Goal: Complete application form

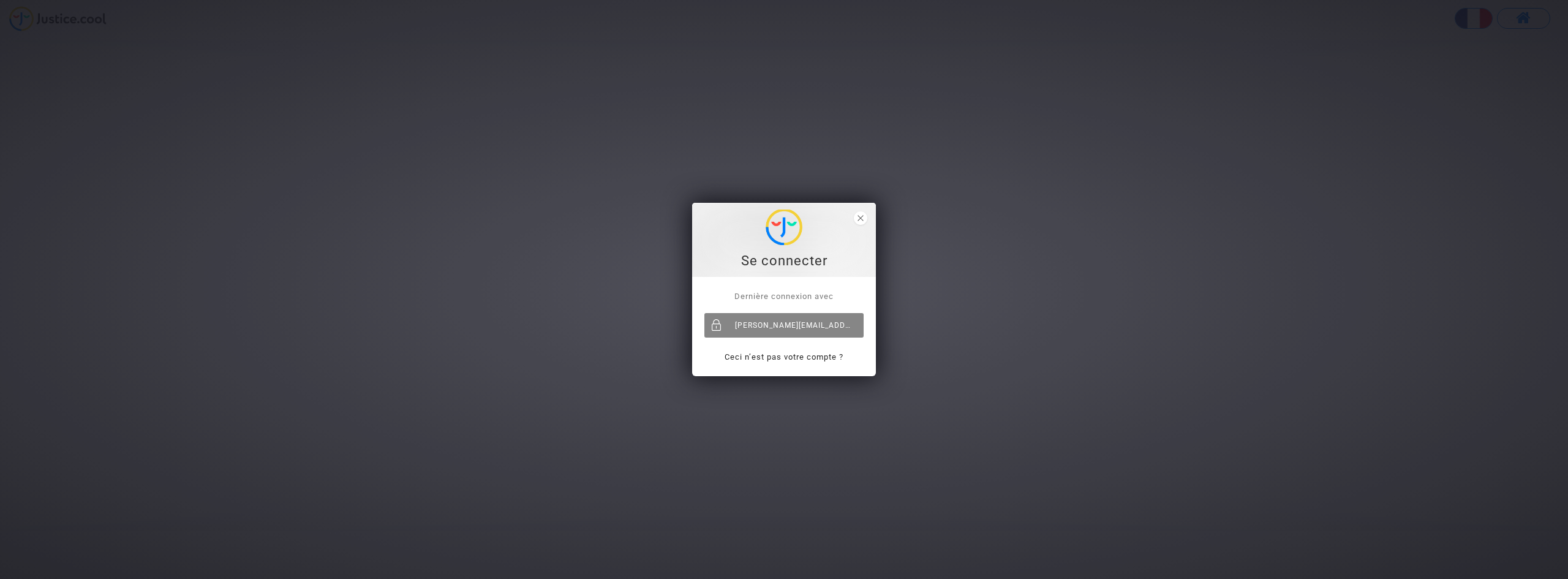
click at [792, 316] on div "[PERSON_NAME][EMAIL_ADDRESS][DOMAIN_NAME]" at bounding box center [784, 325] width 159 height 25
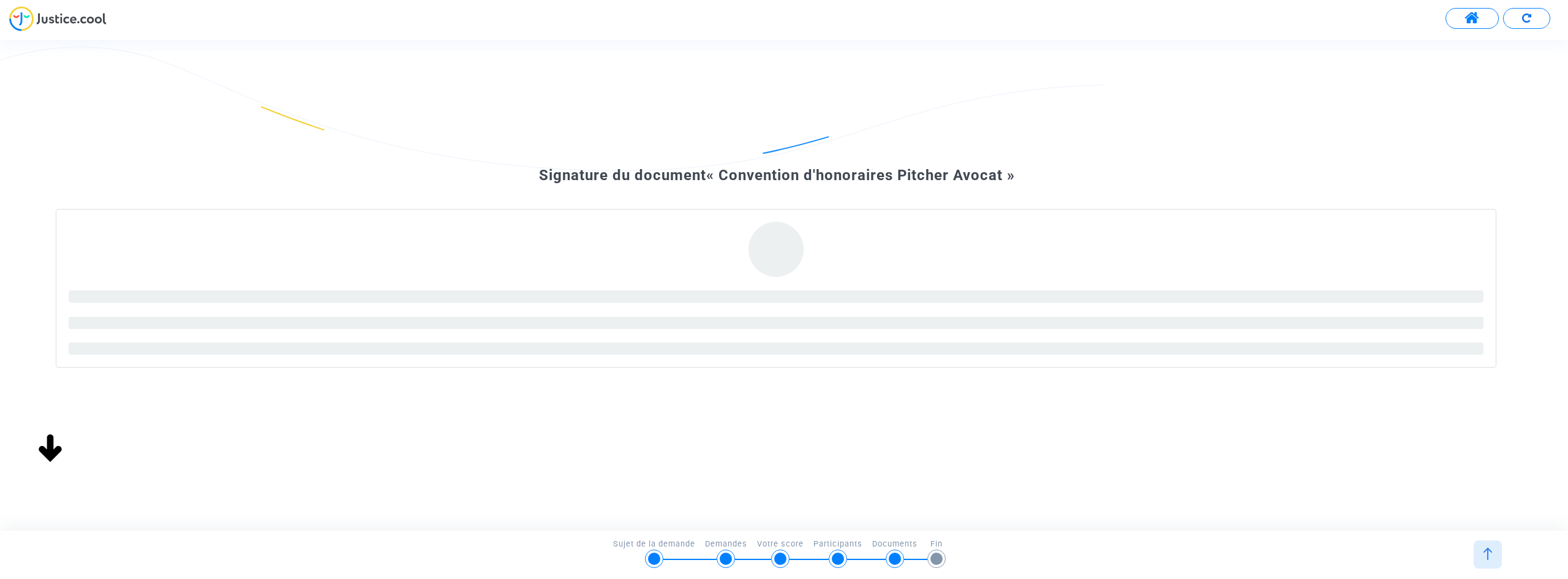
click at [1567, 274] on div "Signature du document « Convention d'honoraires Pitcher Avocat »" at bounding box center [784, 370] width 1568 height 531
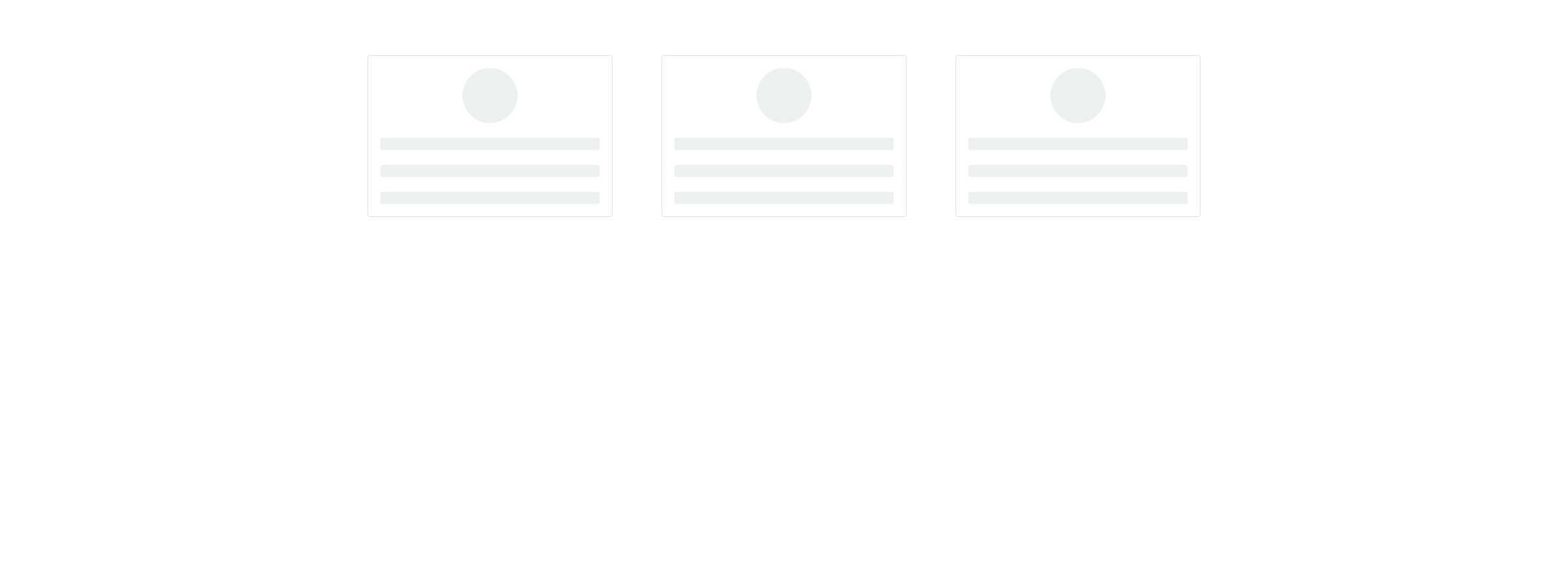
click at [142, 91] on div at bounding box center [784, 136] width 1568 height 211
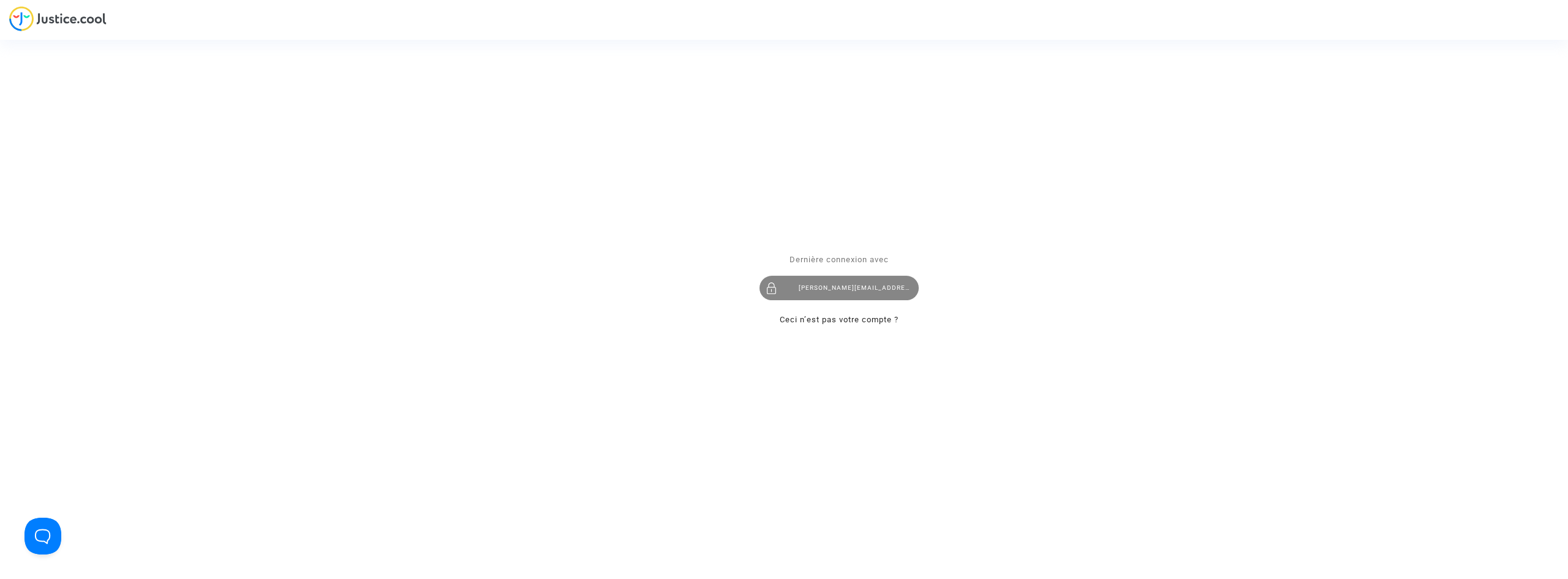
click at [829, 285] on div "[PERSON_NAME][EMAIL_ADDRESS][DOMAIN_NAME]" at bounding box center [839, 288] width 159 height 25
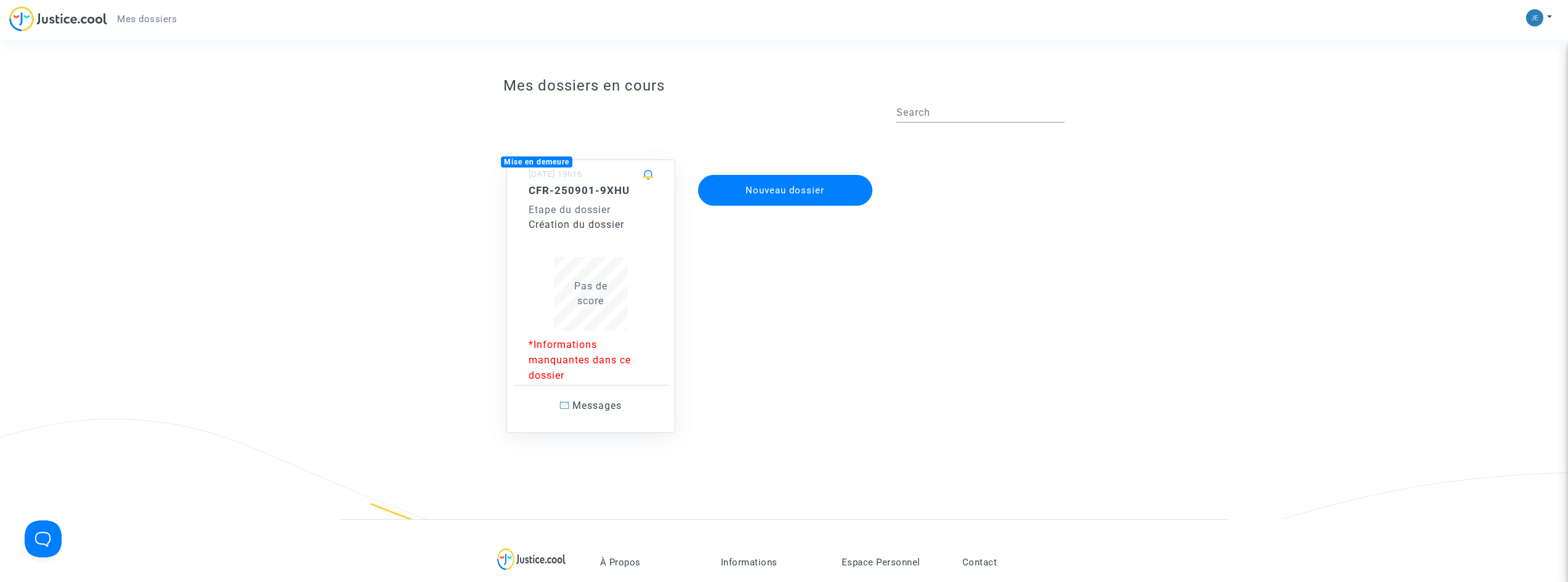
click at [551, 199] on div "CFR-250901-9XHU Etape du dossier Création du dossier" at bounding box center [591, 208] width 125 height 48
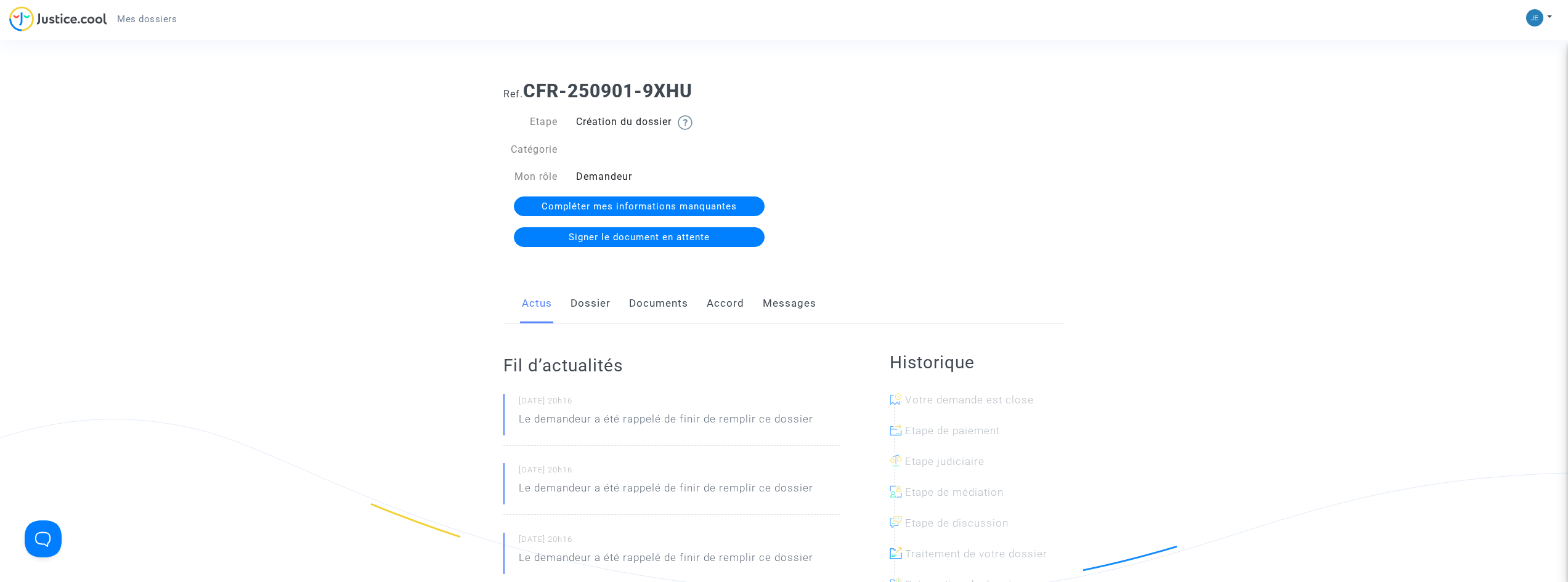
click at [592, 298] on link "Dossier" at bounding box center [590, 304] width 40 height 41
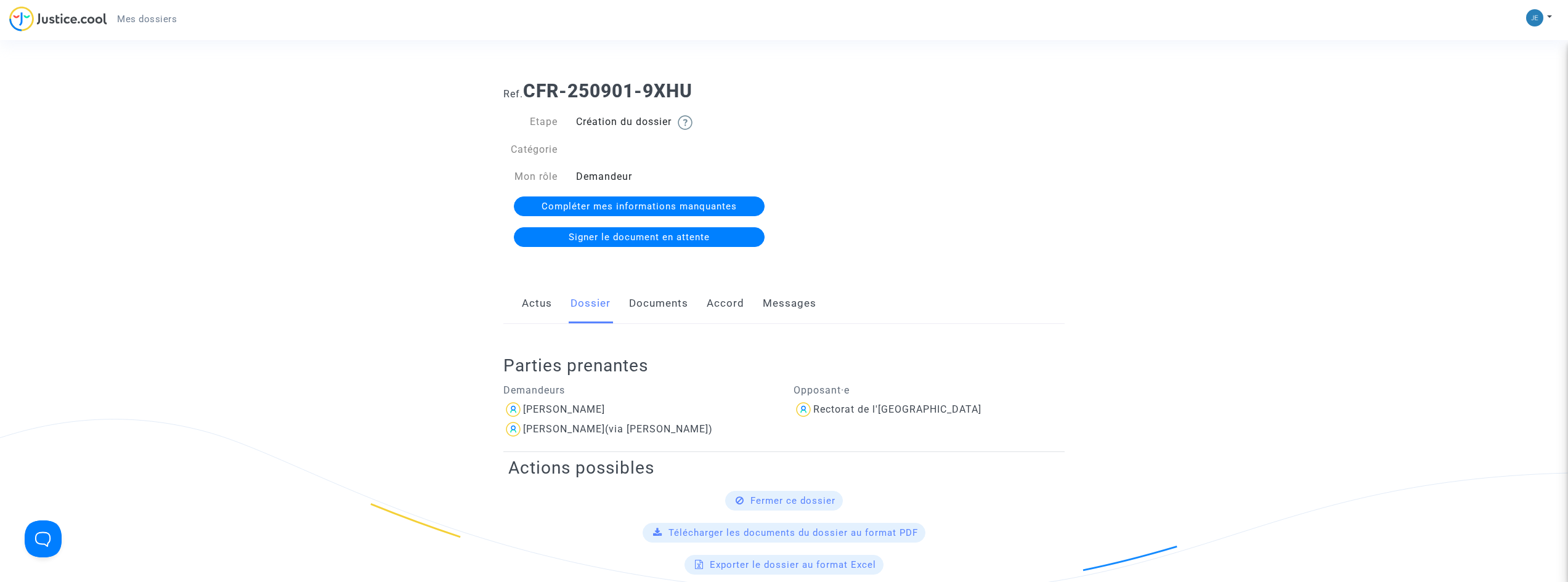
click at [663, 306] on link "Documents" at bounding box center [658, 304] width 59 height 41
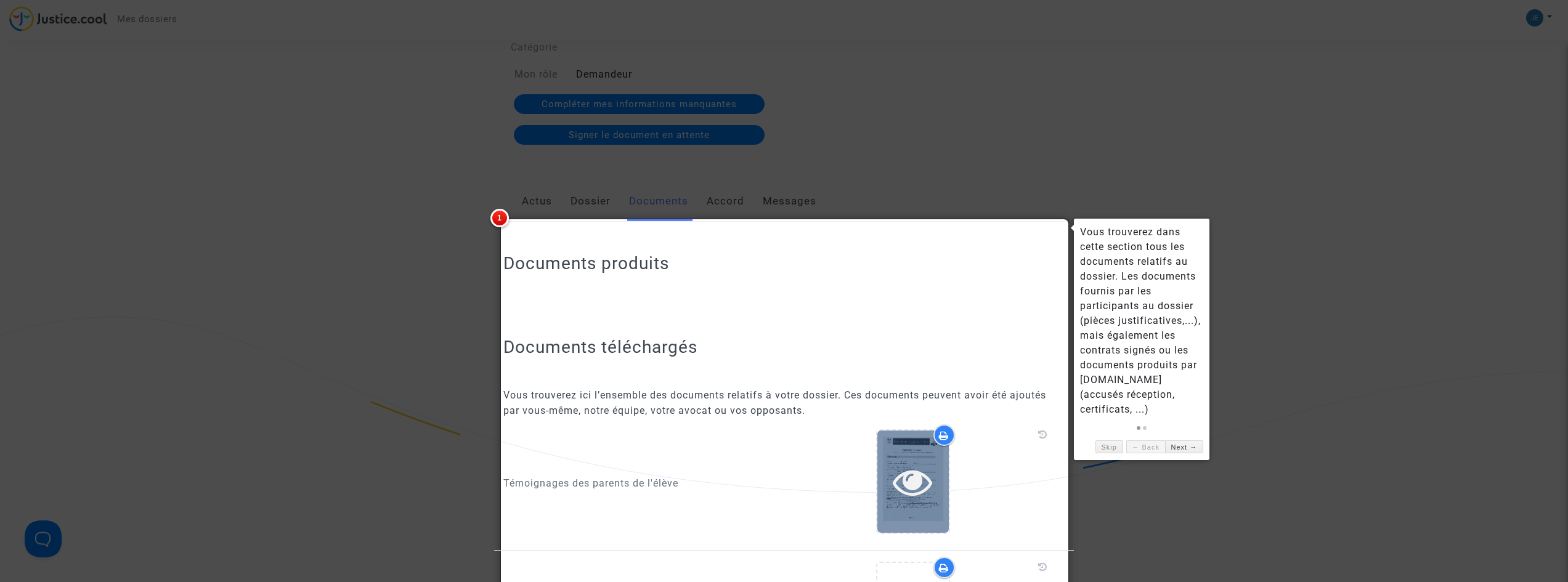
scroll to position [205, 0]
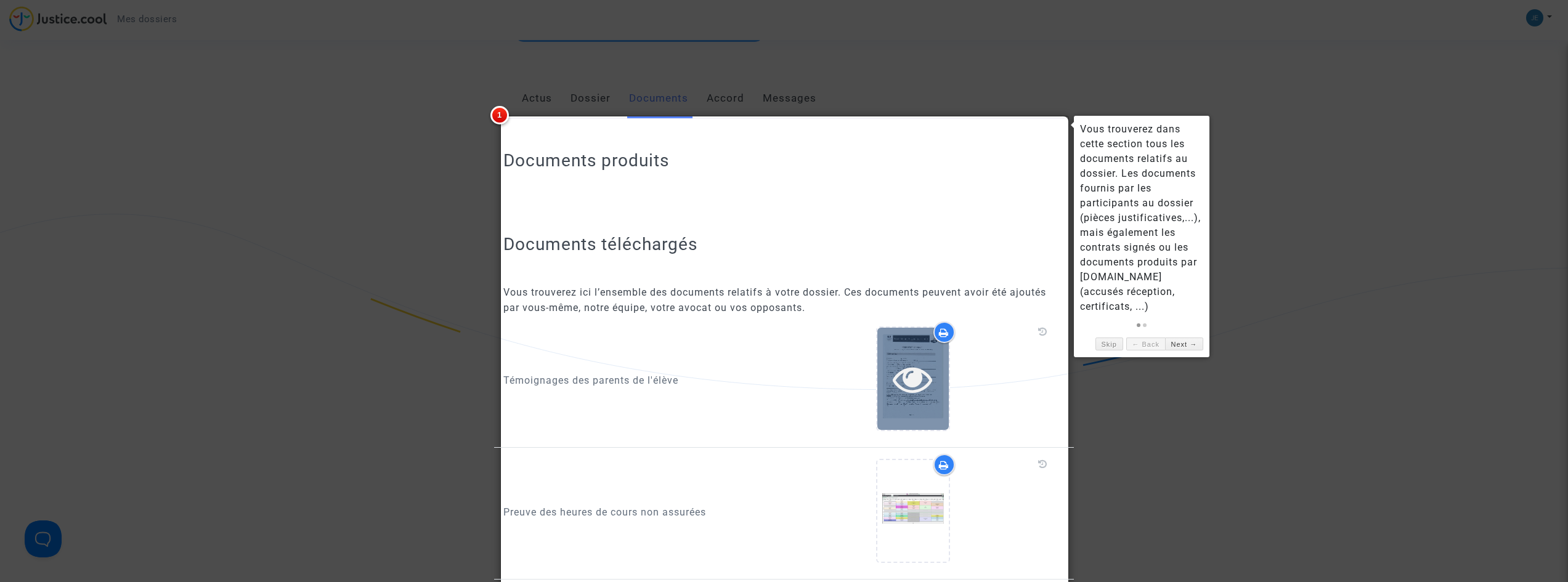
click at [908, 390] on icon at bounding box center [913, 379] width 40 height 40
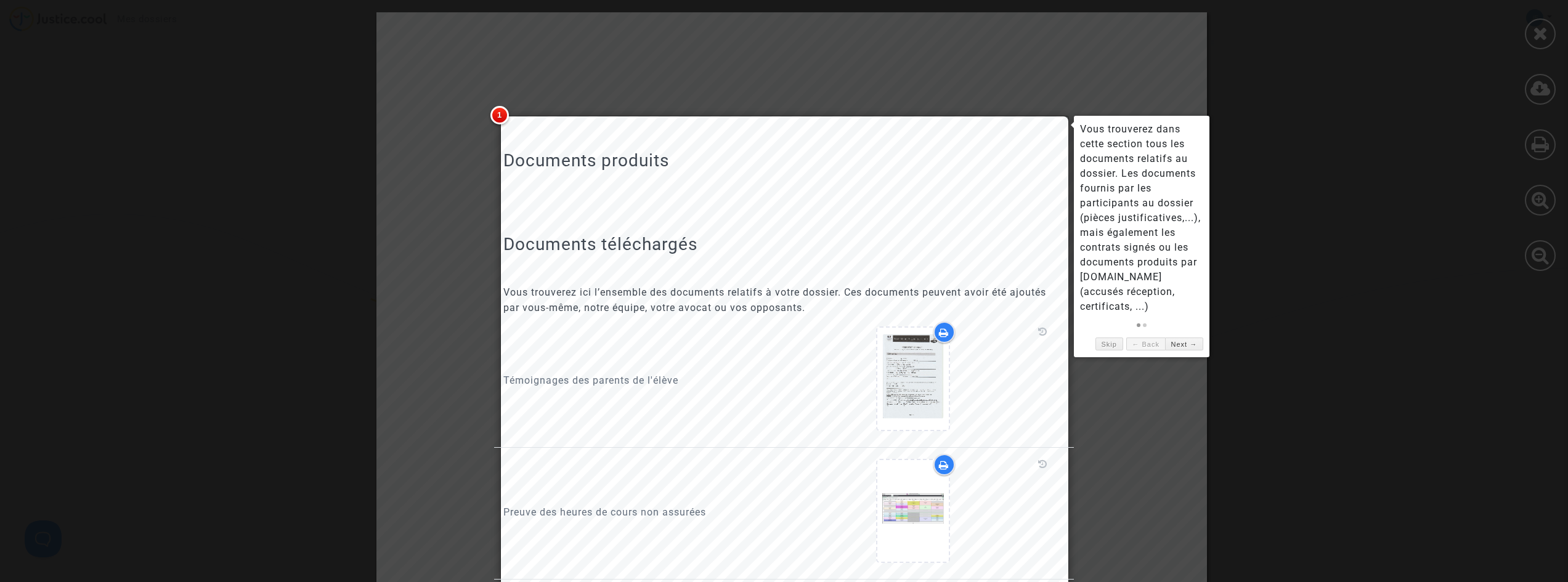
click at [980, 88] on div at bounding box center [784, 291] width 1568 height 582
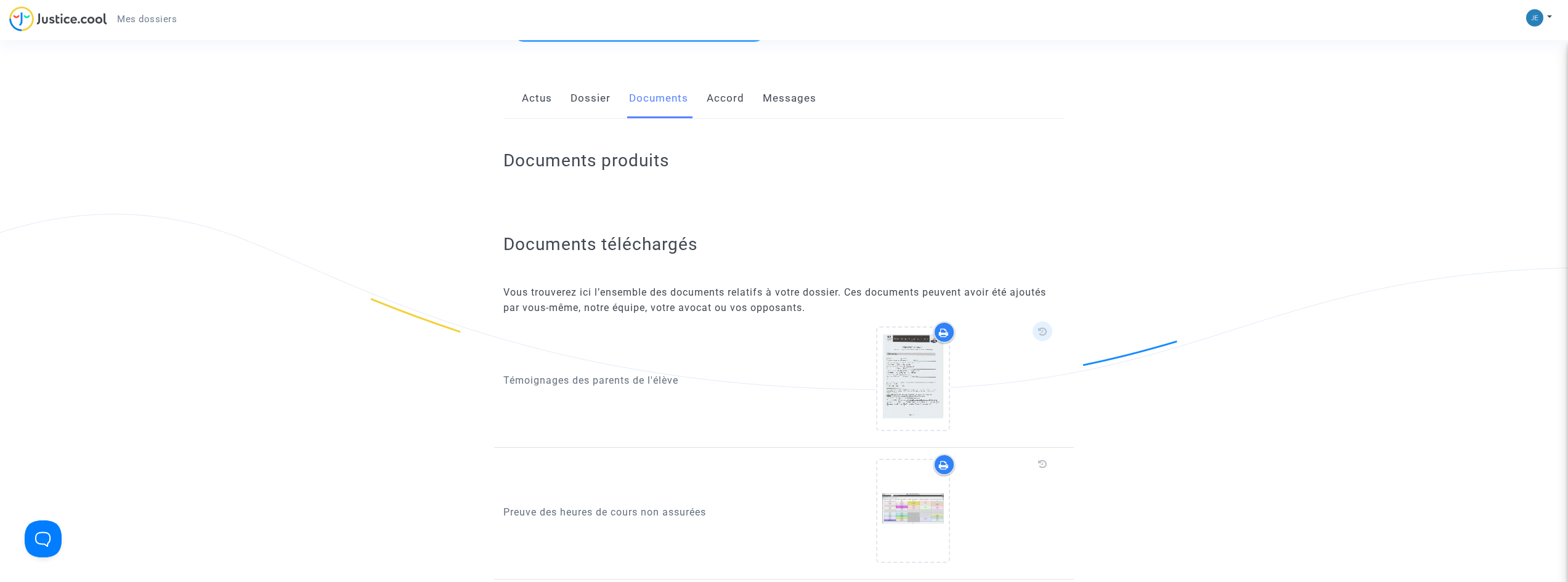
click at [1039, 335] on icon at bounding box center [1043, 331] width 9 height 10
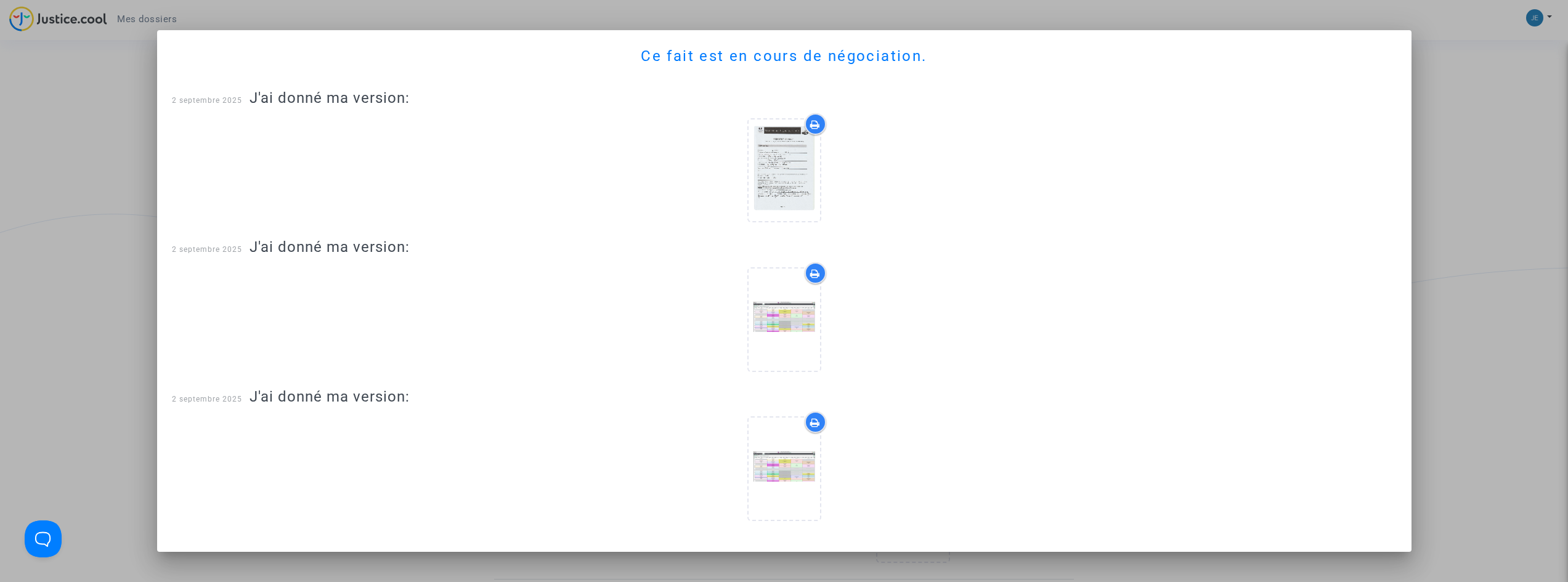
drag, startPoint x: 799, startPoint y: 152, endPoint x: 701, endPoint y: 188, distance: 104.4
click at [701, 188] on div at bounding box center [784, 173] width 1225 height 131
click at [816, 264] on div at bounding box center [815, 273] width 21 height 21
click at [86, 263] on div at bounding box center [784, 291] width 1568 height 582
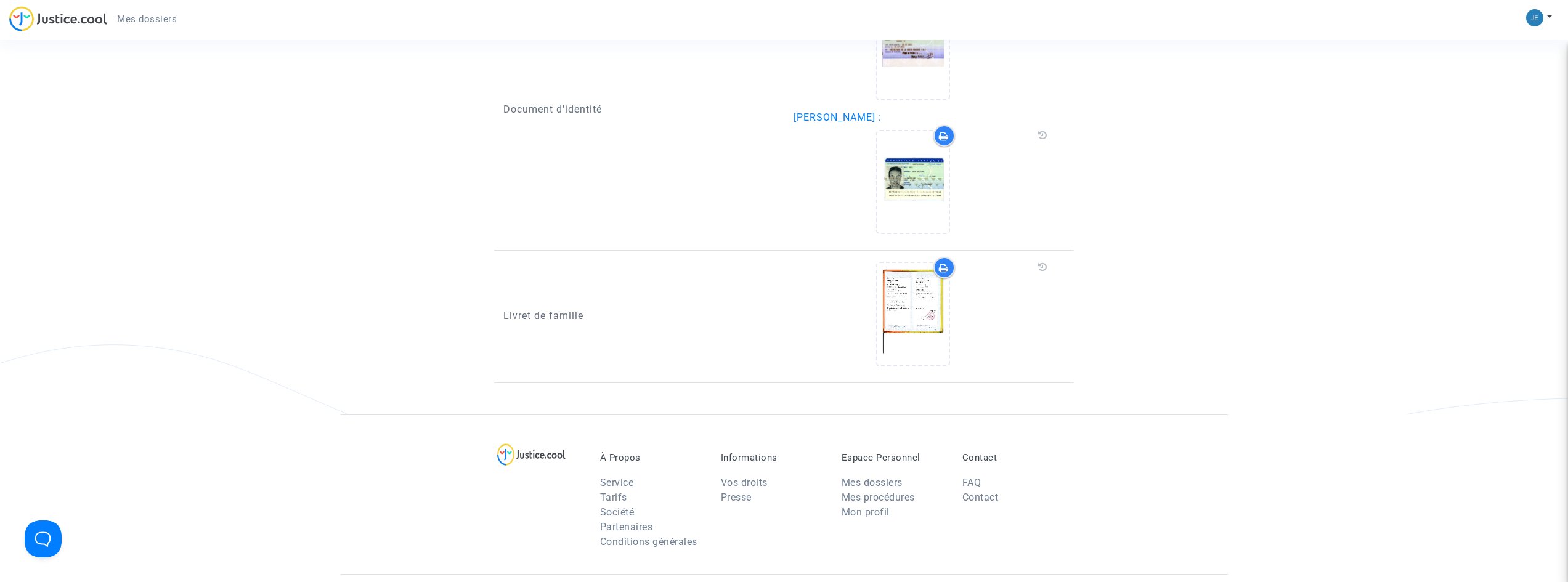
scroll to position [1026, 0]
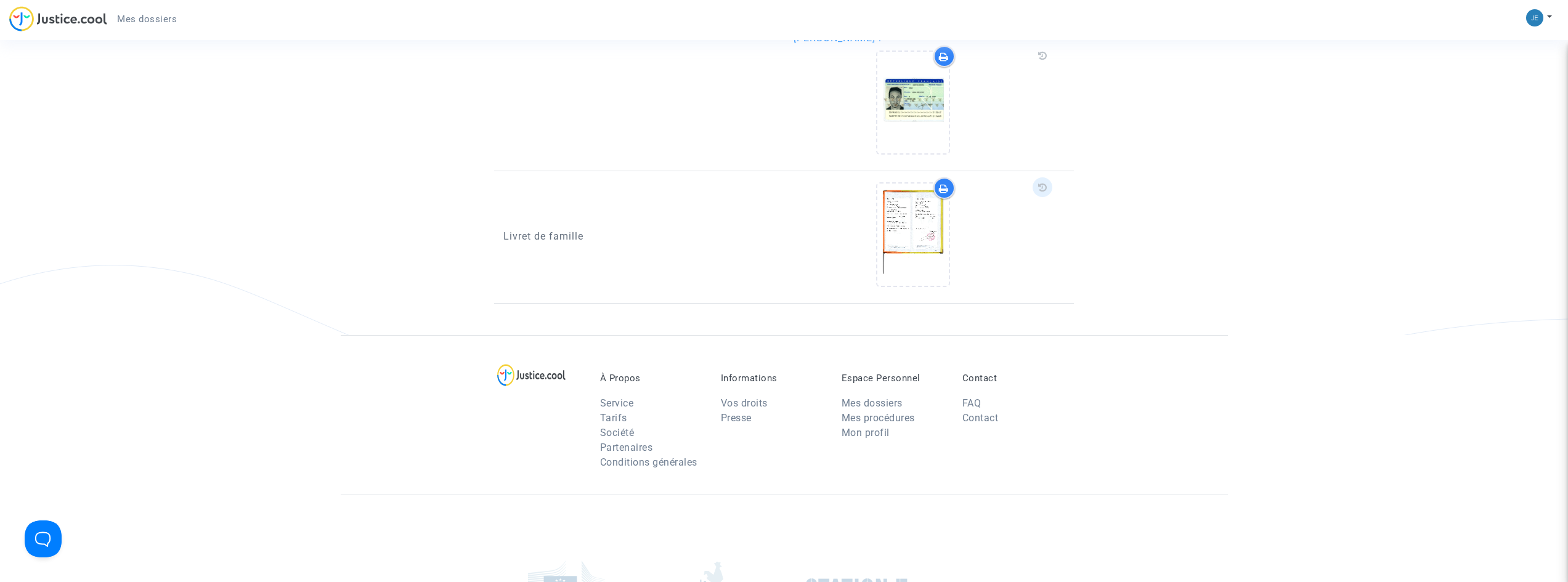
click at [1041, 184] on icon at bounding box center [1043, 187] width 9 height 10
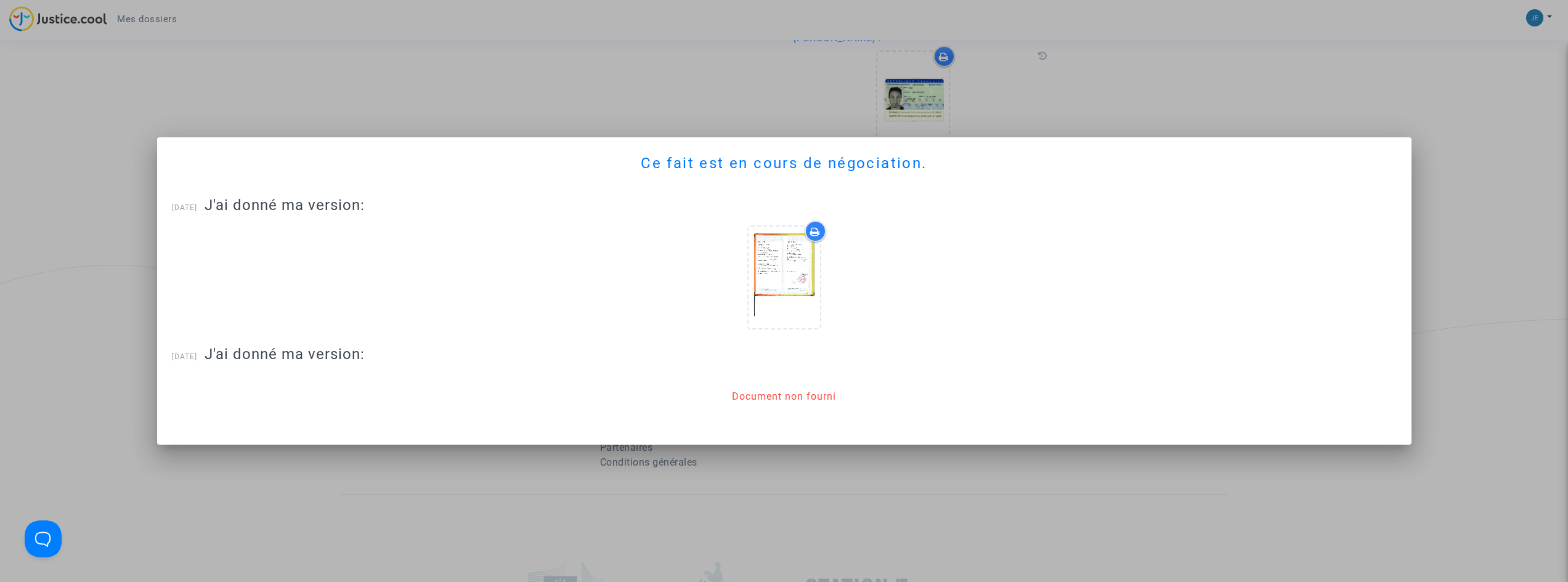
click at [808, 395] on div "Document non fourni" at bounding box center [784, 396] width 104 height 15
drag, startPoint x: 405, startPoint y: 359, endPoint x: 752, endPoint y: 382, distance: 347.8
click at [750, 383] on div "[DATE] J'ai donné ma version: Document non fourni" at bounding box center [784, 388] width 1225 height 84
click at [752, 382] on answer "Document non fourni" at bounding box center [784, 397] width 104 height 55
drag, startPoint x: 794, startPoint y: 186, endPoint x: 536, endPoint y: 278, distance: 273.9
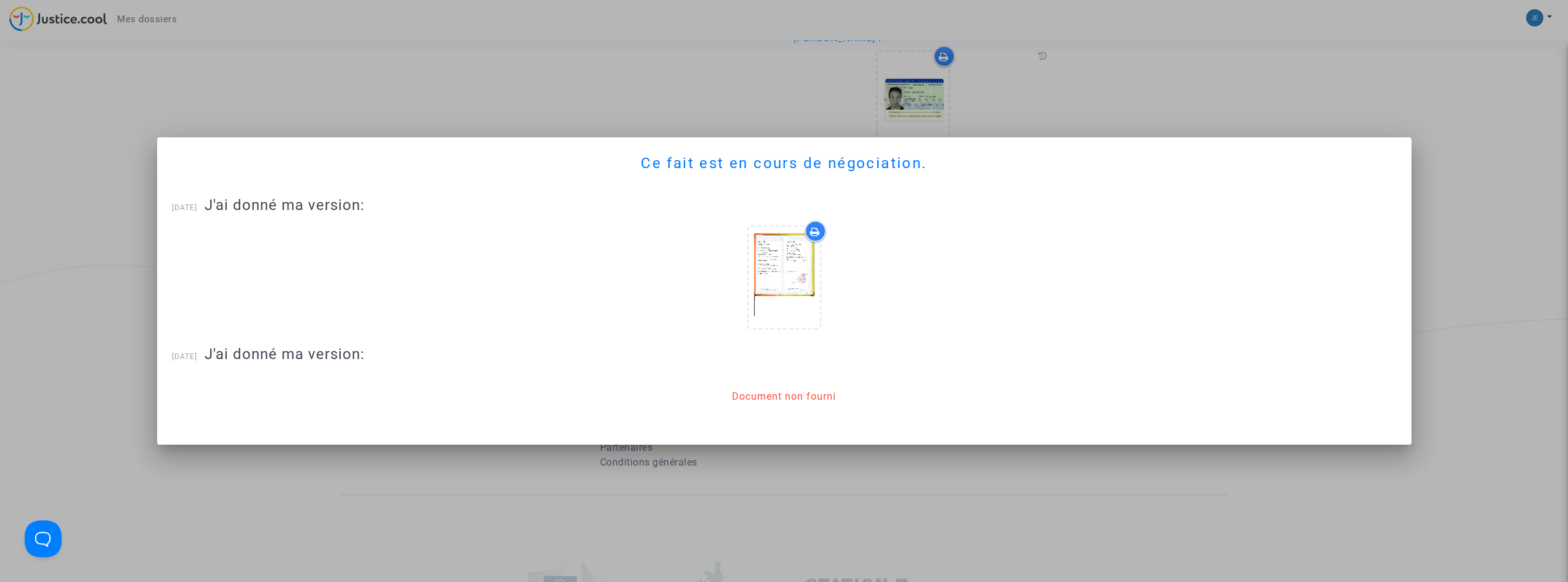
click at [536, 278] on div "Ce fait est en cours de négociation. [DATE] J'ai donné ma version: [DATE] J'ai …" at bounding box center [784, 291] width 1225 height 278
drag, startPoint x: 790, startPoint y: 280, endPoint x: 666, endPoint y: 260, distance: 125.6
click at [666, 260] on div at bounding box center [784, 280] width 1225 height 131
click at [661, 86] on div at bounding box center [784, 291] width 1568 height 582
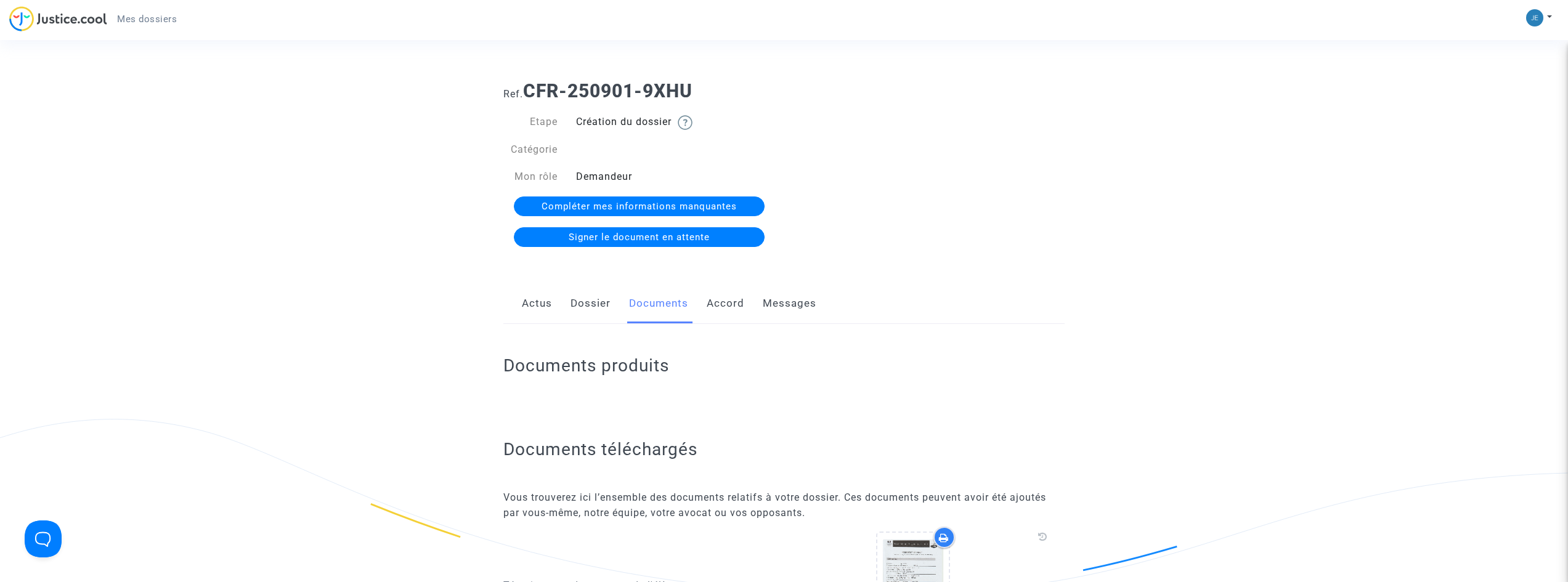
click at [728, 309] on link "Accord" at bounding box center [725, 304] width 38 height 41
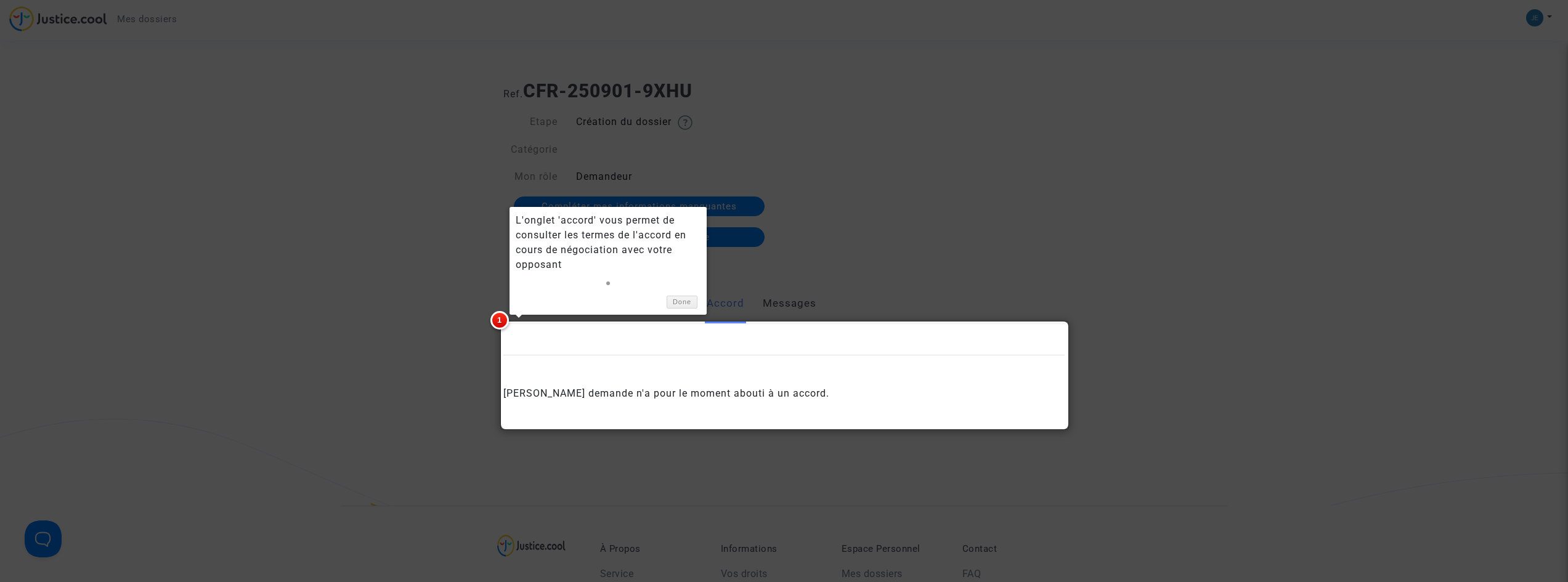
click at [792, 302] on div at bounding box center [784, 291] width 1568 height 582
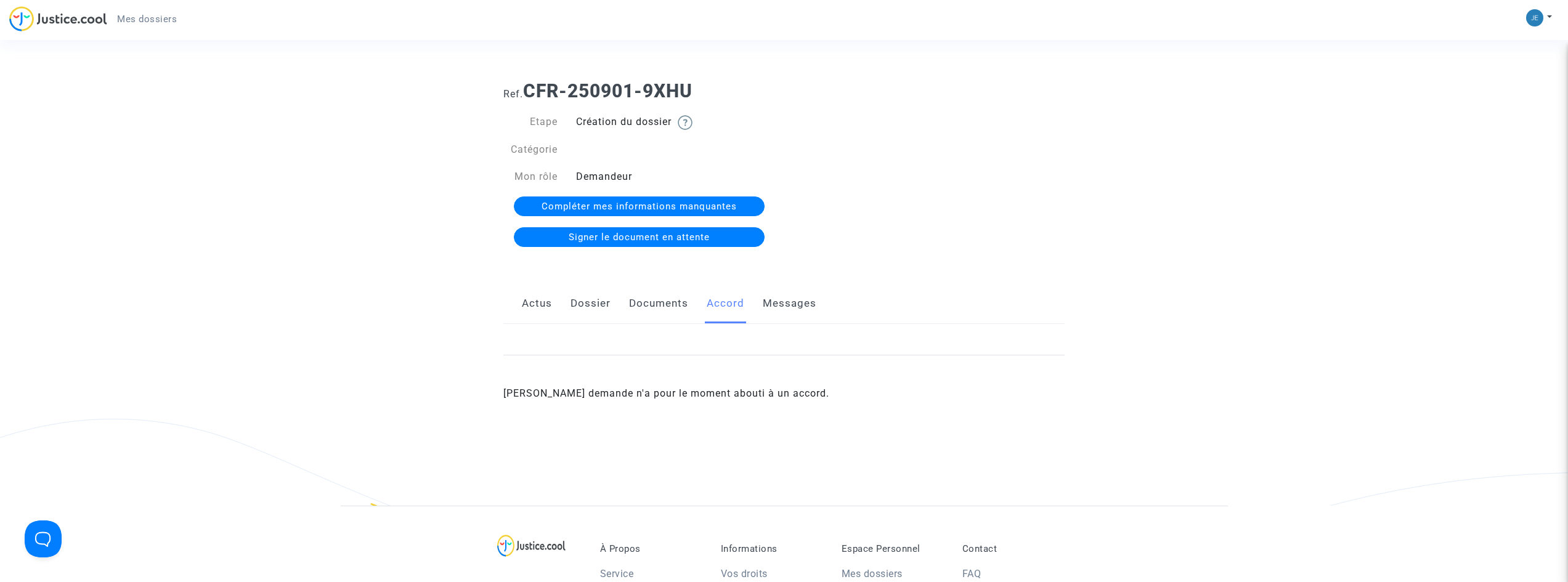
click at [786, 306] on link "Messages" at bounding box center [790, 304] width 54 height 41
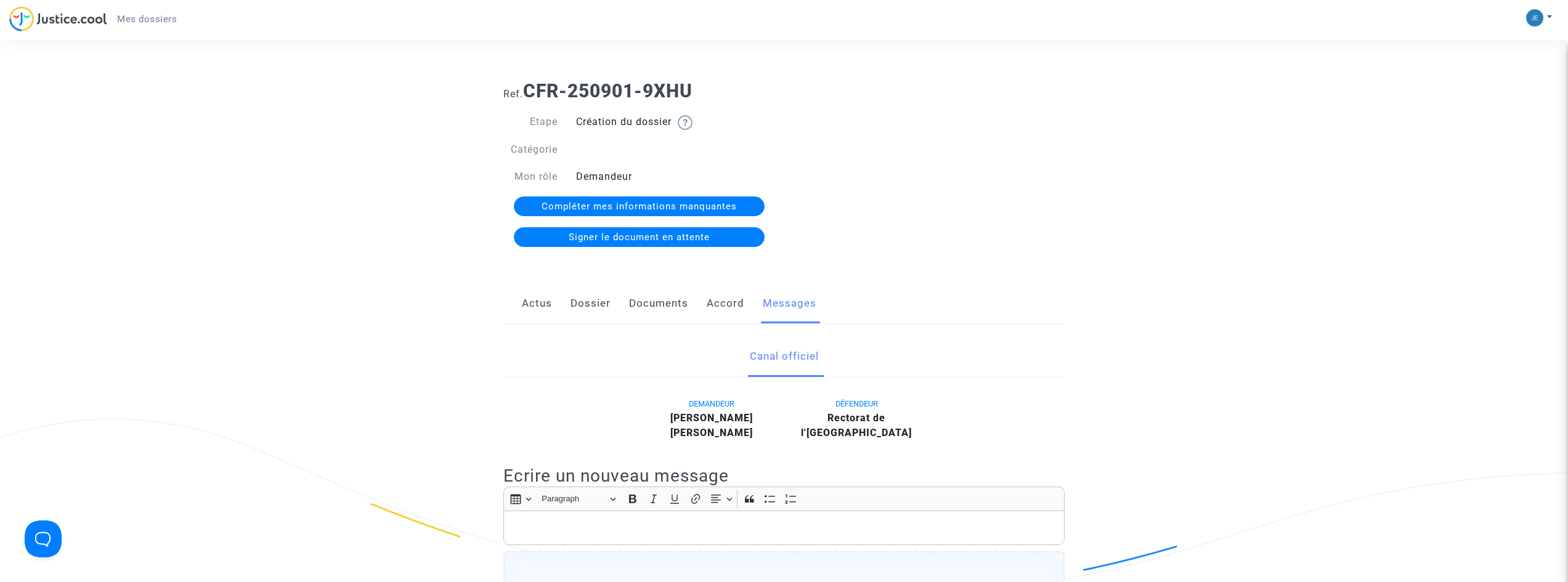
scroll to position [428, 0]
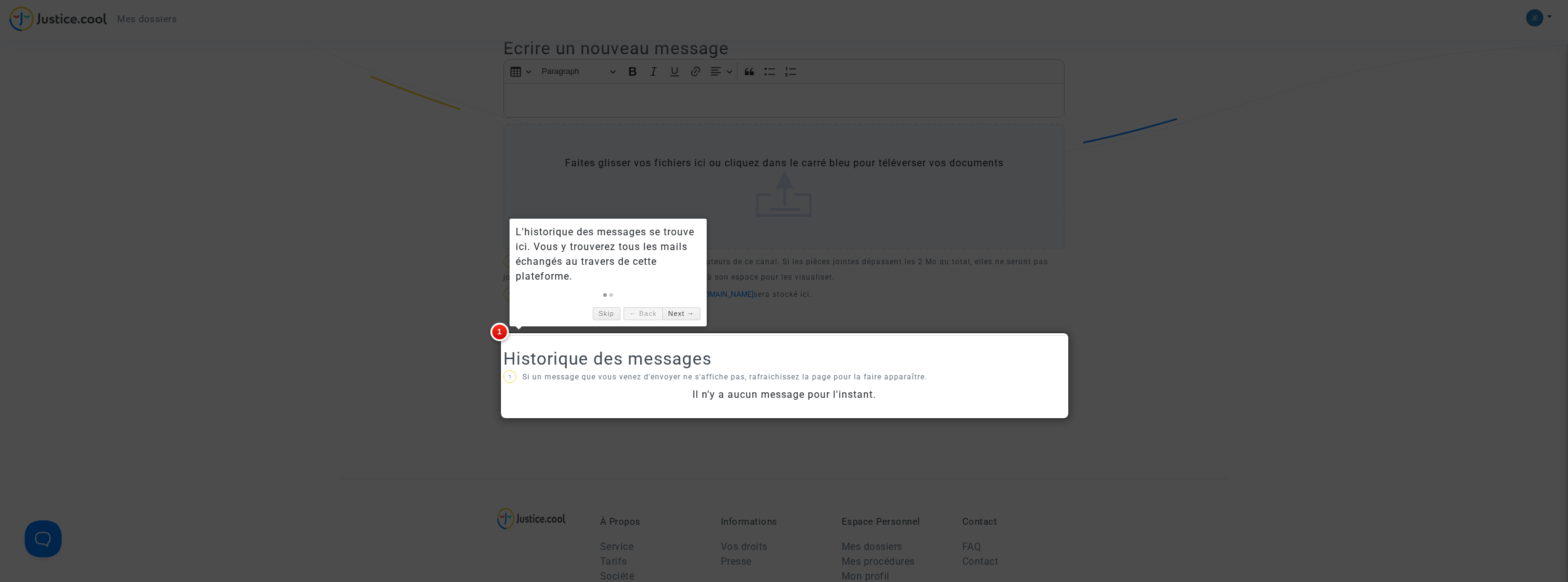
click at [409, 401] on div at bounding box center [784, 291] width 1568 height 582
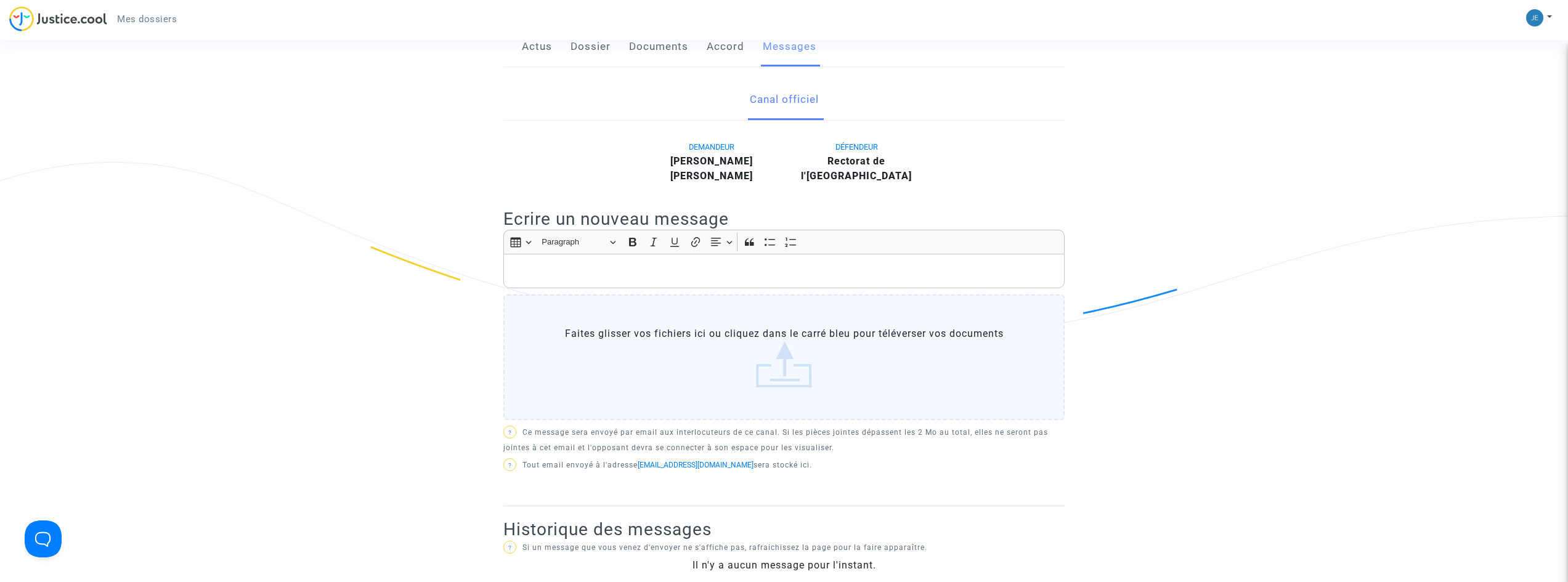
scroll to position [0, 0]
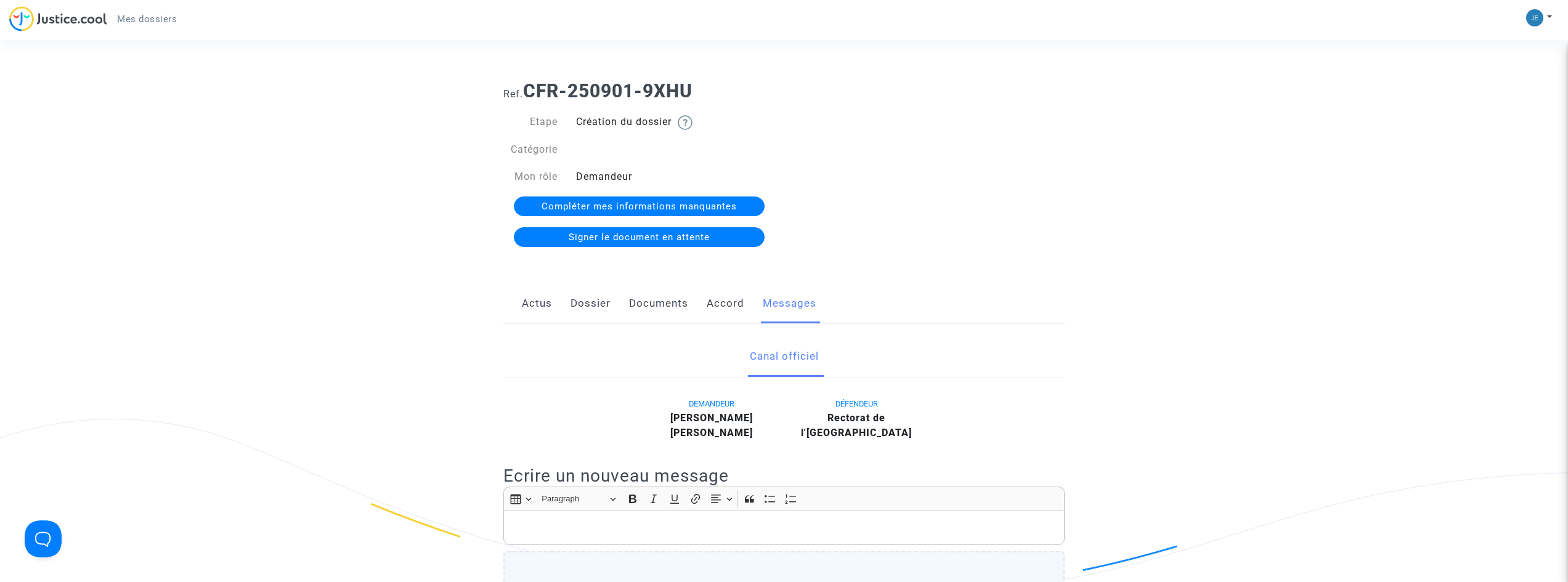
click at [541, 305] on link "Actus" at bounding box center [537, 304] width 30 height 41
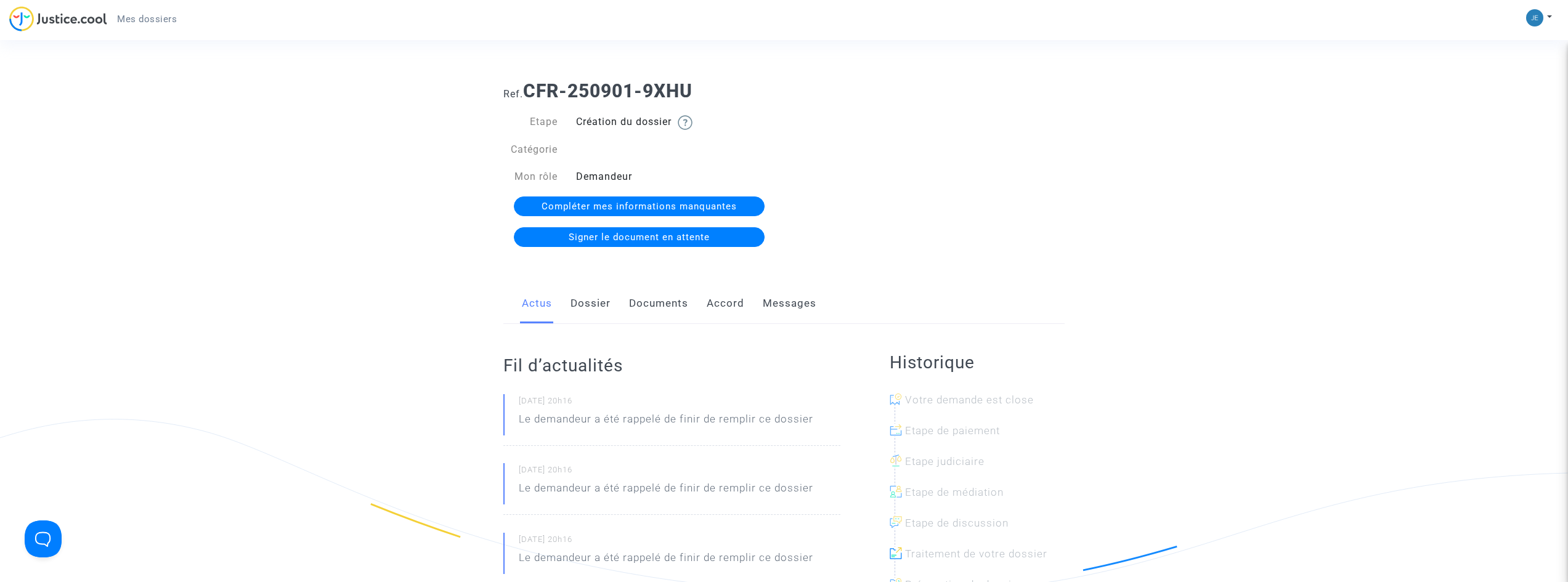
click at [581, 302] on link "Dossier" at bounding box center [590, 304] width 40 height 41
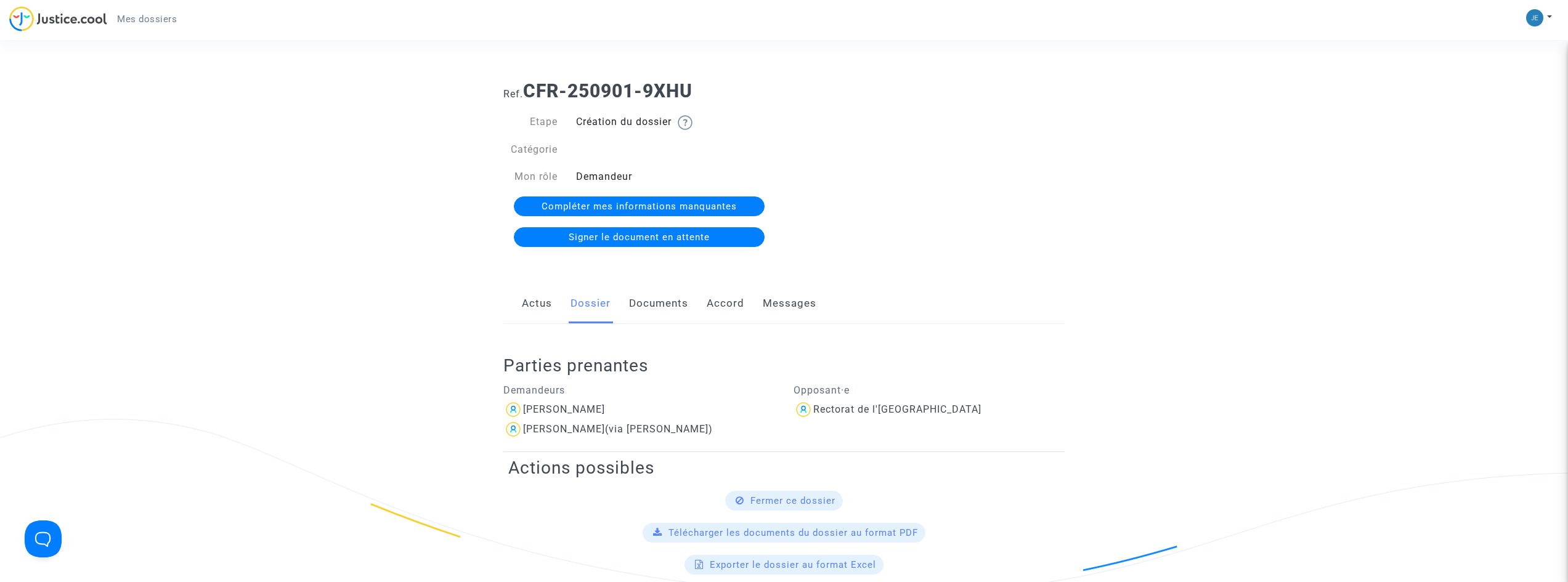
click at [597, 209] on span "Compléter mes informations manquantes" at bounding box center [639, 206] width 195 height 11
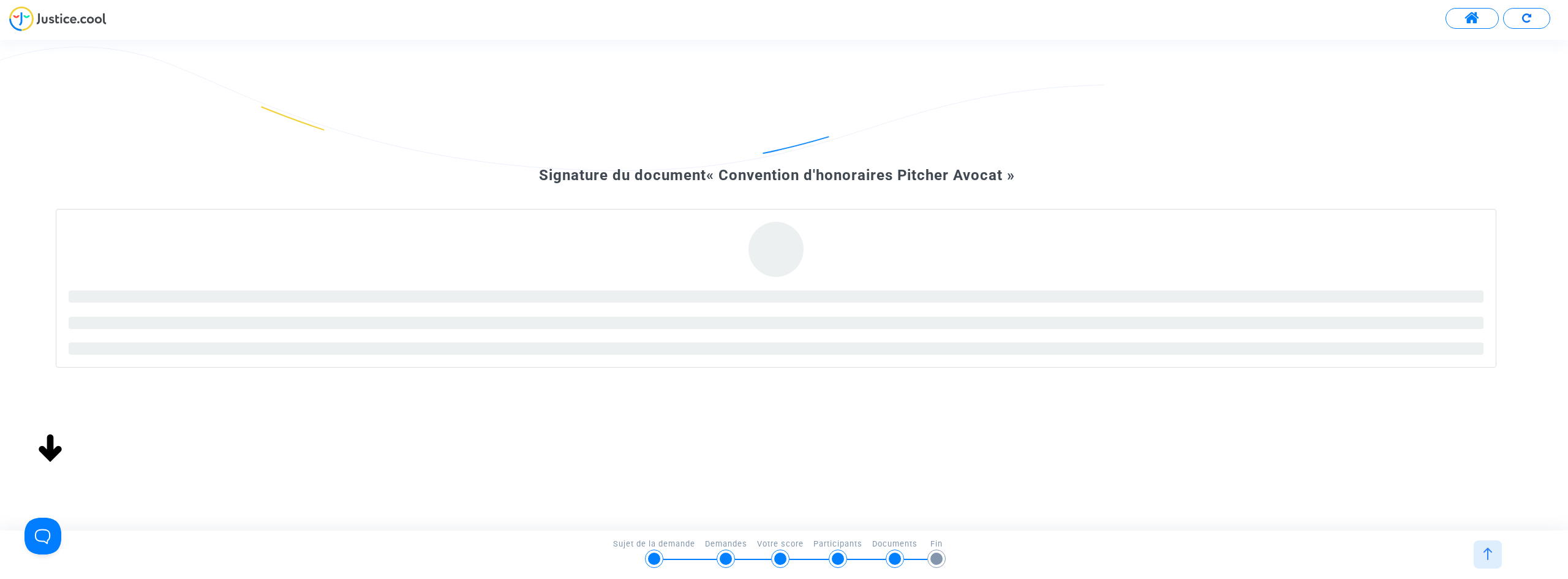
click at [1491, 562] on div at bounding box center [1488, 555] width 28 height 28
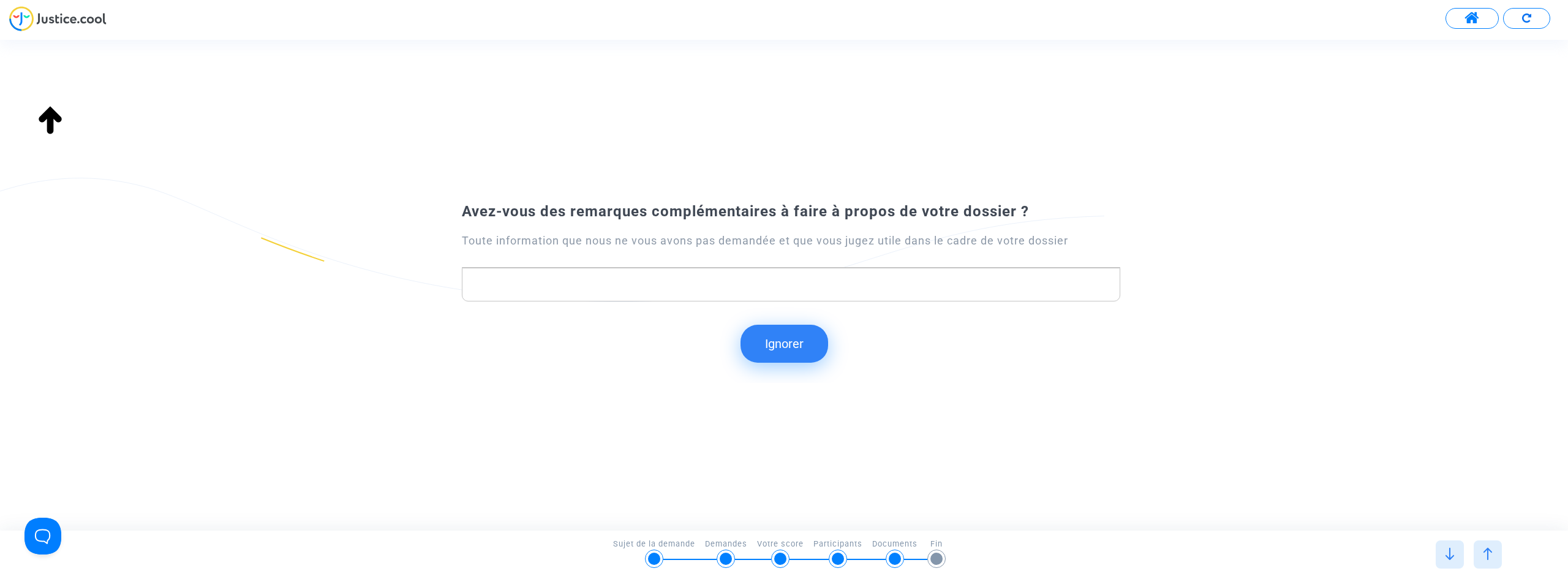
click at [1478, 553] on div at bounding box center [1488, 555] width 28 height 28
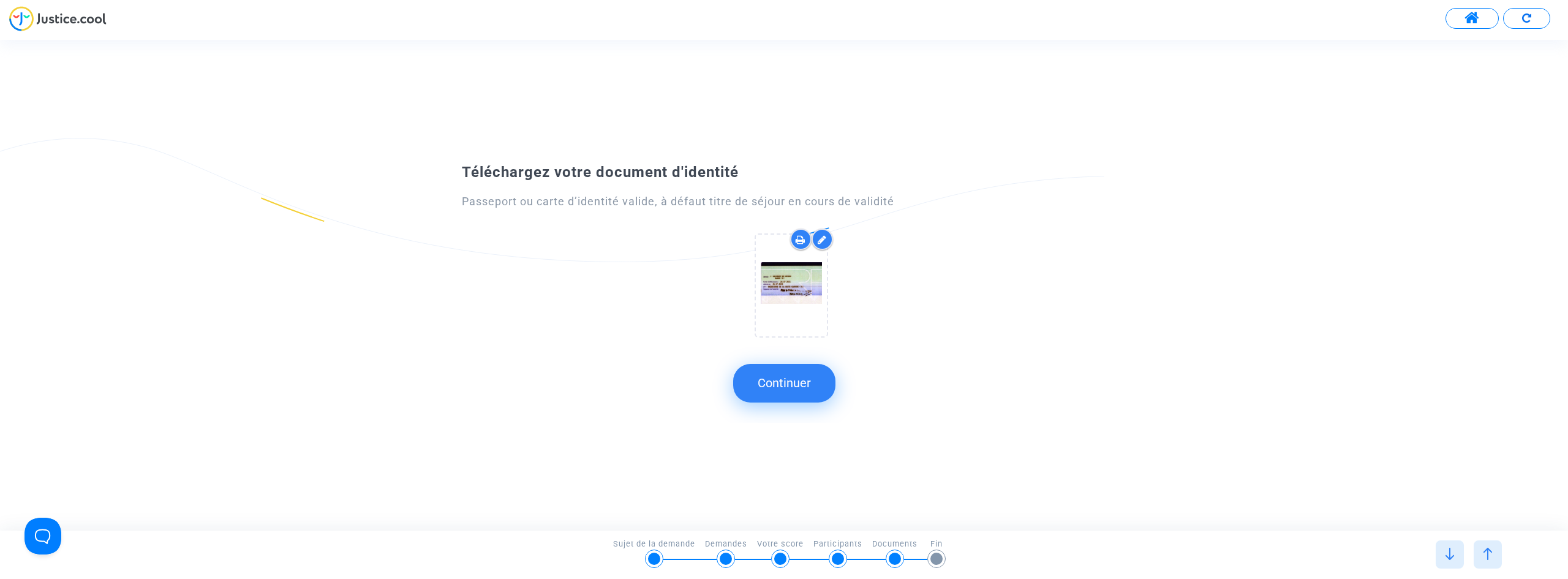
click at [823, 238] on icon at bounding box center [822, 239] width 9 height 10
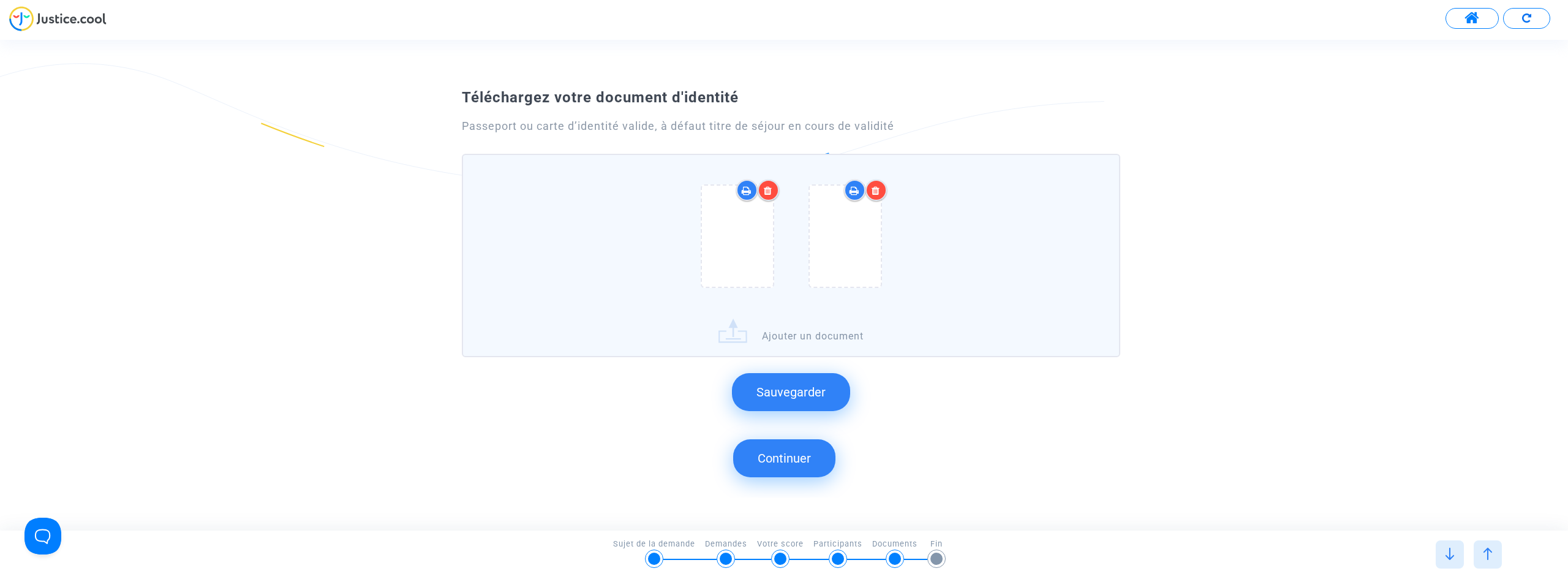
click at [768, 186] on icon at bounding box center [768, 190] width 8 height 10
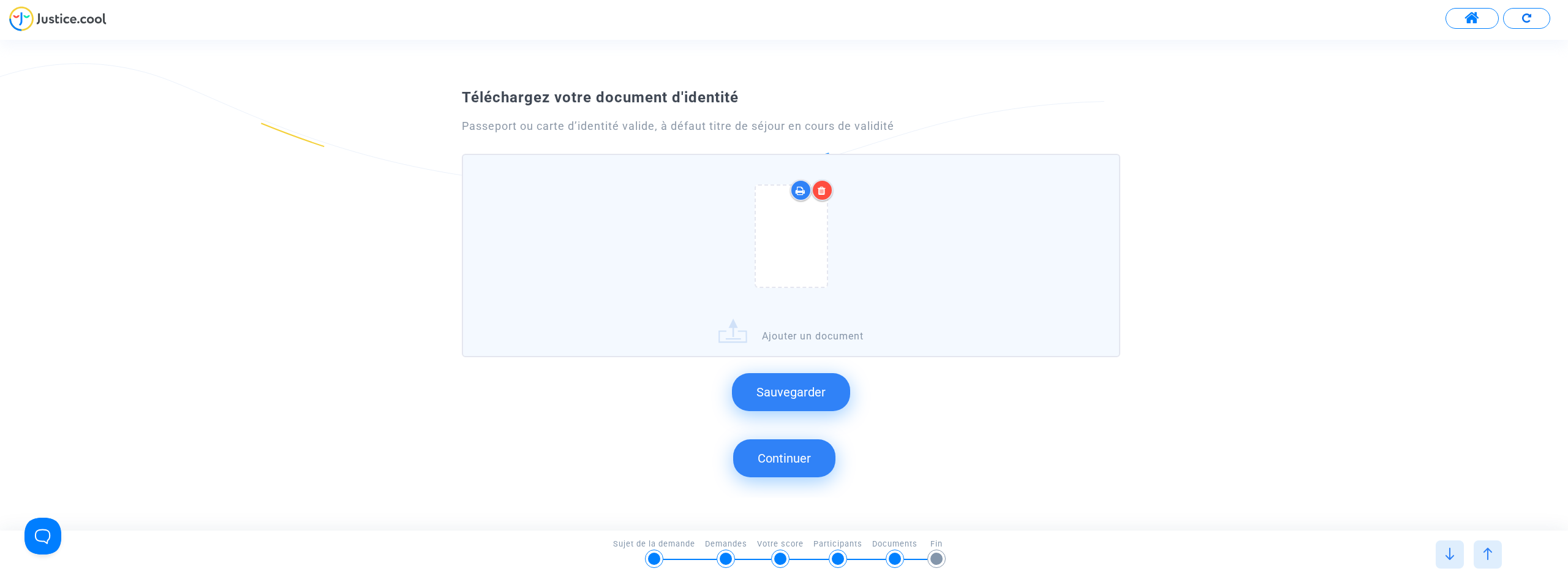
click at [819, 189] on icon at bounding box center [822, 190] width 8 height 10
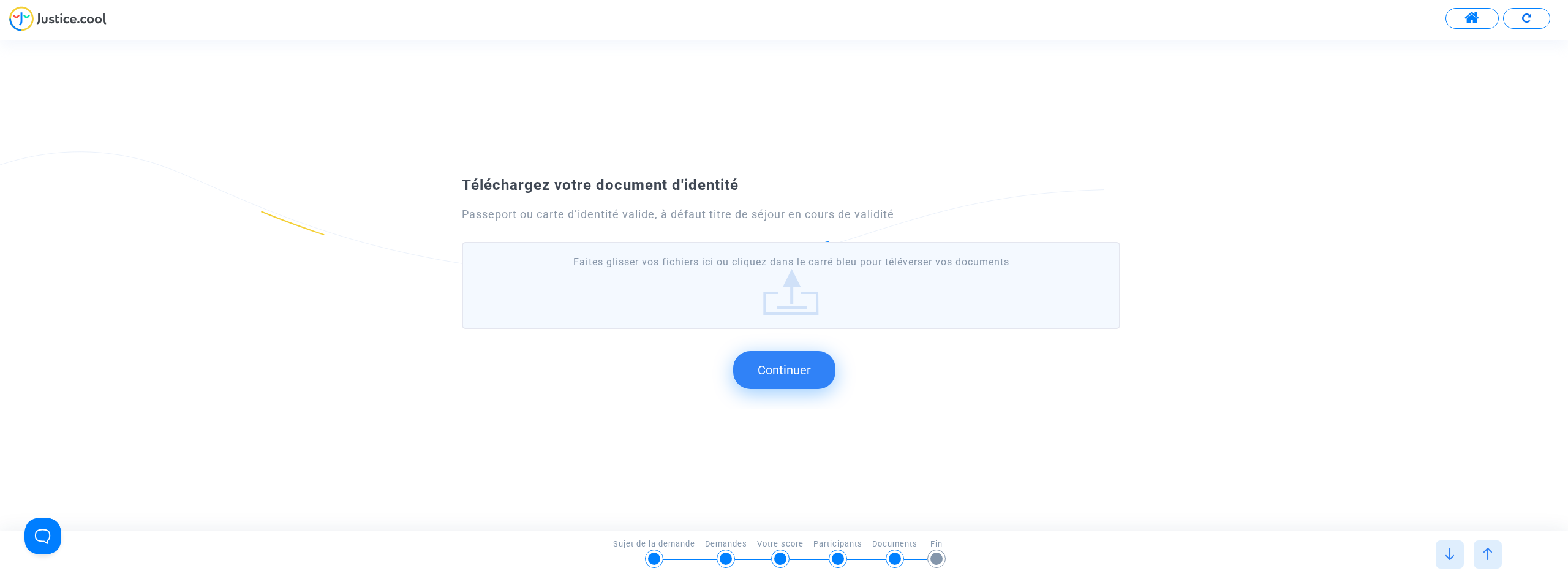
click at [1482, 556] on img at bounding box center [1487, 554] width 12 height 12
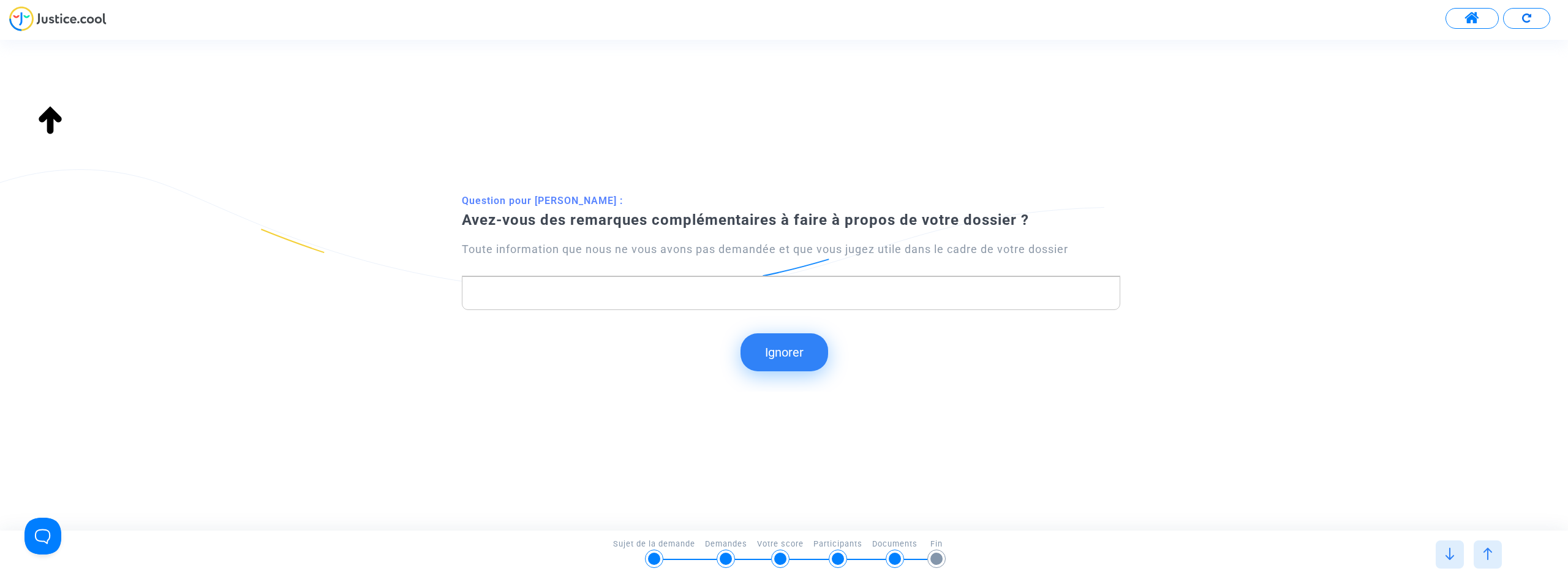
click at [1491, 551] on img at bounding box center [1487, 554] width 12 height 12
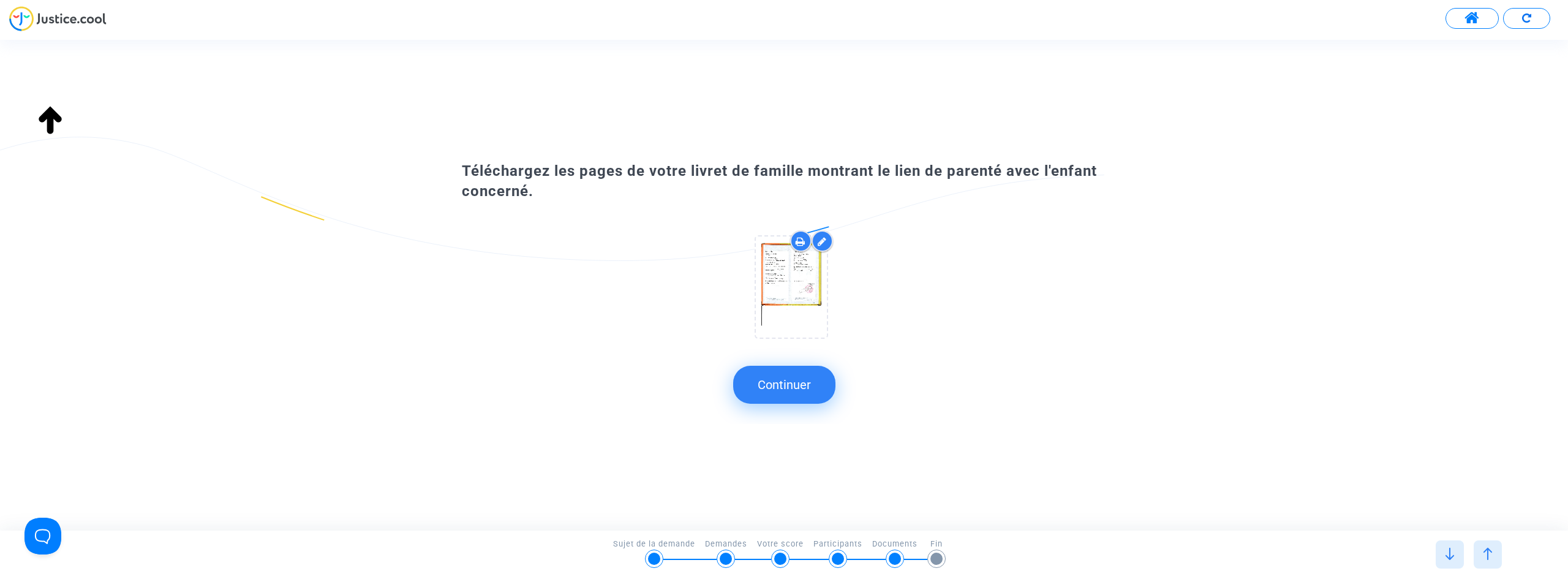
click at [820, 247] on div at bounding box center [822, 241] width 21 height 21
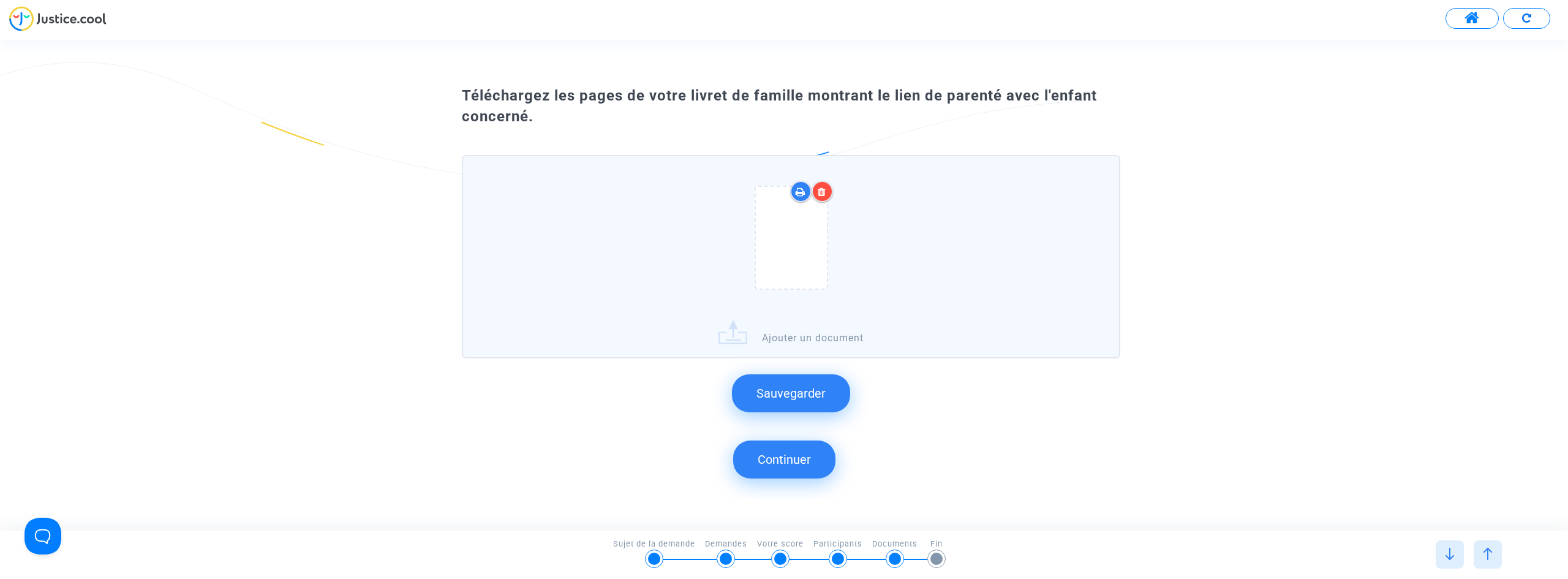
click at [820, 190] on icon at bounding box center [822, 192] width 8 height 10
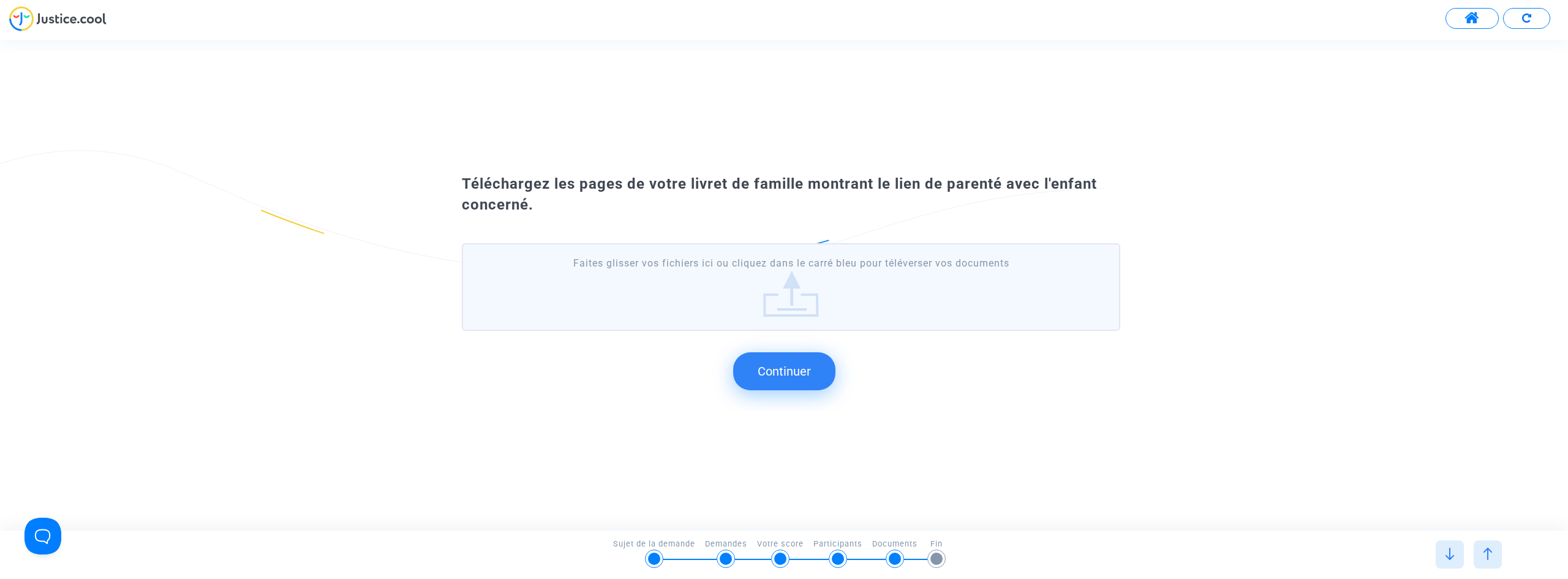
click at [1495, 557] on div at bounding box center [1488, 555] width 28 height 28
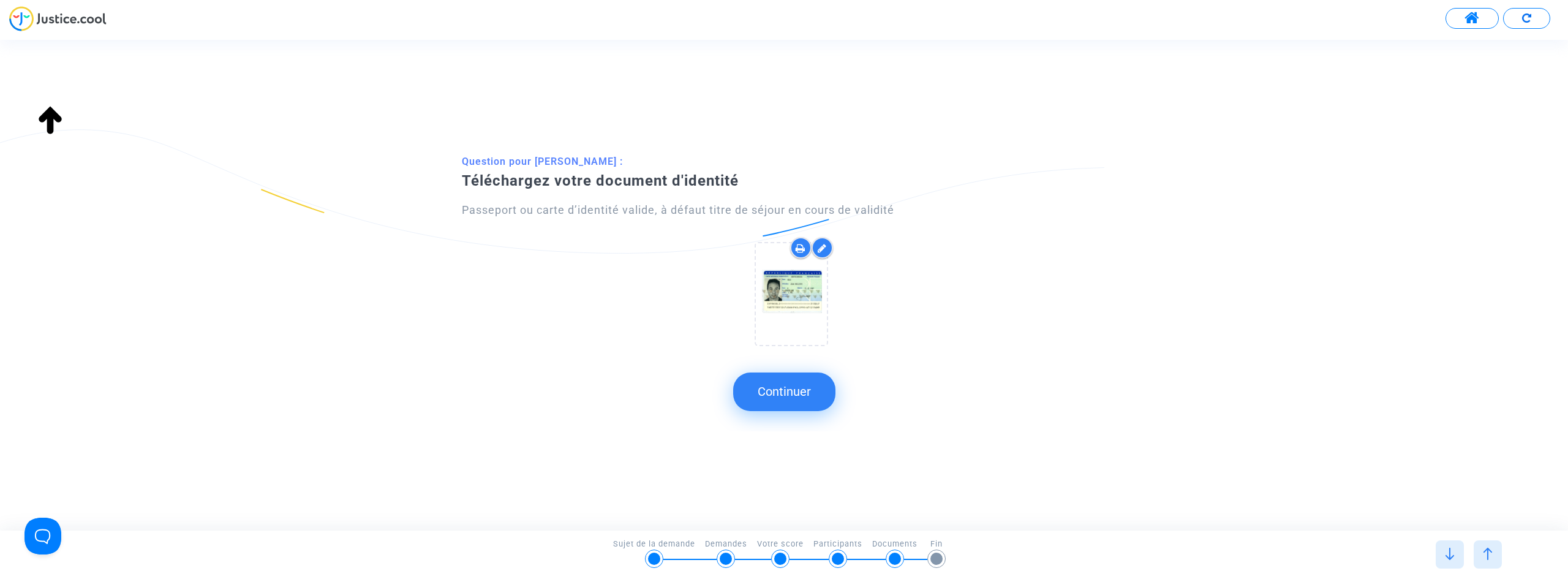
click at [828, 249] on div at bounding box center [822, 247] width 21 height 21
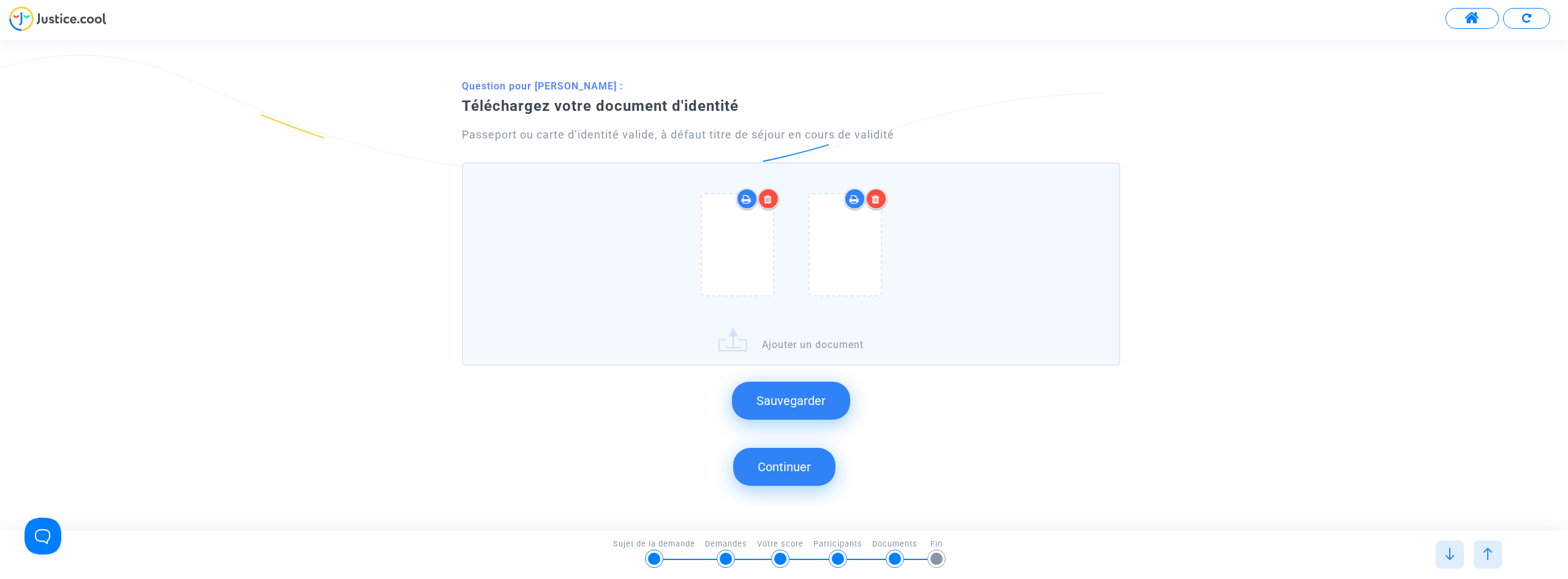
click at [879, 205] on div at bounding box center [876, 199] width 21 height 21
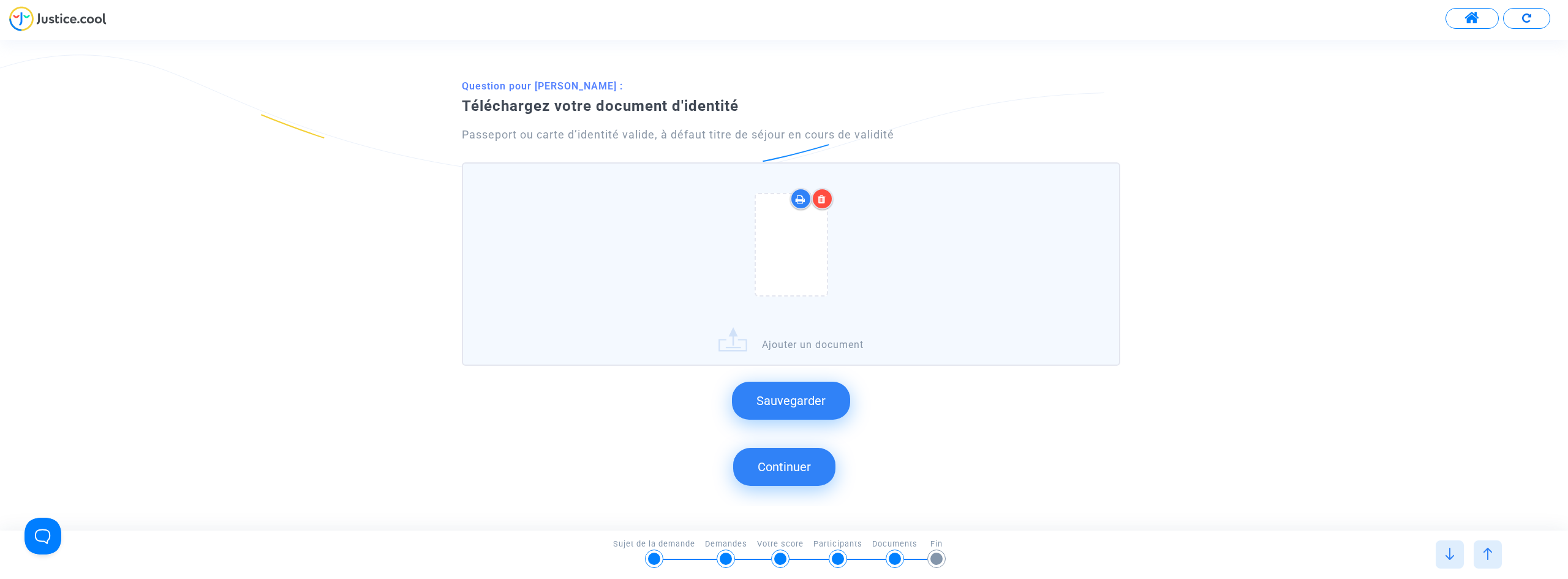
click at [822, 198] on icon at bounding box center [822, 199] width 8 height 10
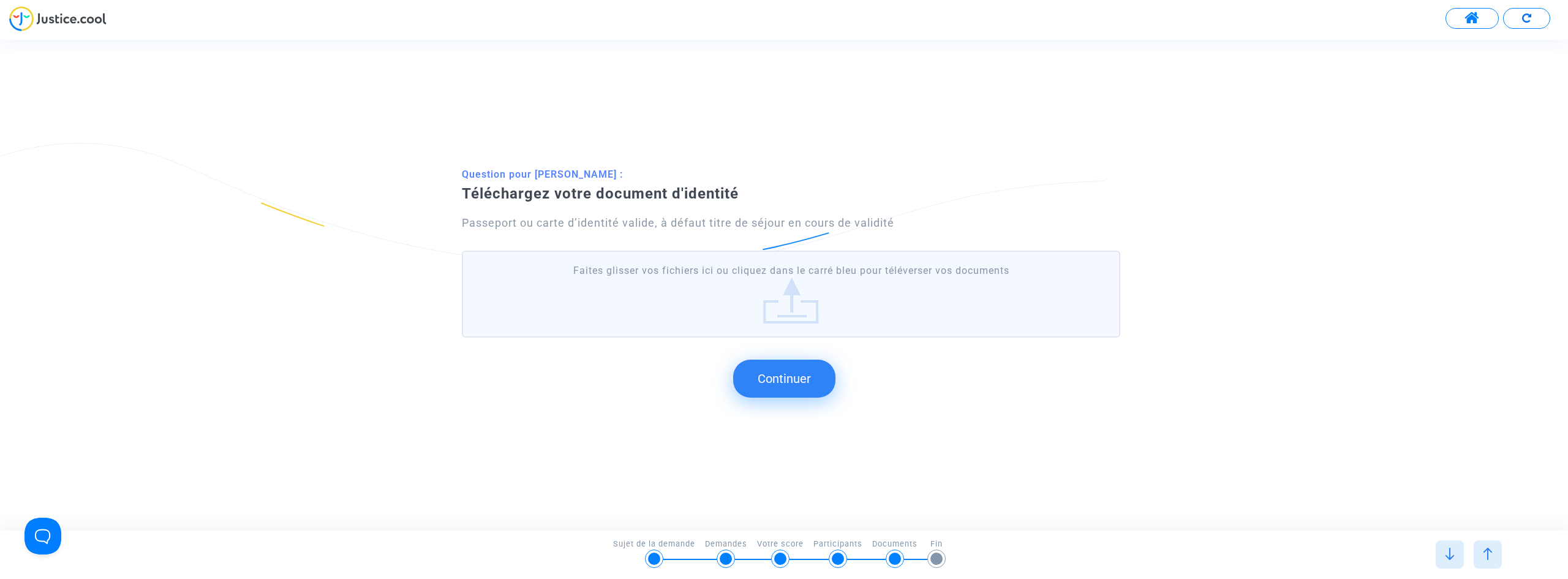
click at [1496, 553] on div at bounding box center [1488, 555] width 28 height 28
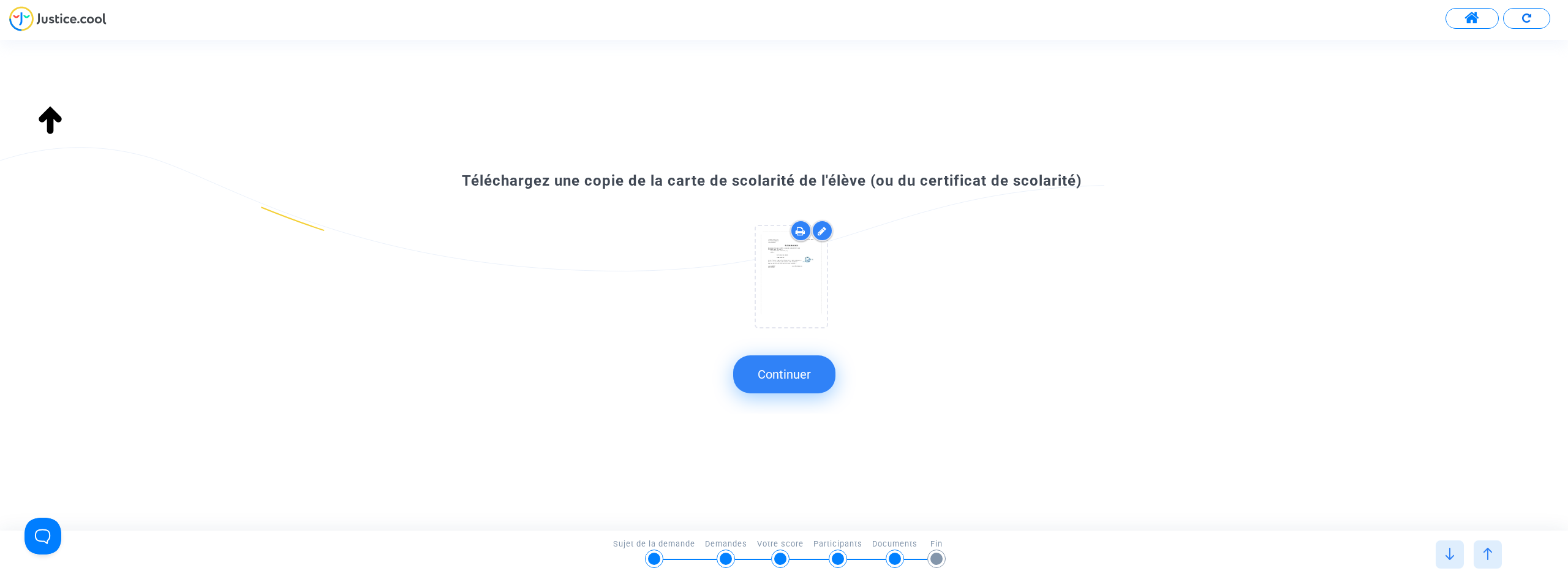
click at [822, 227] on icon at bounding box center [822, 230] width 9 height 10
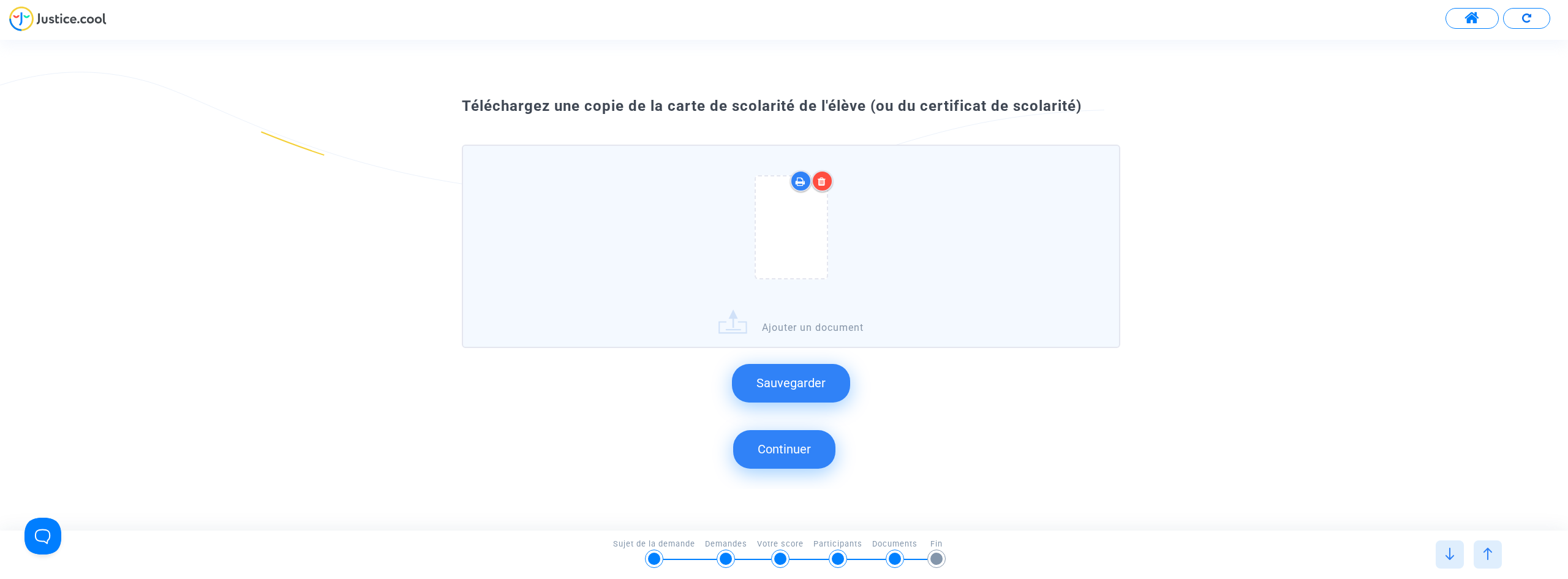
click at [824, 180] on icon at bounding box center [822, 181] width 8 height 10
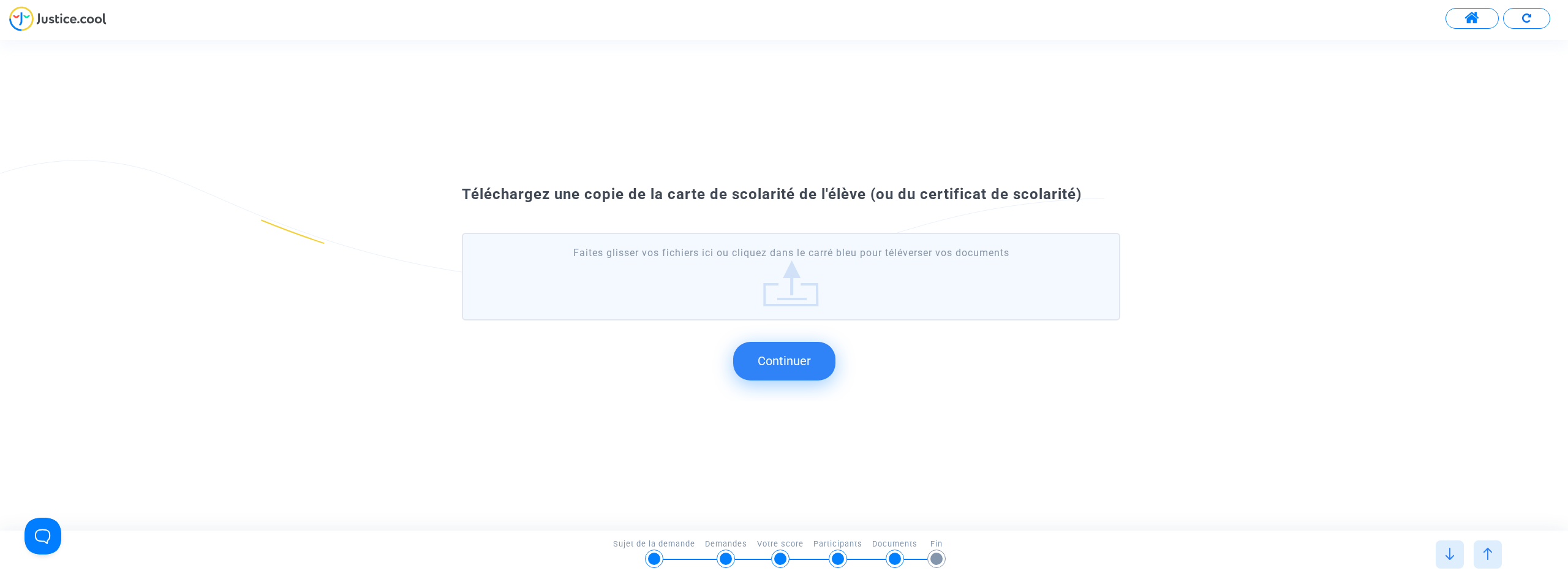
click at [1486, 550] on img at bounding box center [1487, 554] width 12 height 12
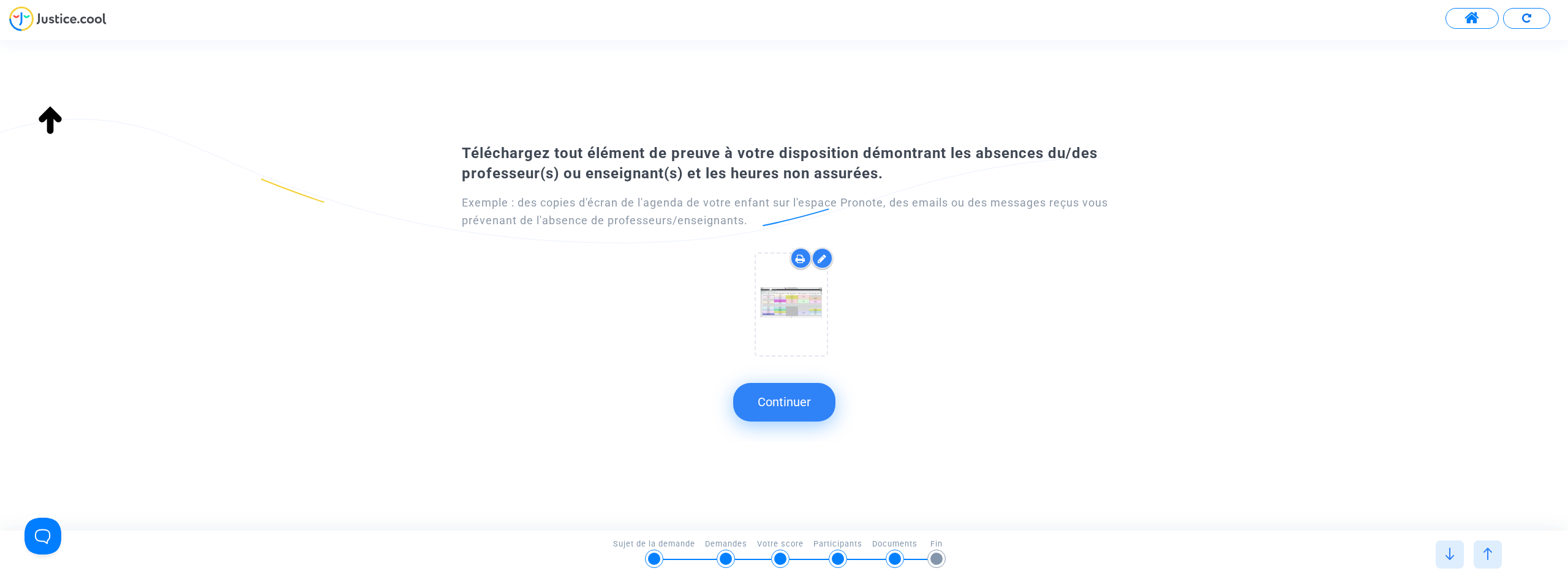
click at [819, 249] on div at bounding box center [822, 258] width 21 height 21
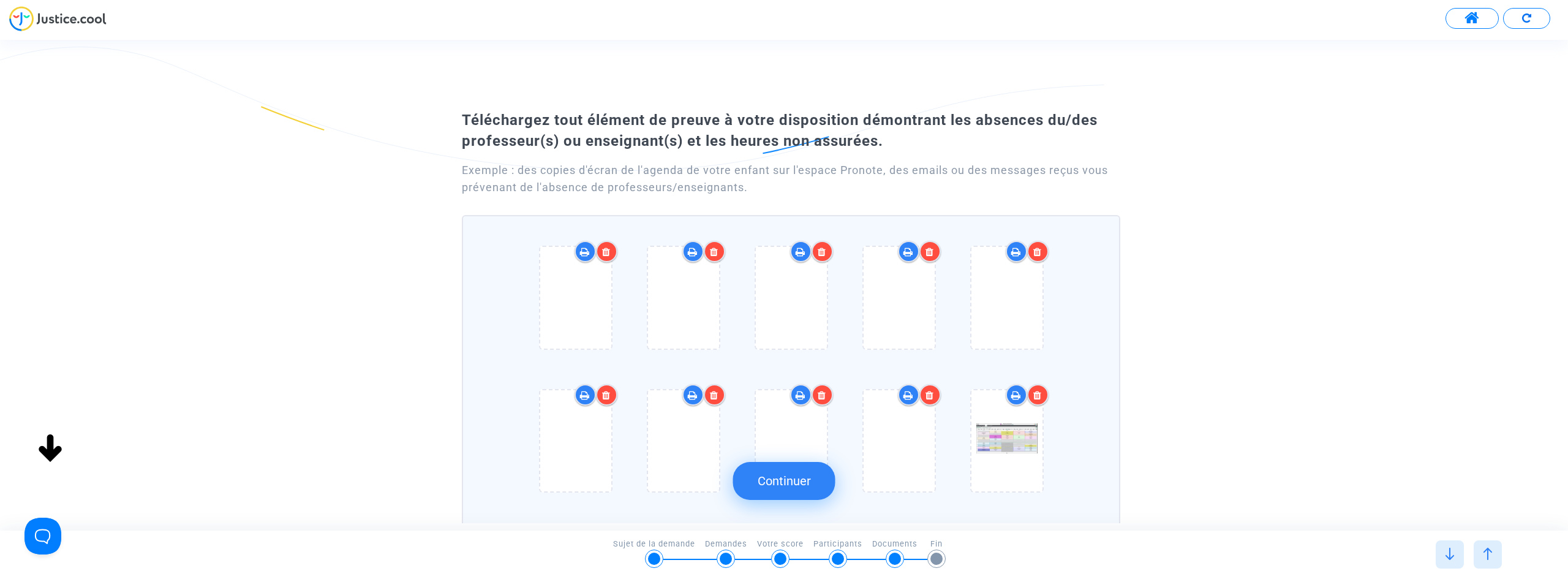
click at [605, 250] on icon at bounding box center [606, 252] width 8 height 10
click at [610, 250] on icon at bounding box center [606, 252] width 8 height 10
click at [710, 250] on icon at bounding box center [714, 252] width 8 height 10
click at [610, 250] on icon at bounding box center [606, 252] width 8 height 10
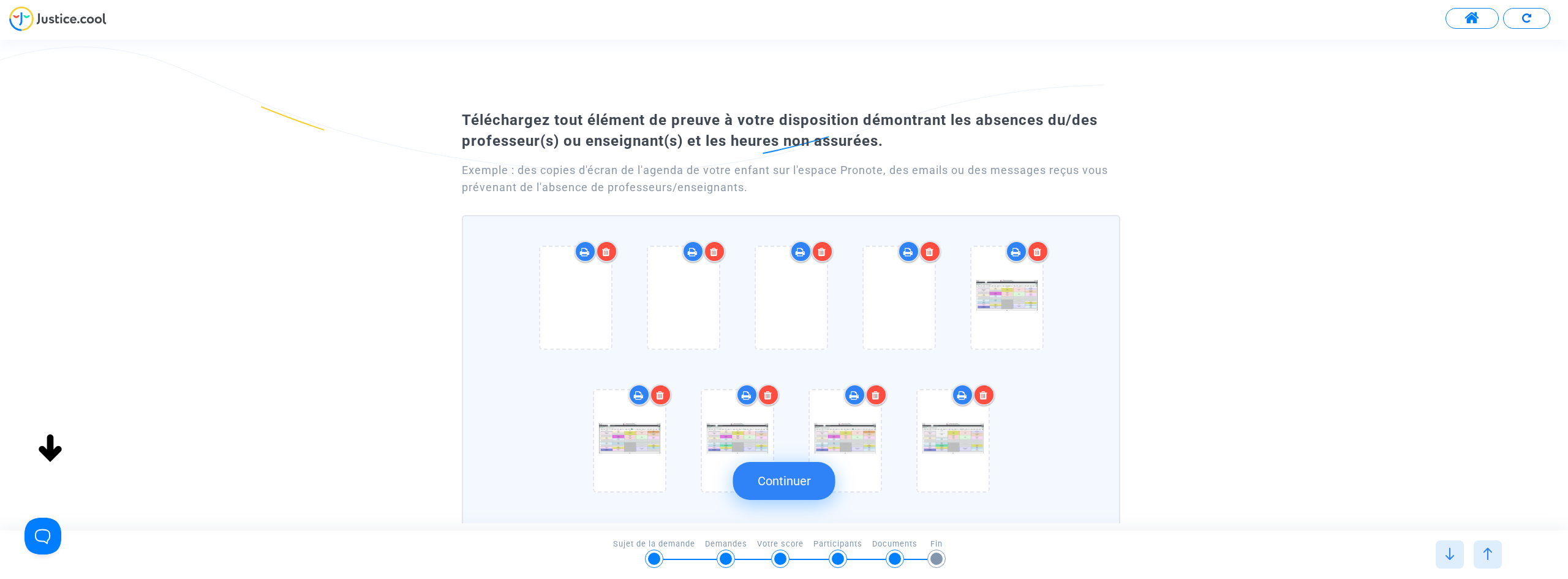
click at [610, 250] on icon at bounding box center [606, 252] width 8 height 10
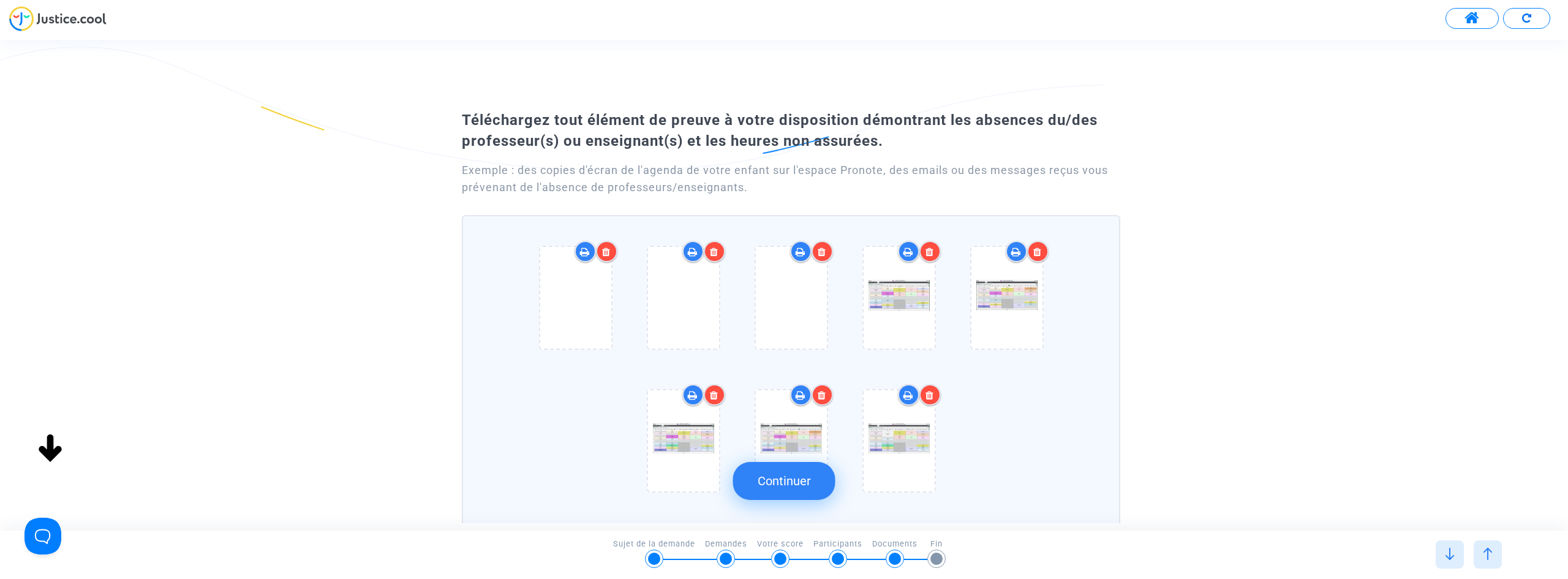
click at [610, 250] on icon at bounding box center [606, 252] width 8 height 10
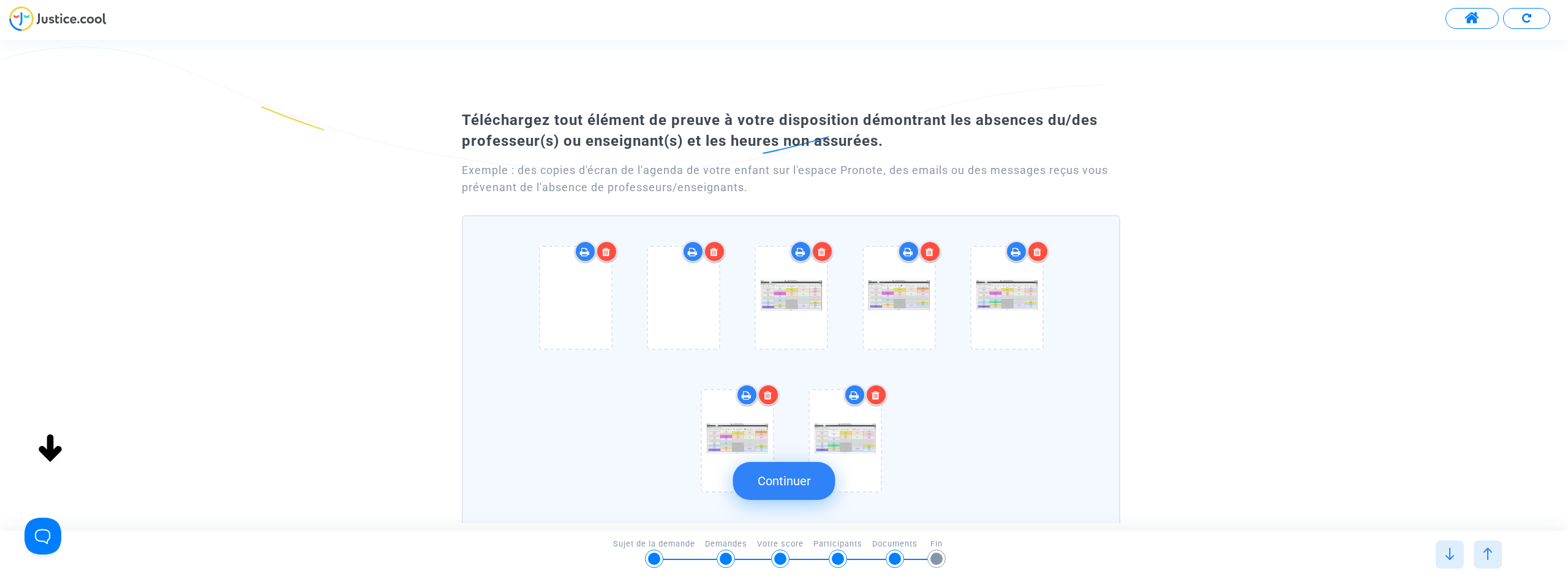
click at [610, 250] on icon at bounding box center [606, 252] width 8 height 10
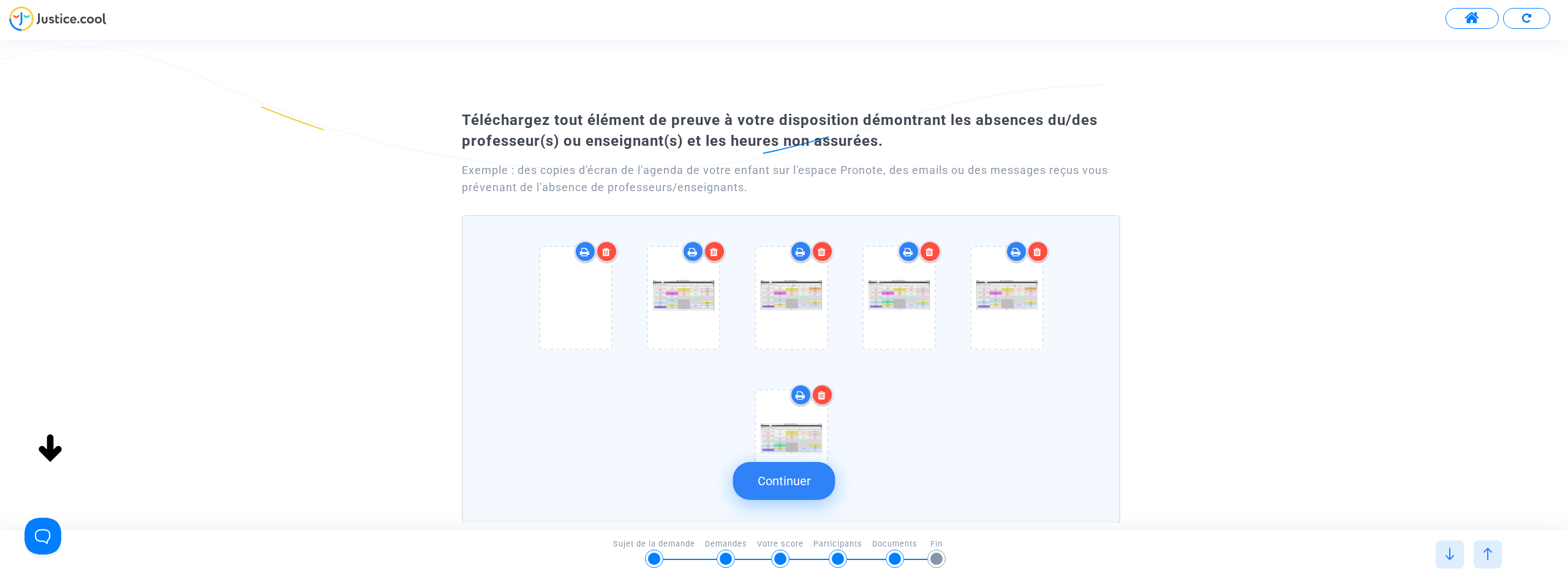
click at [610, 250] on icon at bounding box center [606, 252] width 8 height 10
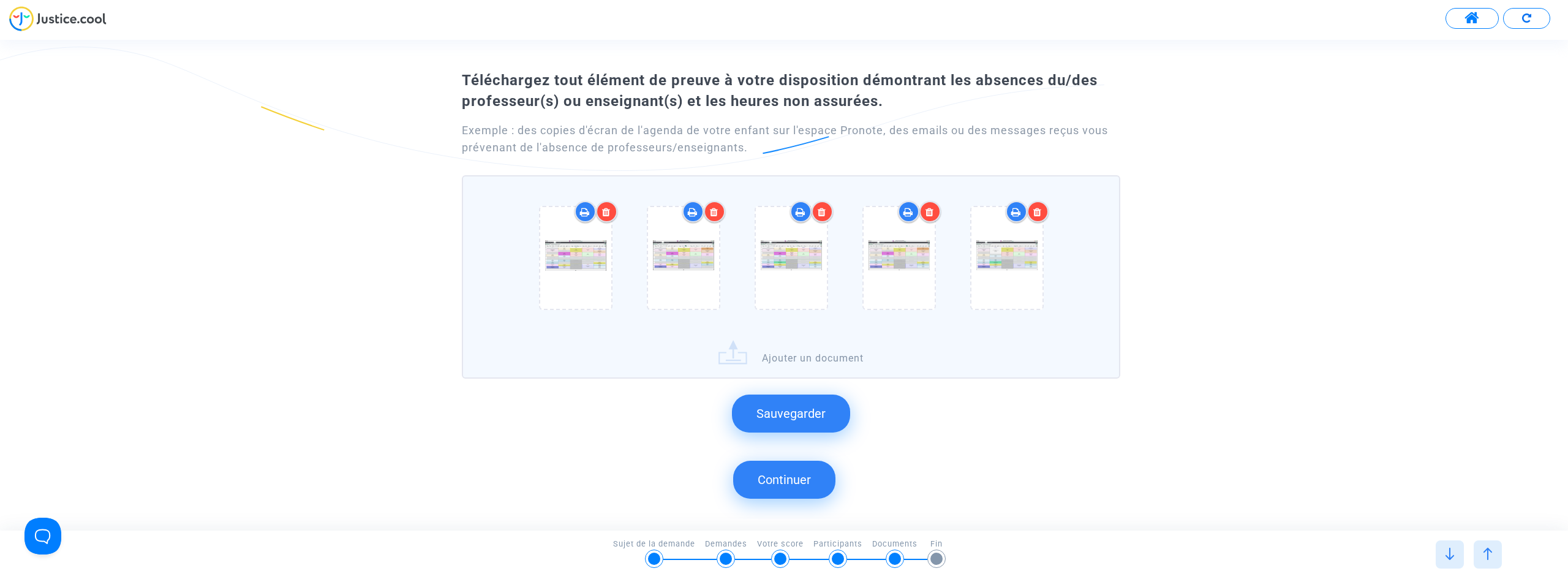
click at [610, 250] on div at bounding box center [576, 258] width 71 height 39
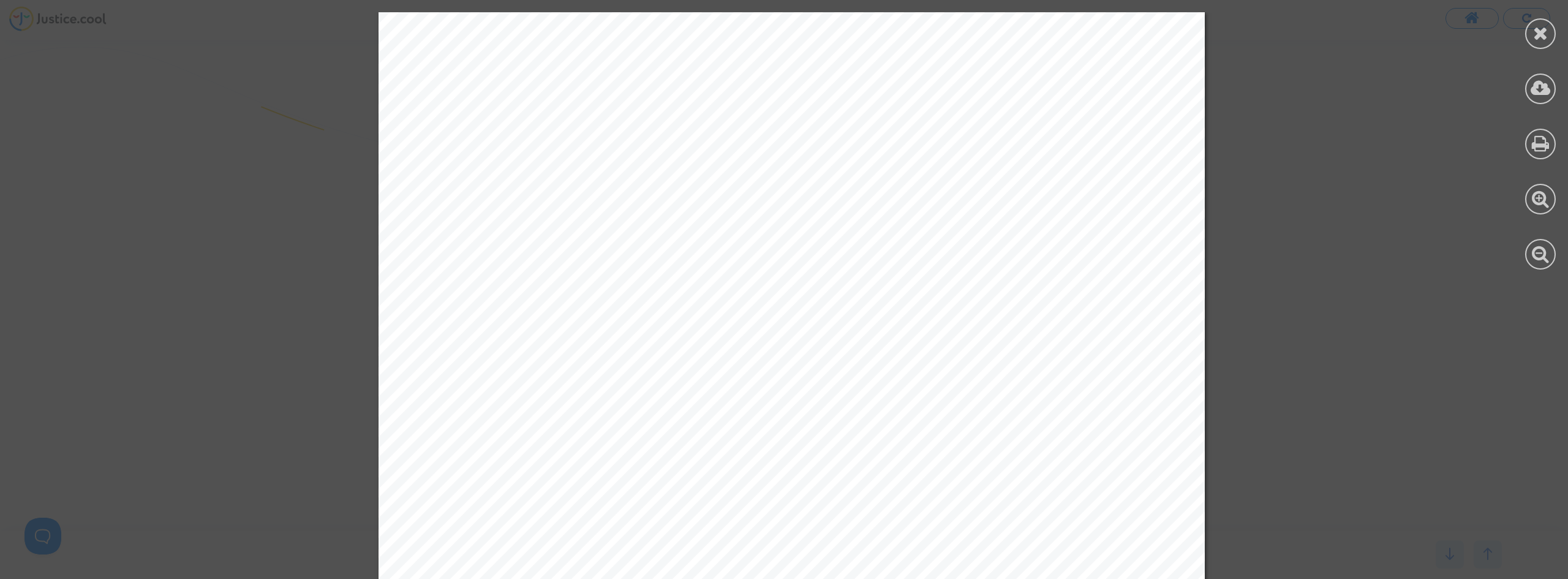
drag, startPoint x: 463, startPoint y: 147, endPoint x: 413, endPoint y: 142, distance: 50.2
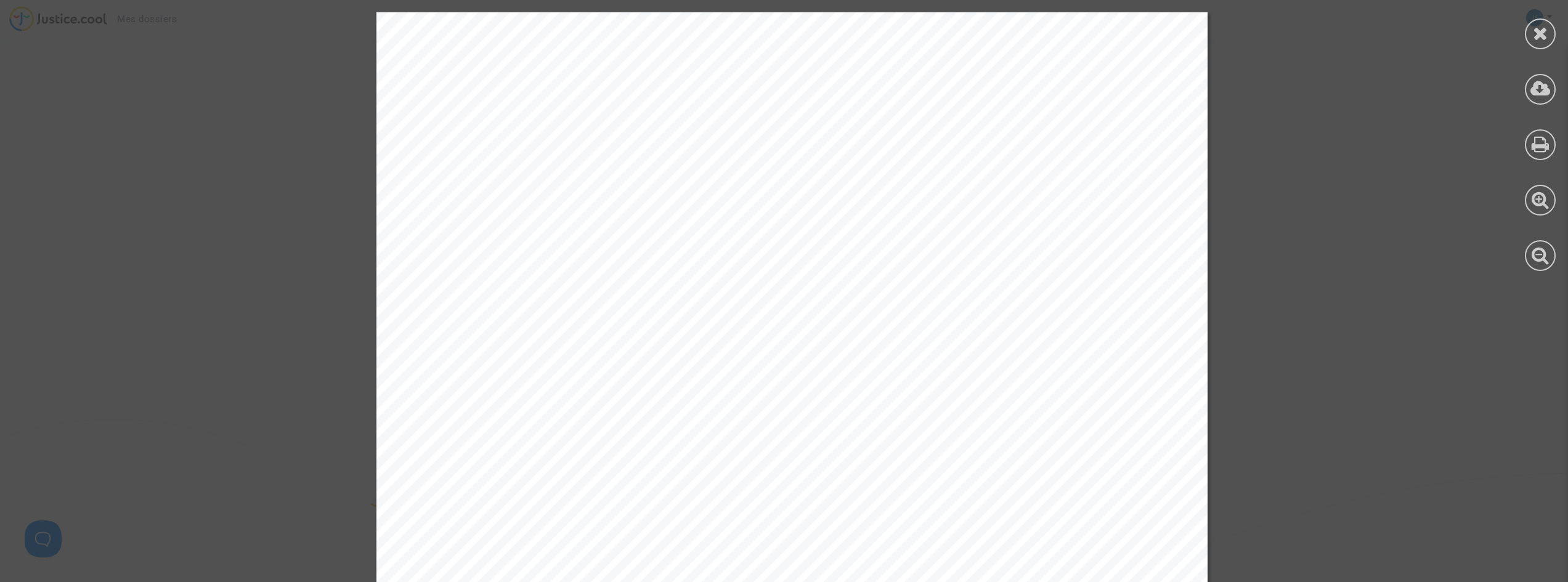
click at [1542, 42] on icon at bounding box center [1541, 33] width 16 height 18
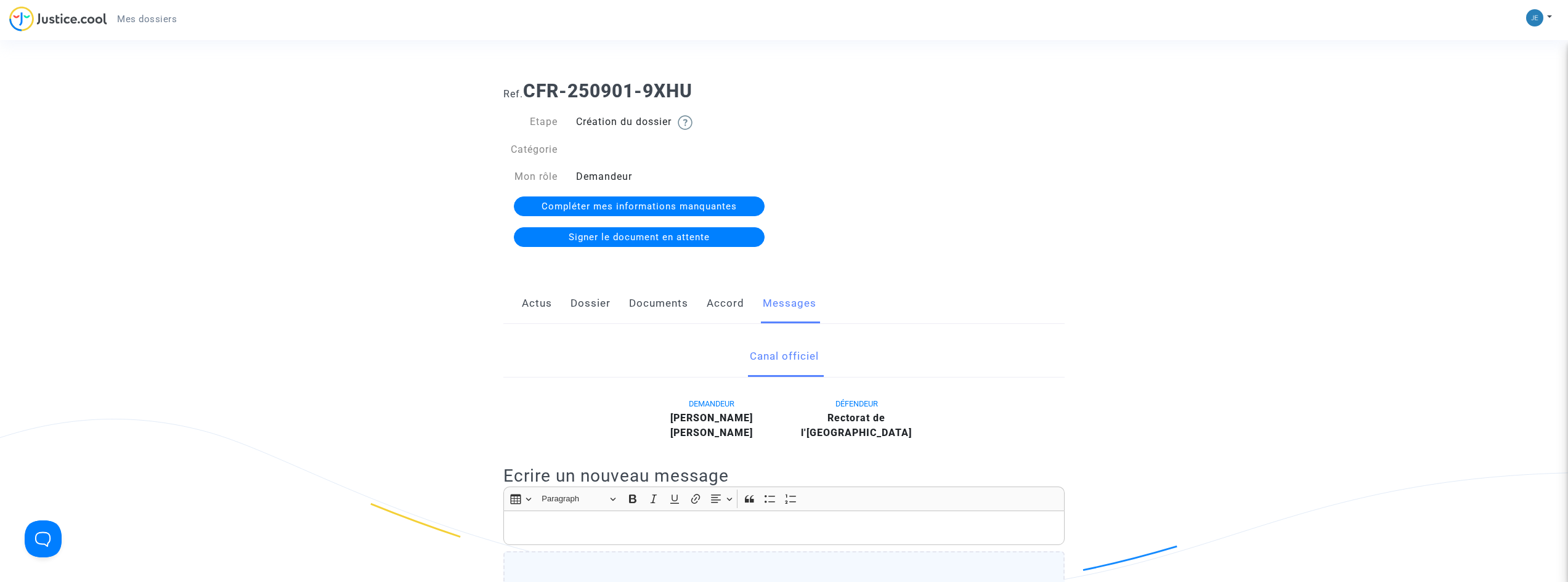
click at [605, 213] on link "Compléter mes informations manquantes" at bounding box center [639, 206] width 250 height 19
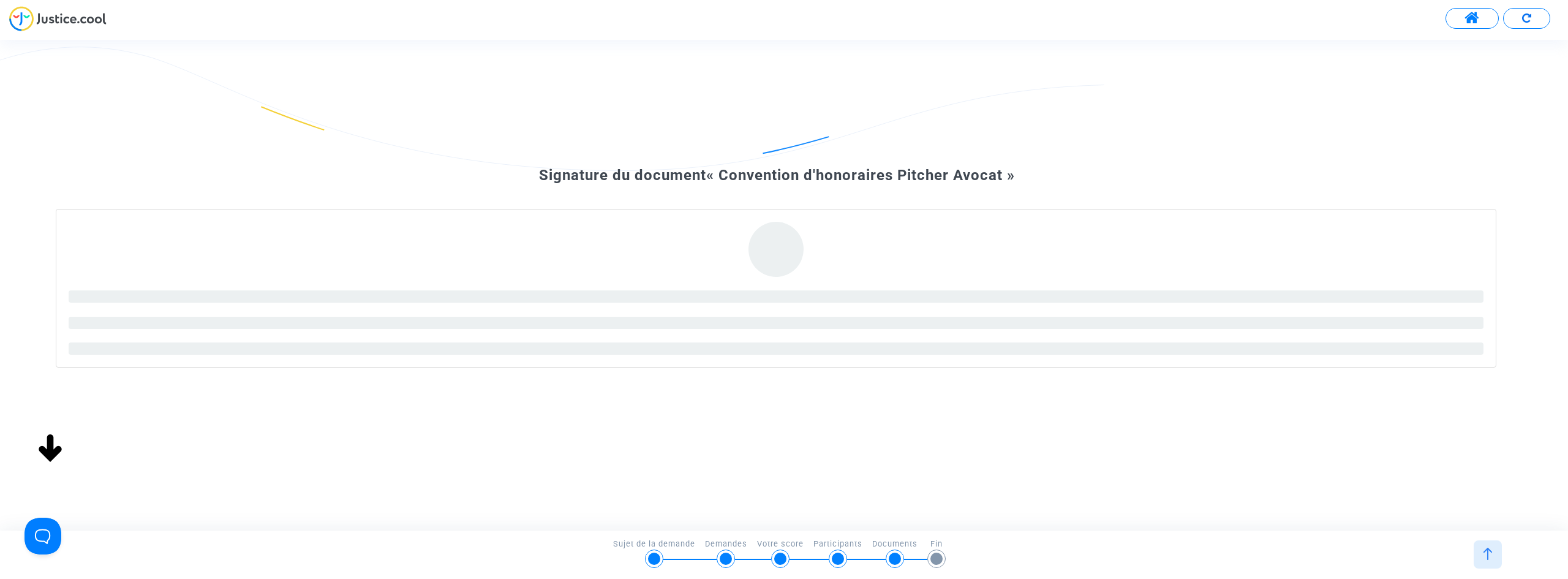
click at [1489, 560] on div at bounding box center [1488, 555] width 28 height 28
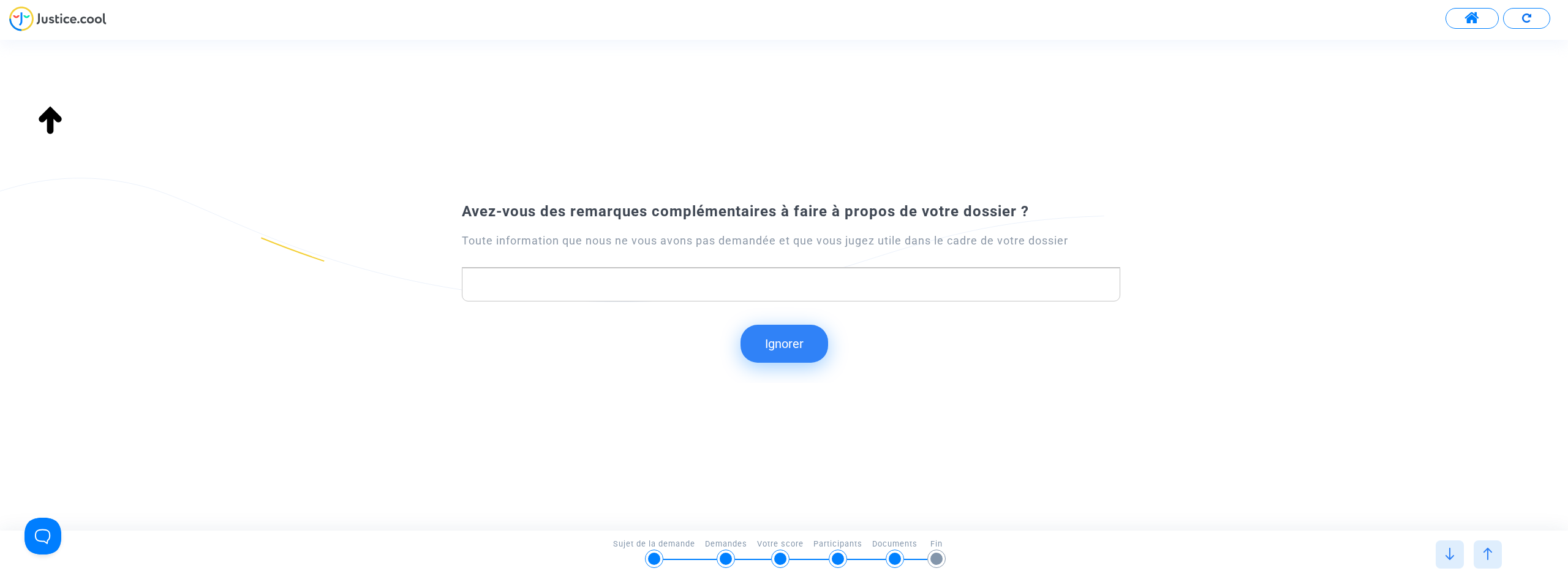
click at [1492, 558] on img at bounding box center [1487, 554] width 12 height 12
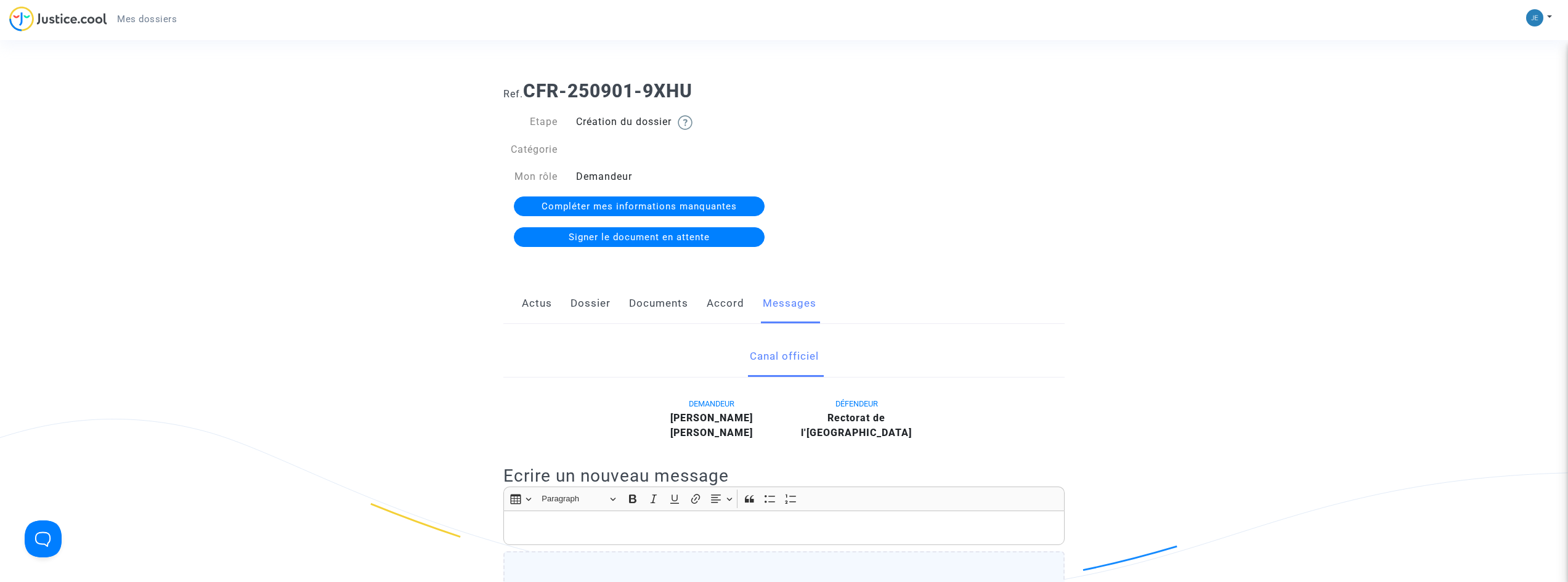
click at [628, 204] on span "Compléter mes informations manquantes" at bounding box center [639, 206] width 195 height 11
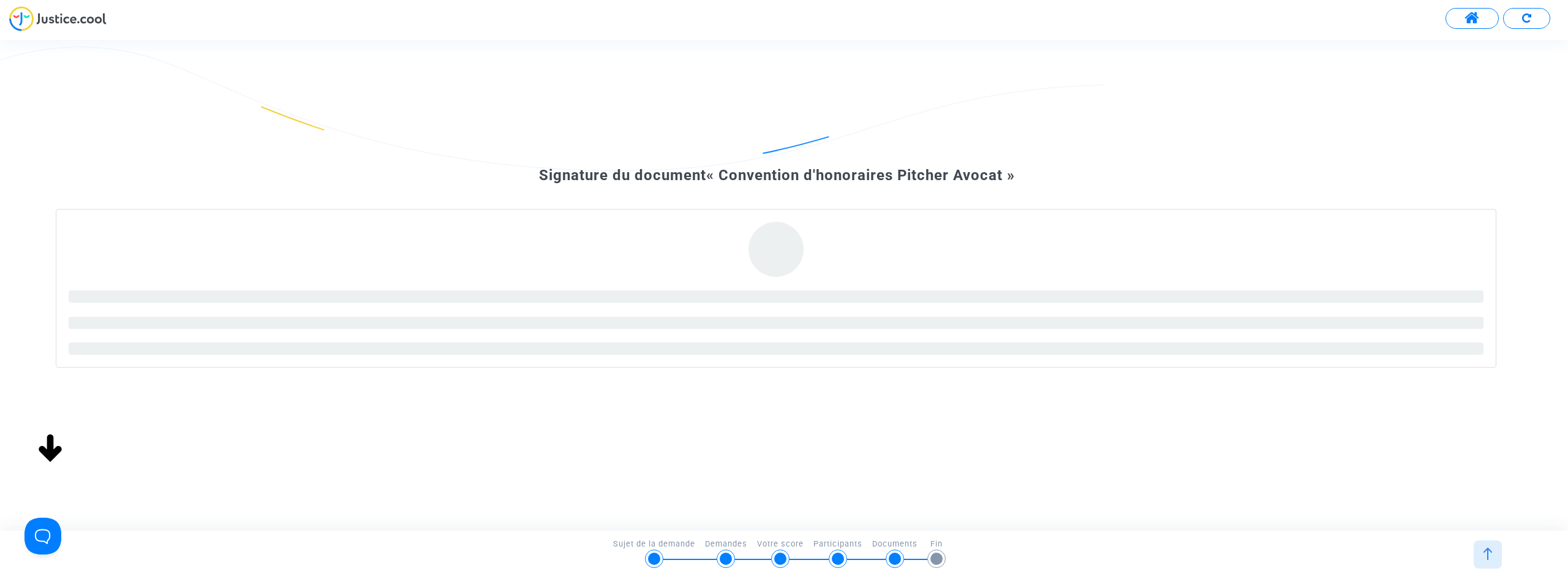
click at [1482, 556] on img at bounding box center [1487, 554] width 12 height 12
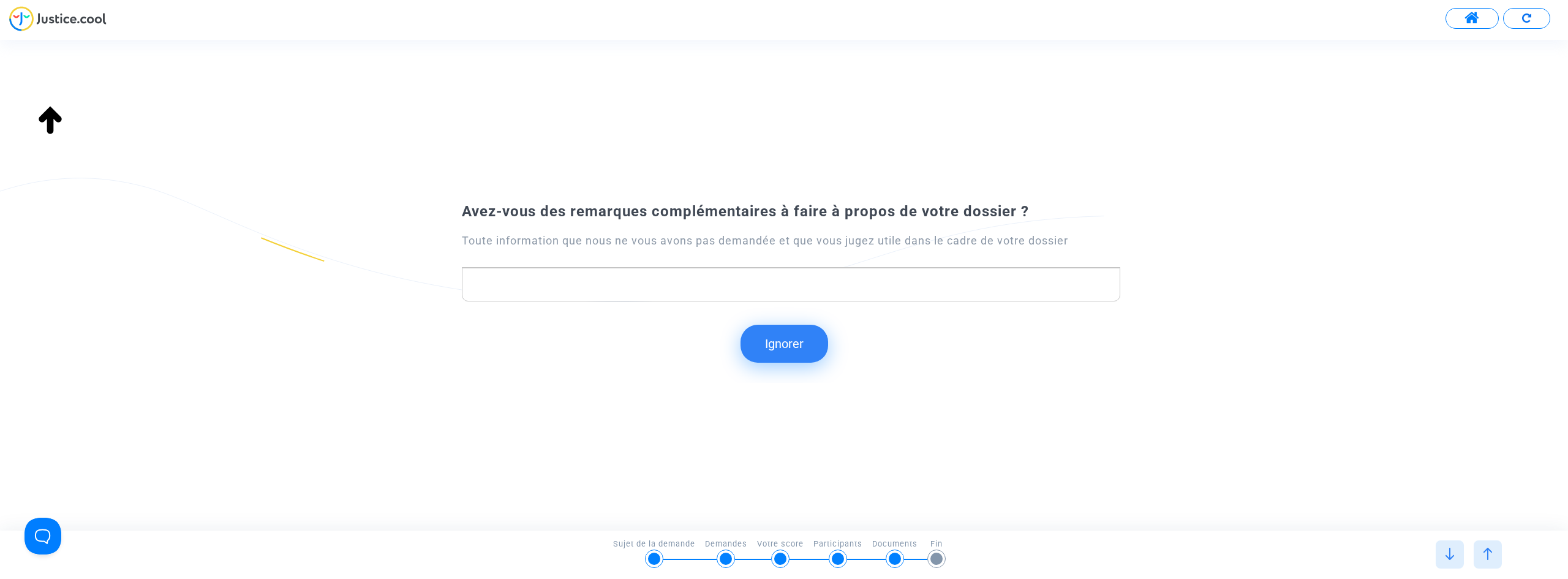
click at [1484, 553] on img at bounding box center [1487, 554] width 12 height 12
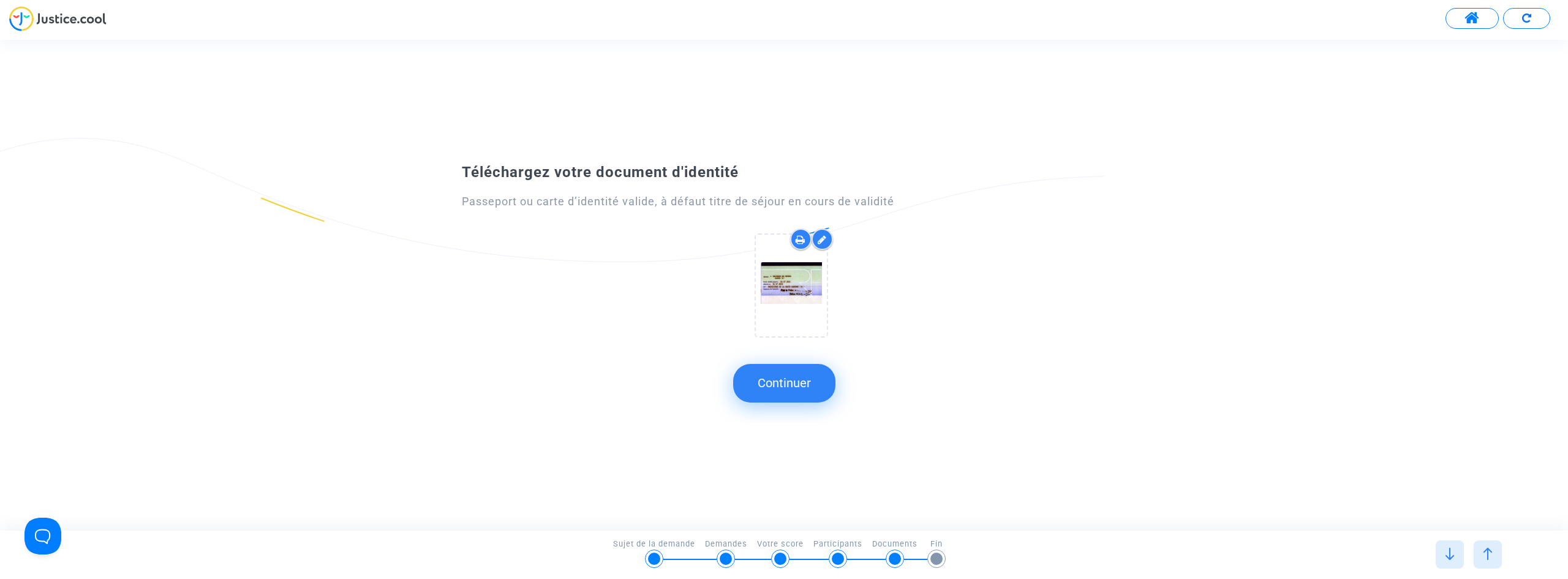
click at [819, 238] on icon at bounding box center [822, 239] width 9 height 10
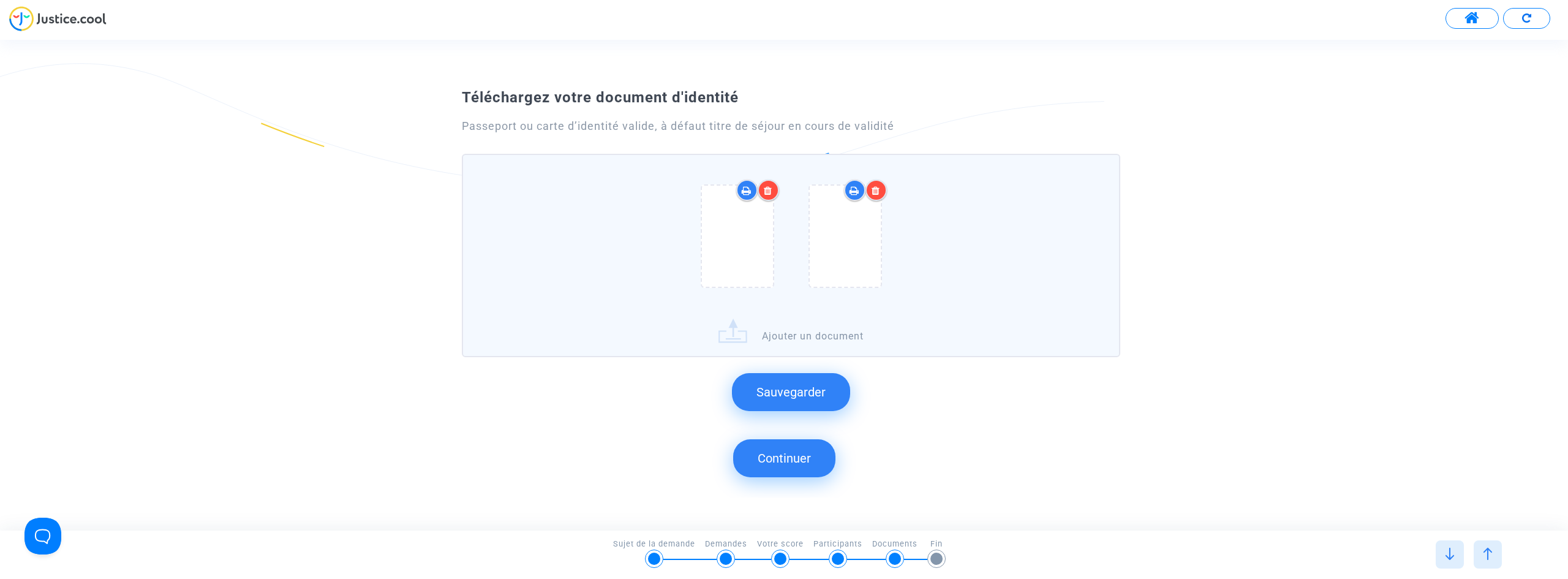
click at [770, 190] on icon at bounding box center [768, 190] width 8 height 10
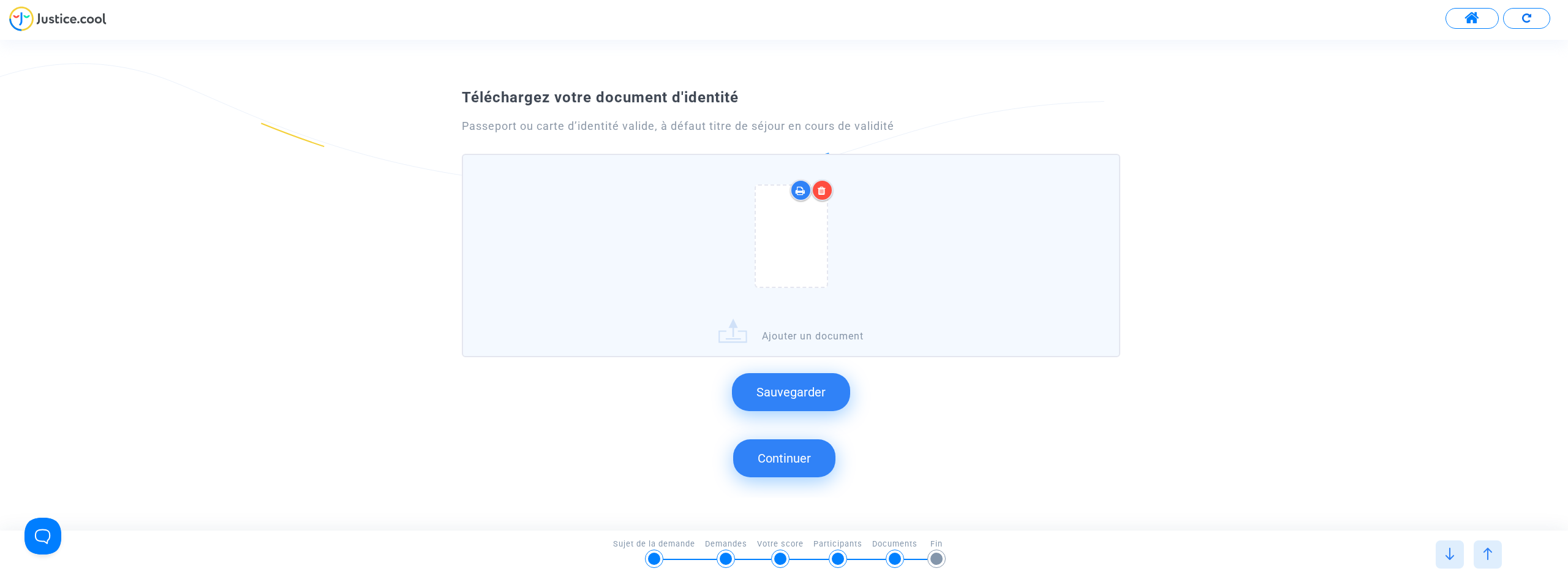
click at [821, 187] on icon at bounding box center [822, 190] width 8 height 10
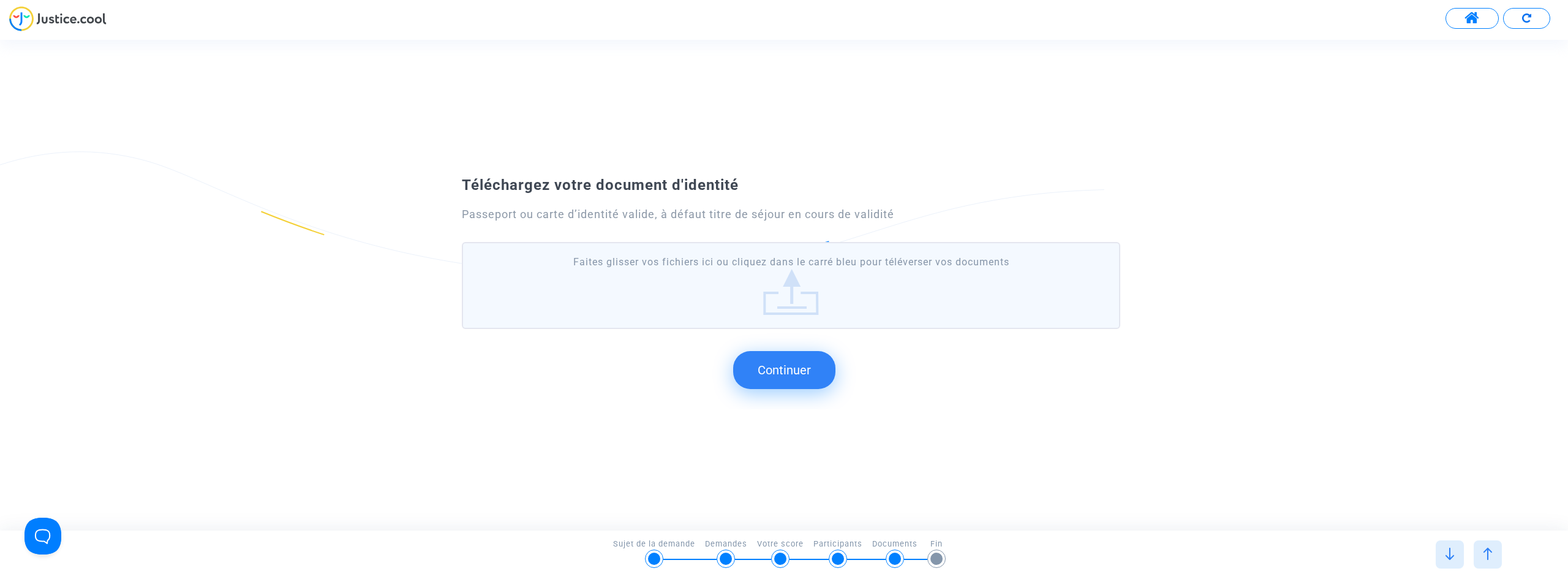
click at [799, 371] on button "Continuer" at bounding box center [784, 370] width 103 height 38
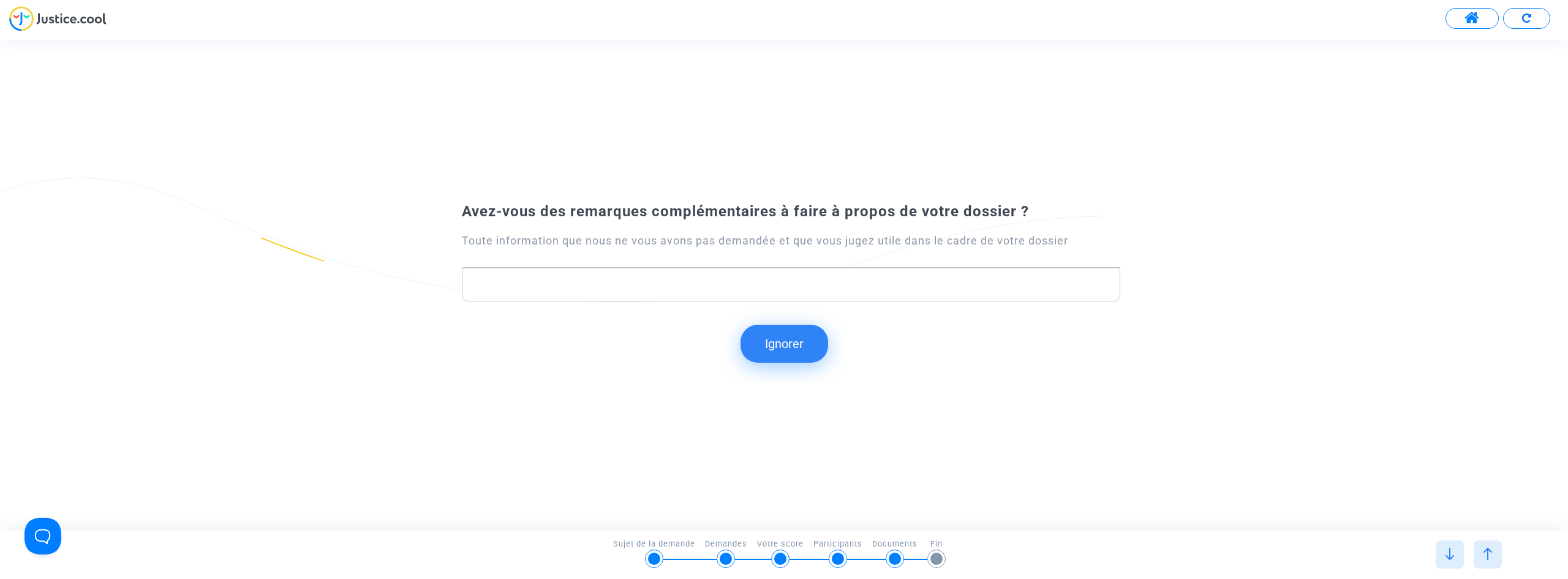
click at [1494, 551] on div at bounding box center [1488, 555] width 28 height 28
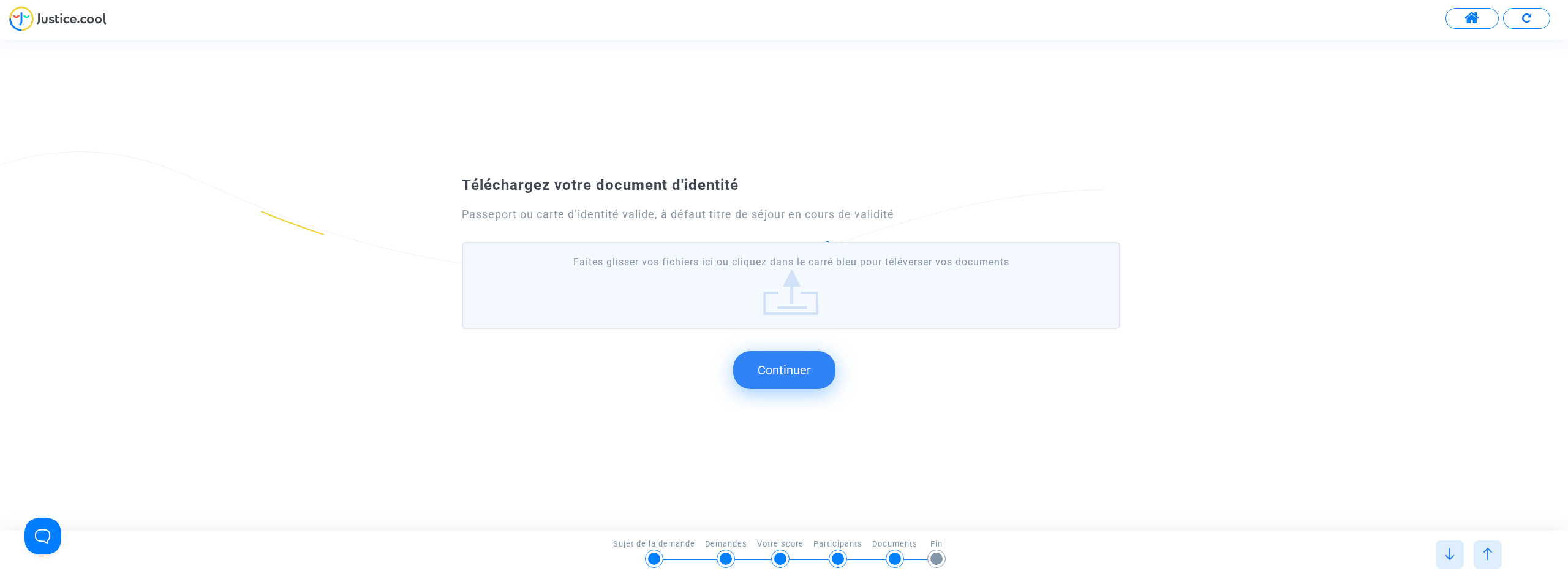
click at [1494, 551] on div at bounding box center [1488, 555] width 28 height 28
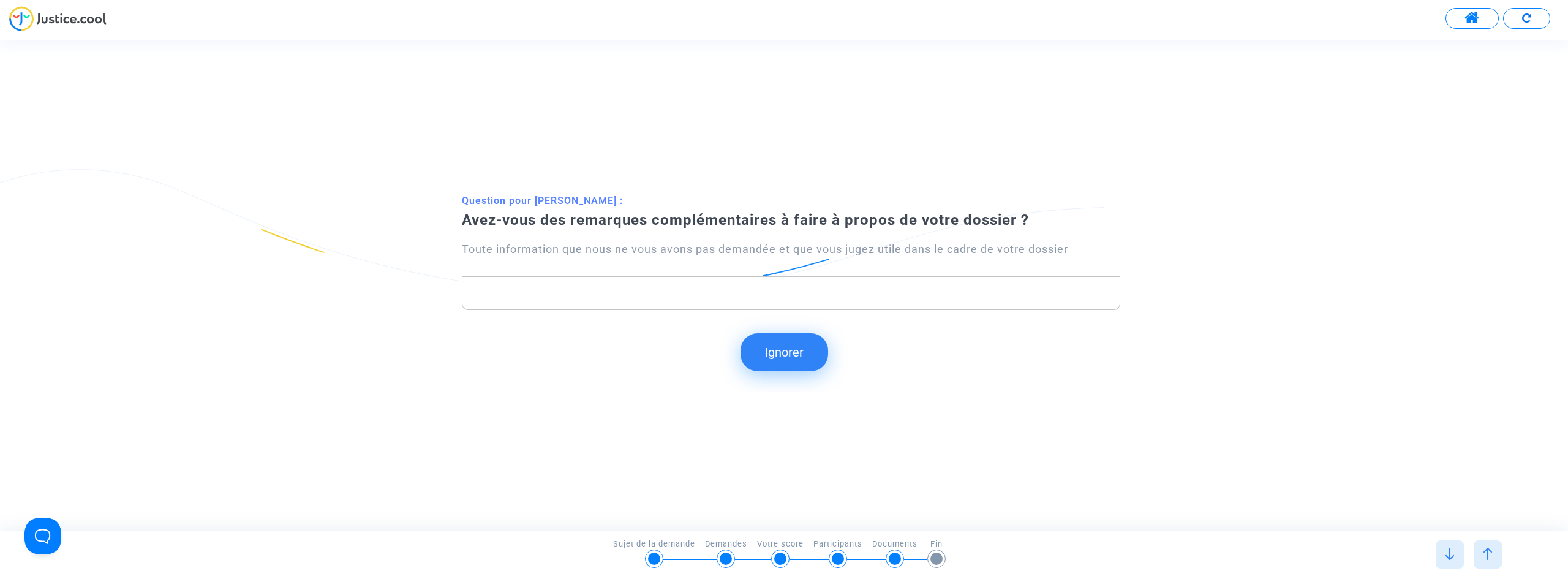
click at [1480, 550] on div at bounding box center [1488, 555] width 28 height 28
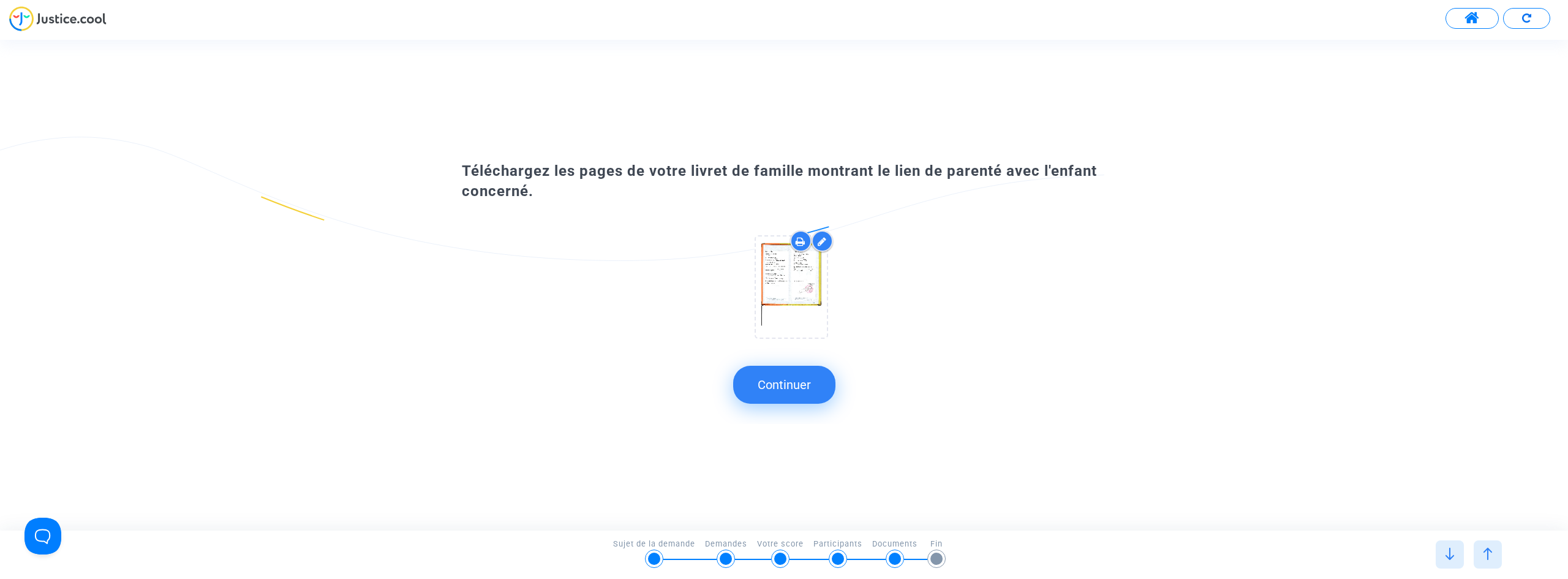
click at [813, 245] on div at bounding box center [822, 241] width 21 height 21
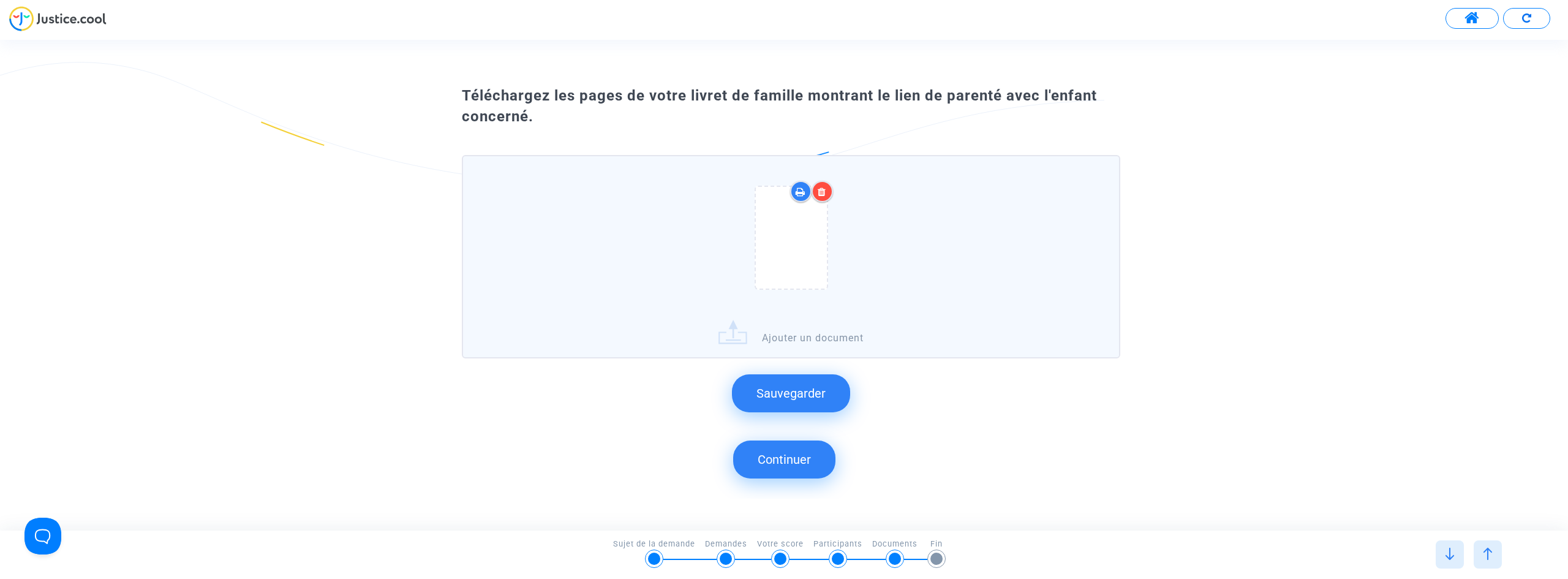
click at [824, 188] on icon at bounding box center [822, 192] width 8 height 10
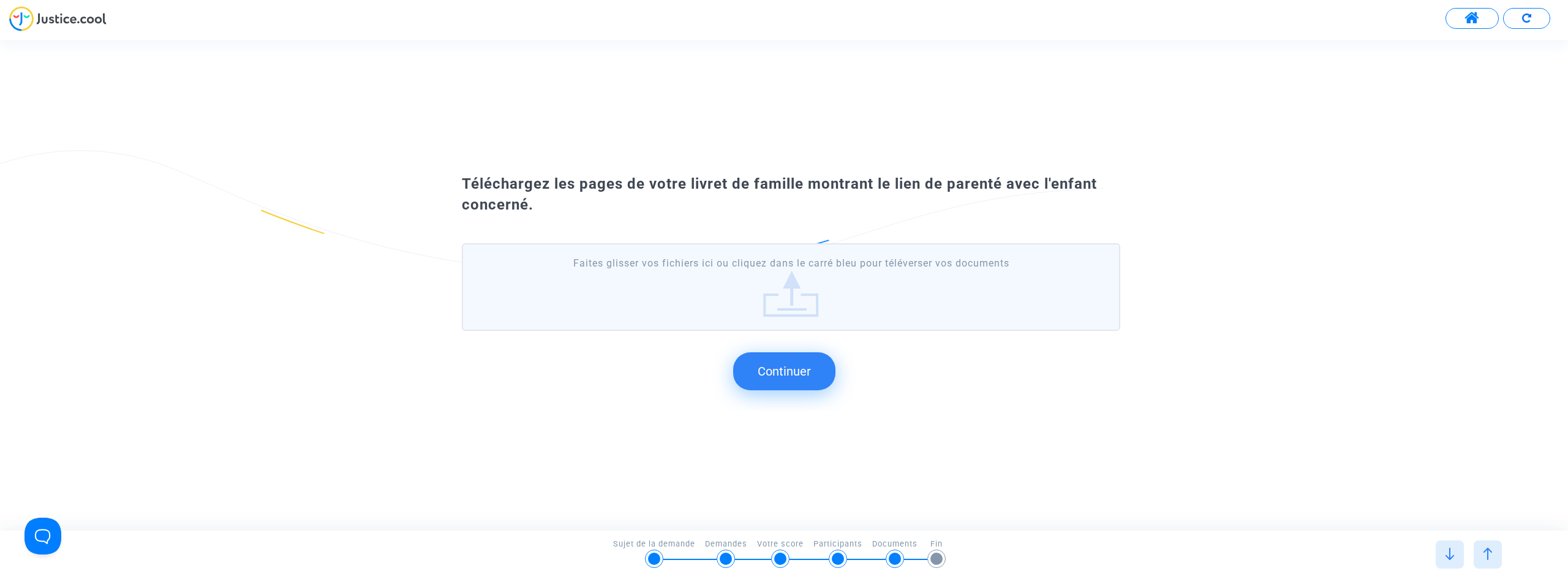
click at [792, 373] on button "Continuer" at bounding box center [784, 371] width 103 height 38
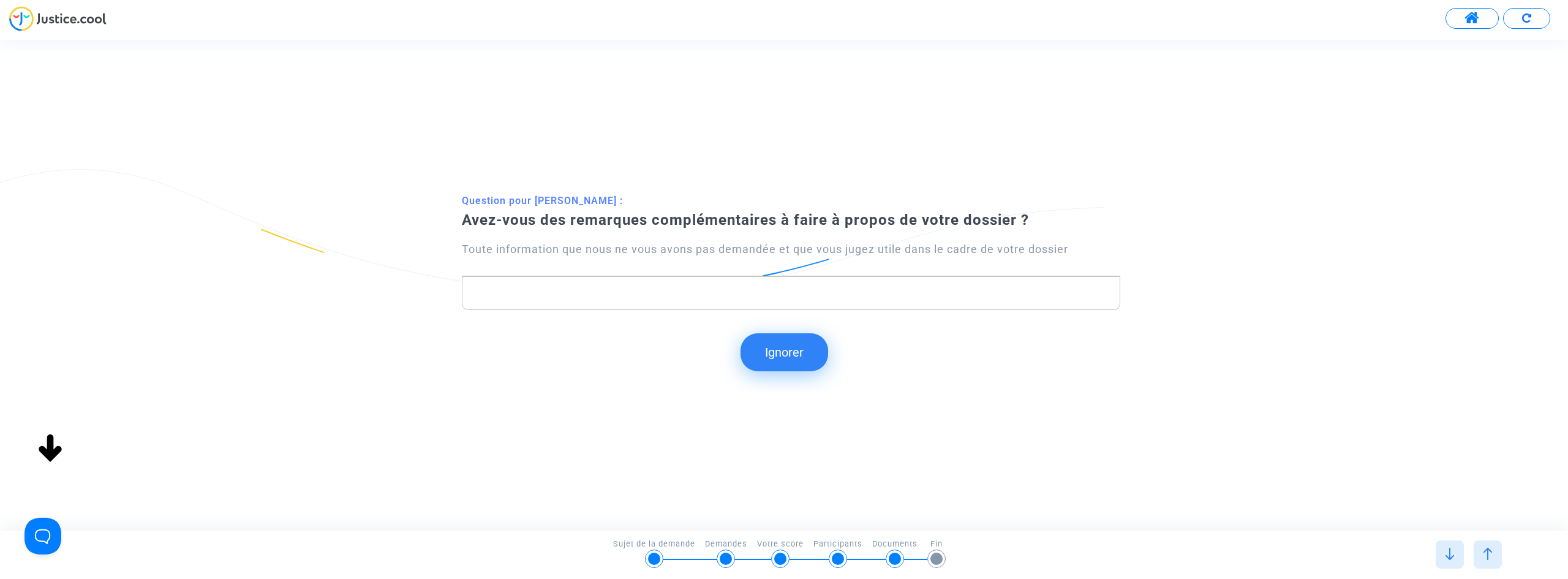
click at [1478, 554] on div at bounding box center [1488, 555] width 28 height 28
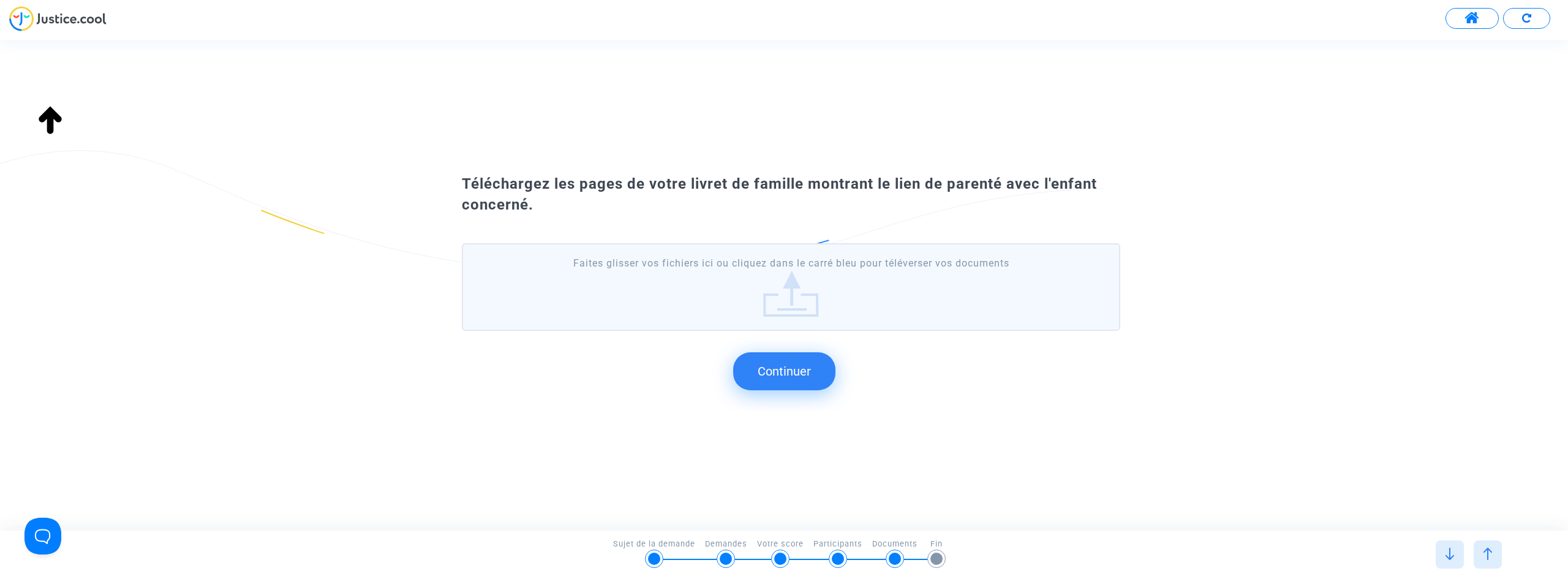
click at [1478, 554] on div at bounding box center [1488, 555] width 28 height 28
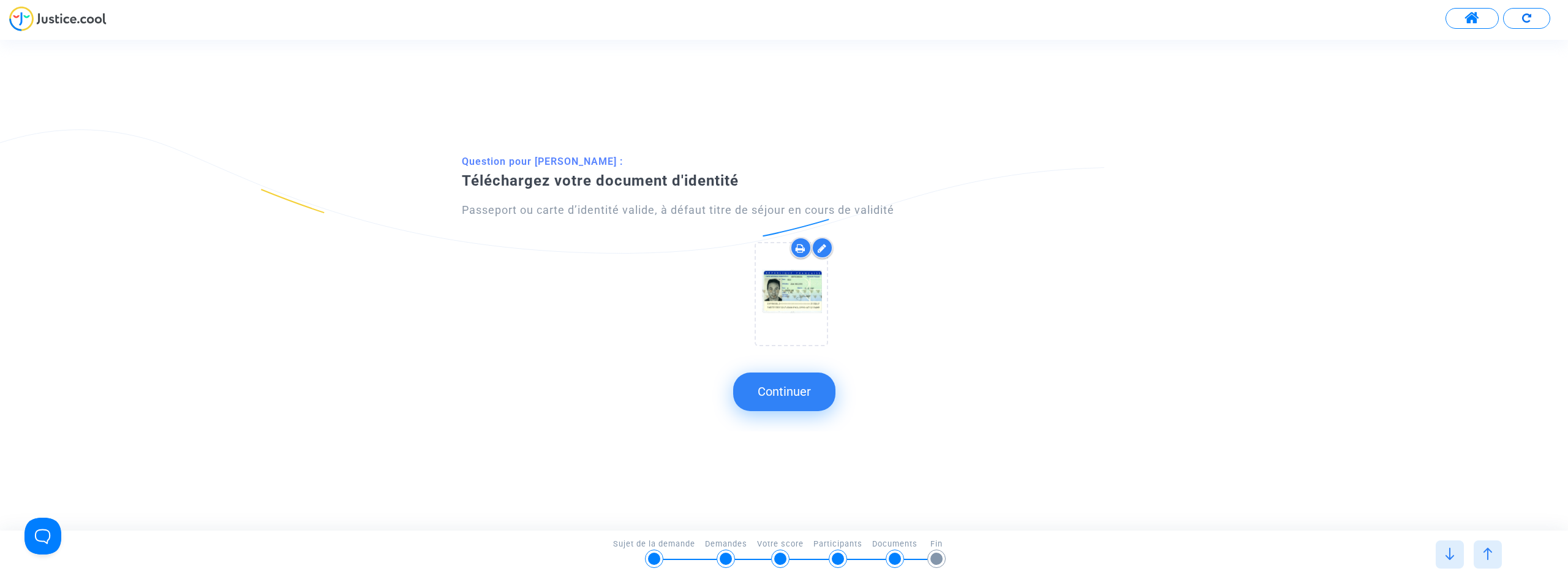
click at [823, 243] on div at bounding box center [822, 247] width 21 height 21
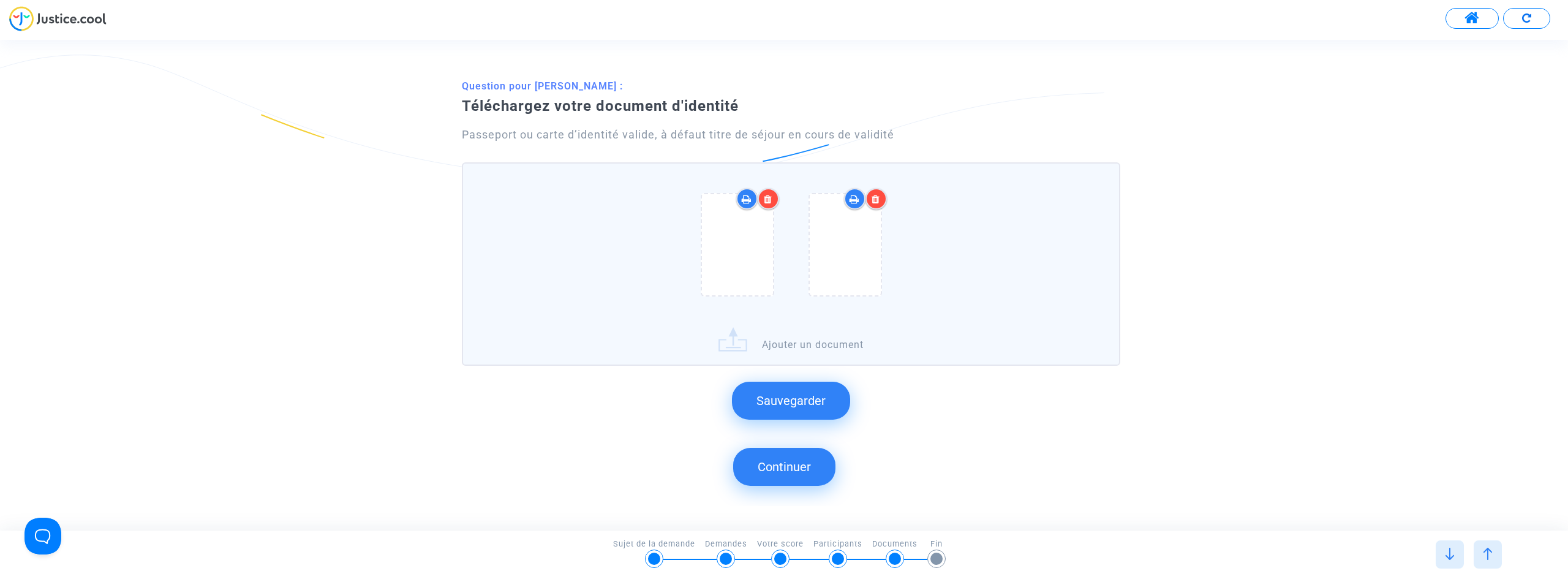
click at [767, 200] on icon at bounding box center [768, 199] width 8 height 10
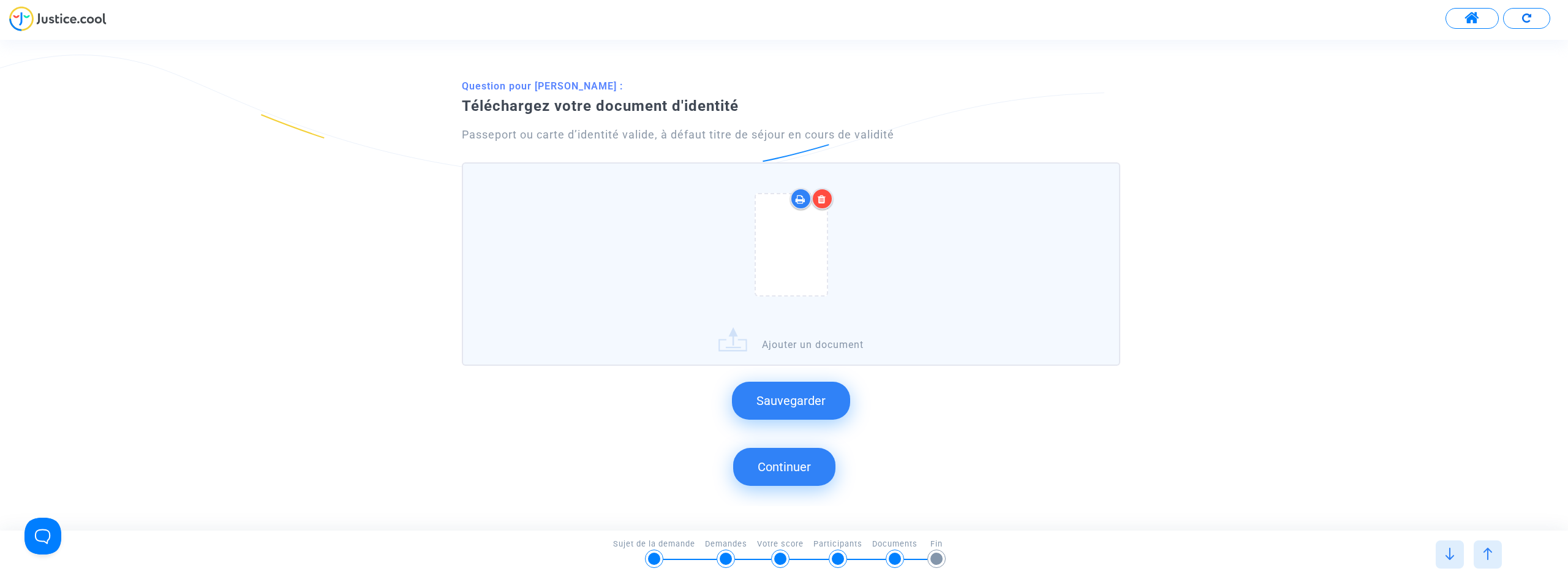
click at [822, 198] on icon at bounding box center [822, 199] width 8 height 10
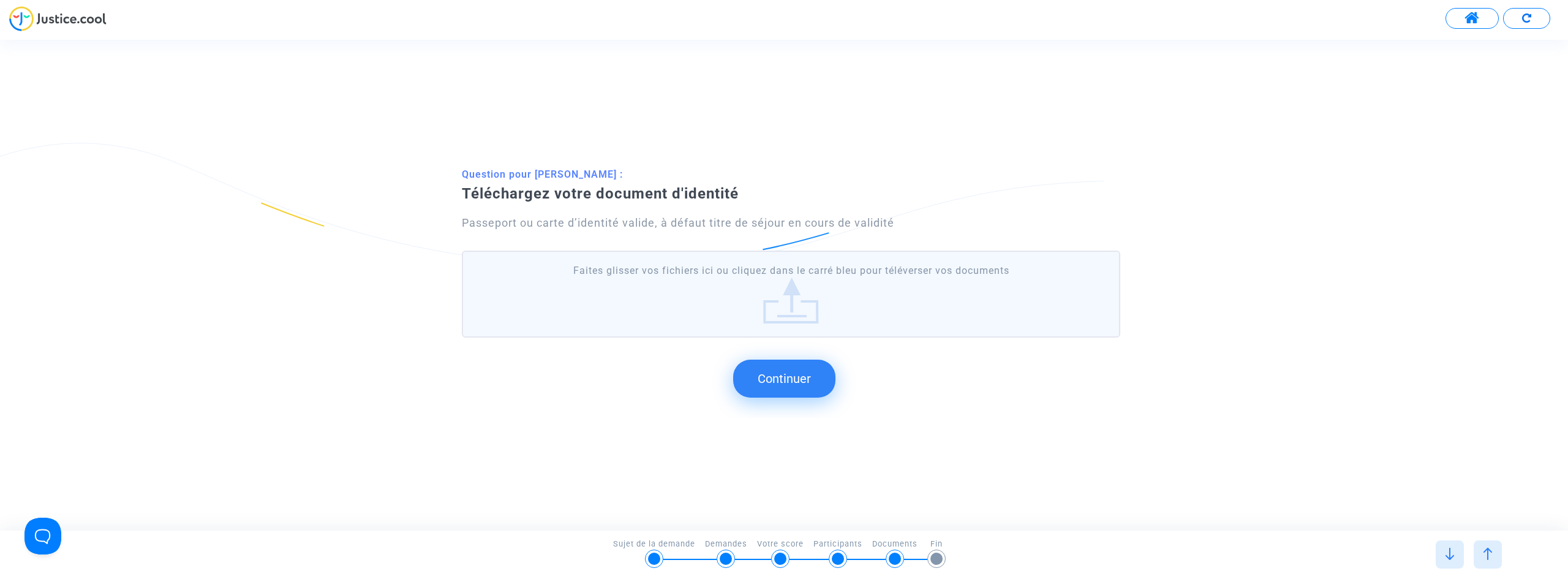
click at [795, 381] on button "Continuer" at bounding box center [784, 378] width 103 height 38
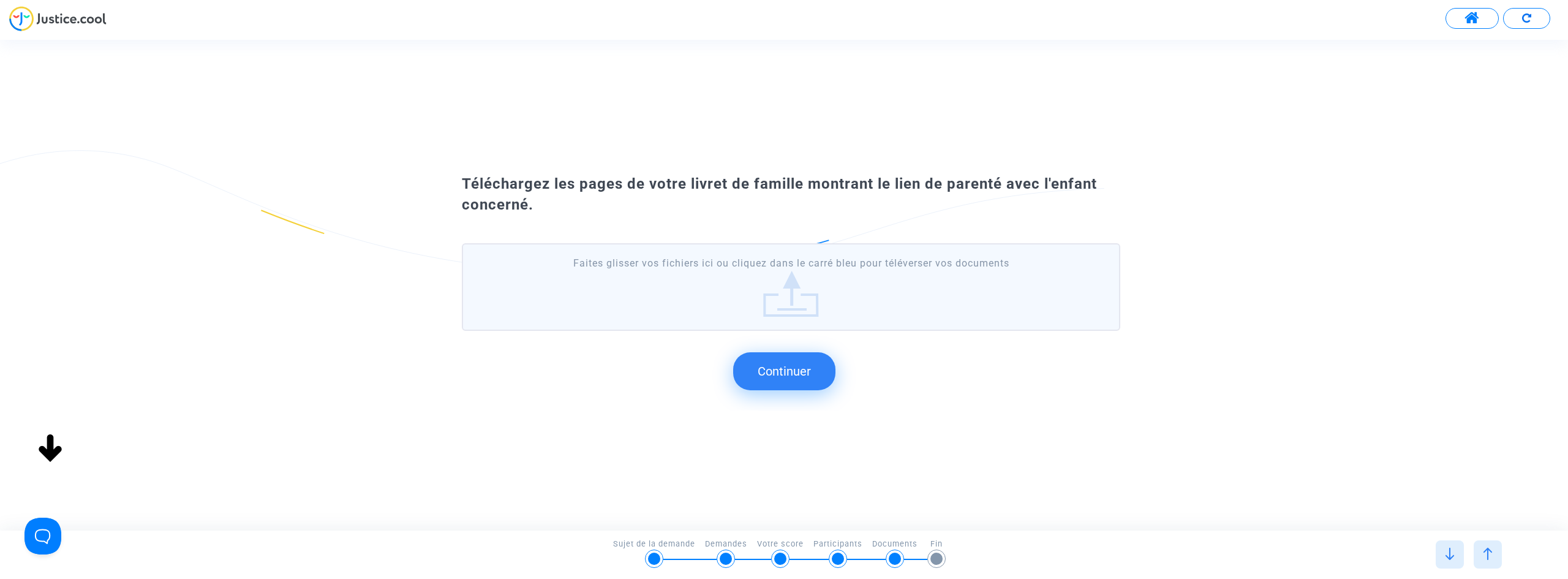
click at [1486, 552] on img at bounding box center [1487, 554] width 12 height 12
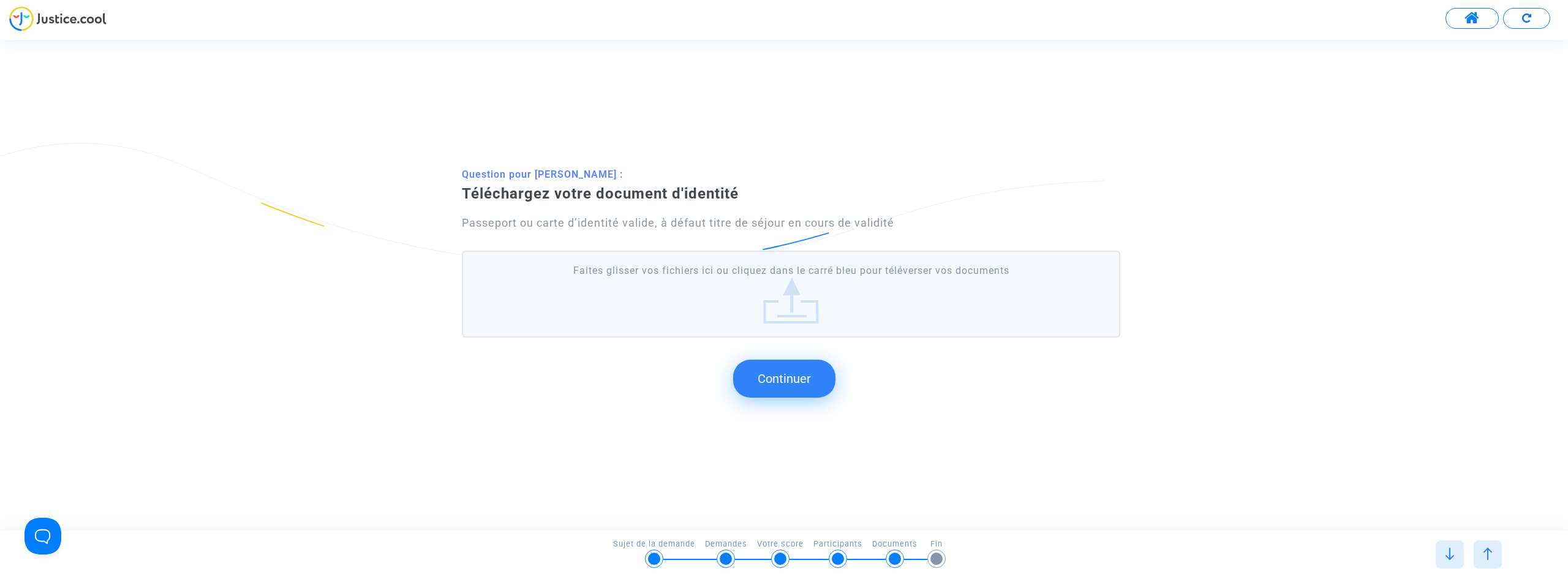
click at [1485, 553] on img at bounding box center [1487, 554] width 12 height 12
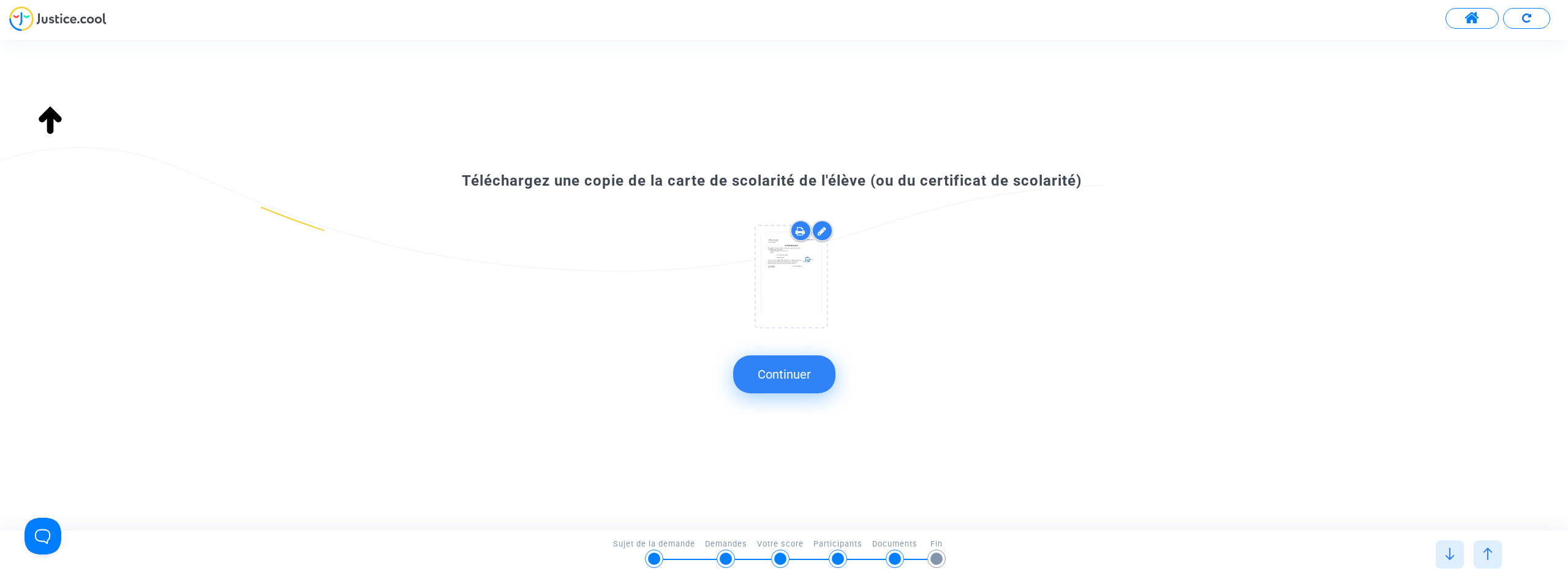
click at [1485, 558] on img at bounding box center [1487, 554] width 12 height 12
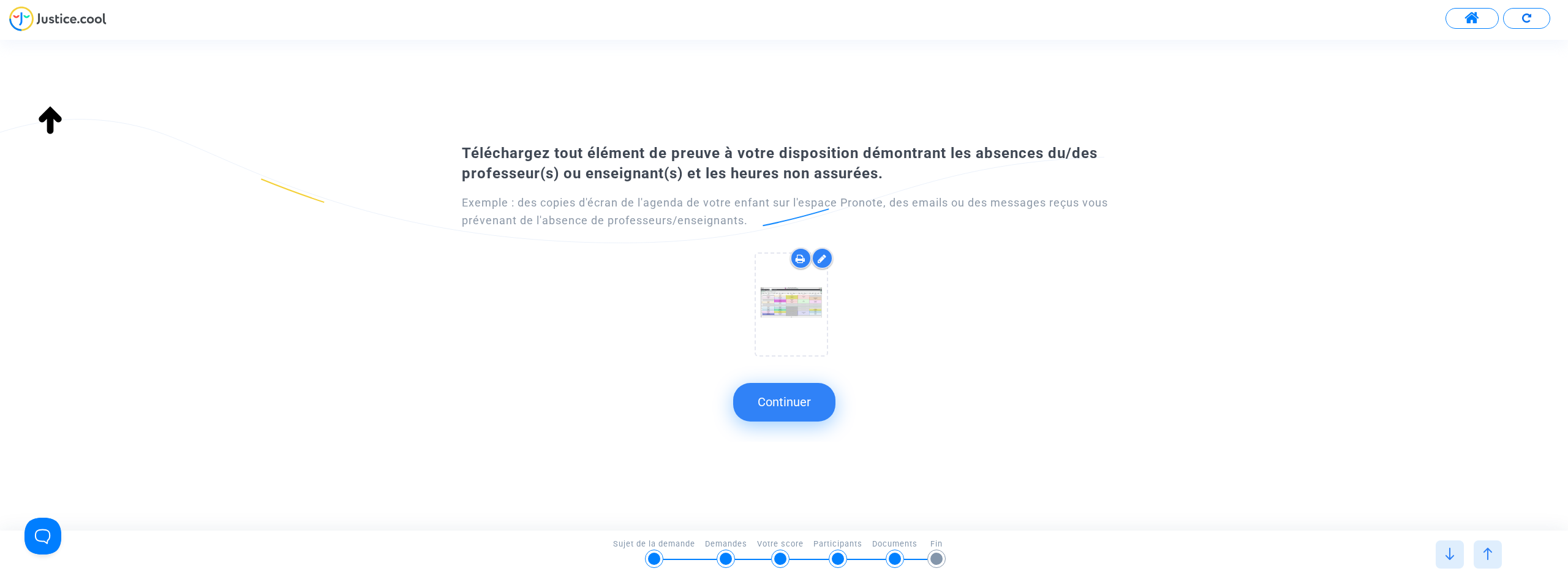
click at [1488, 554] on img at bounding box center [1487, 554] width 12 height 12
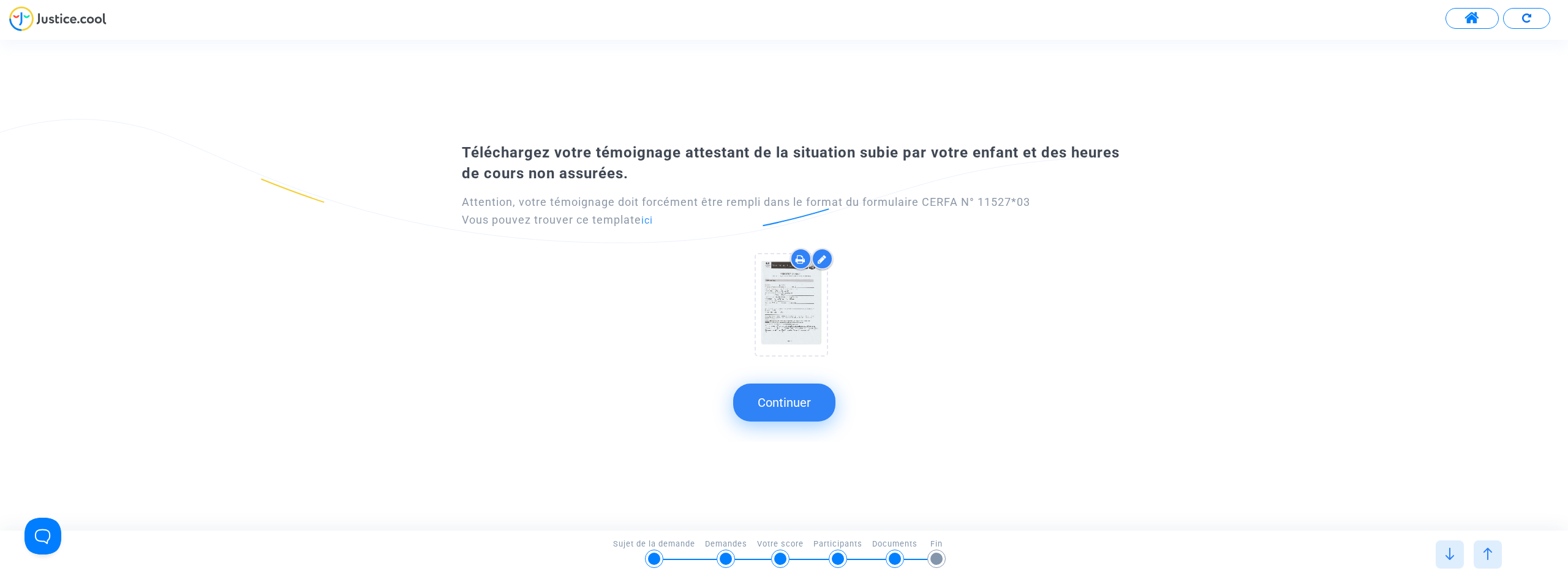
click at [1487, 554] on img at bounding box center [1487, 554] width 12 height 12
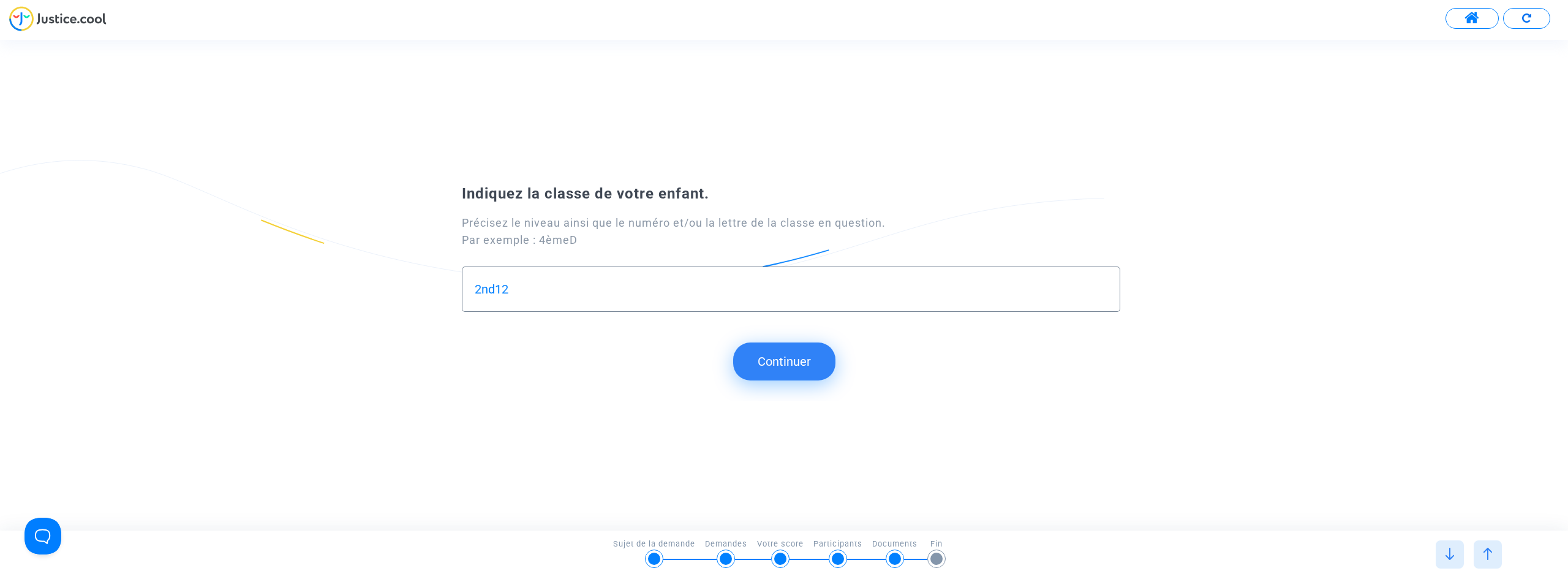
click at [1482, 554] on img at bounding box center [1487, 554] width 12 height 12
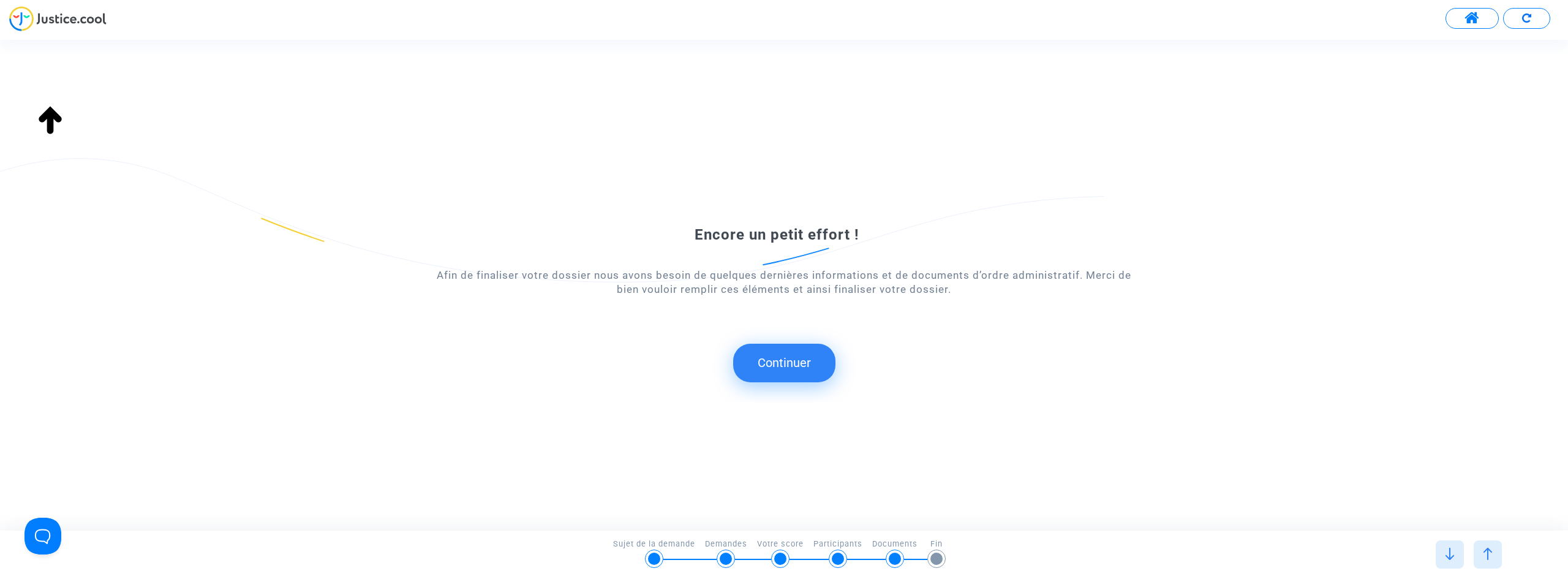
click at [1485, 561] on div at bounding box center [1488, 555] width 28 height 28
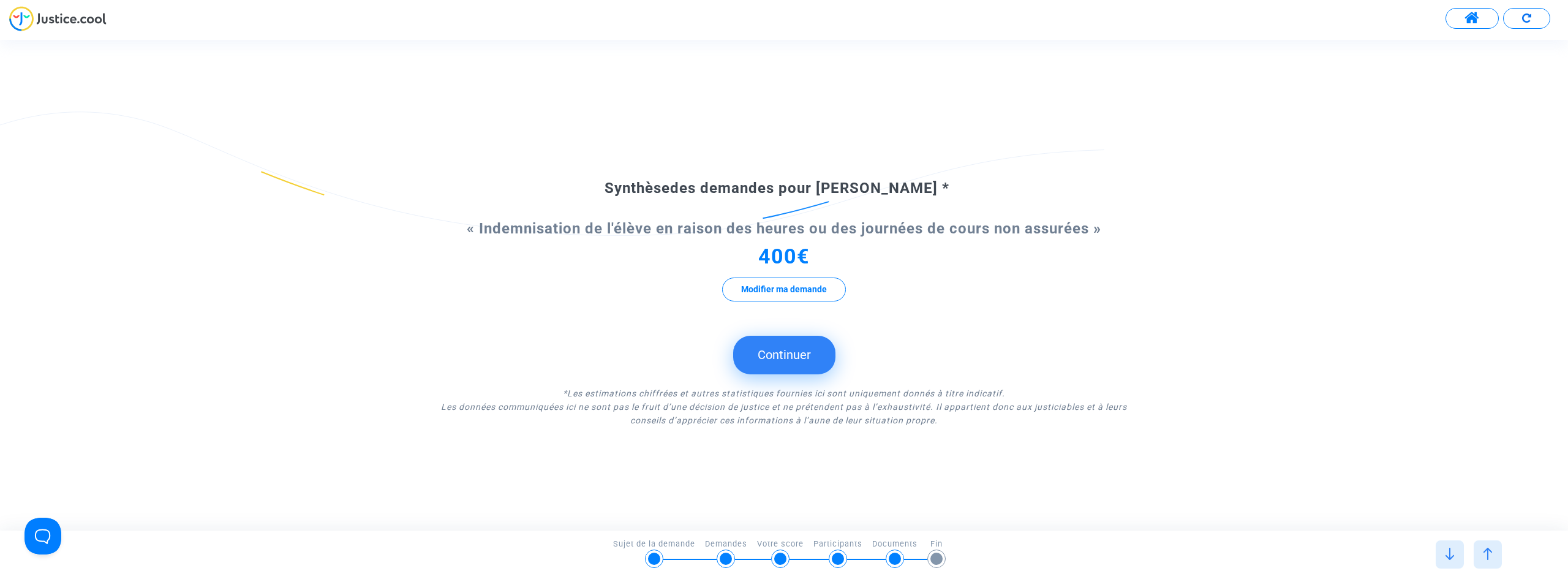
click at [1486, 557] on img at bounding box center [1487, 554] width 12 height 12
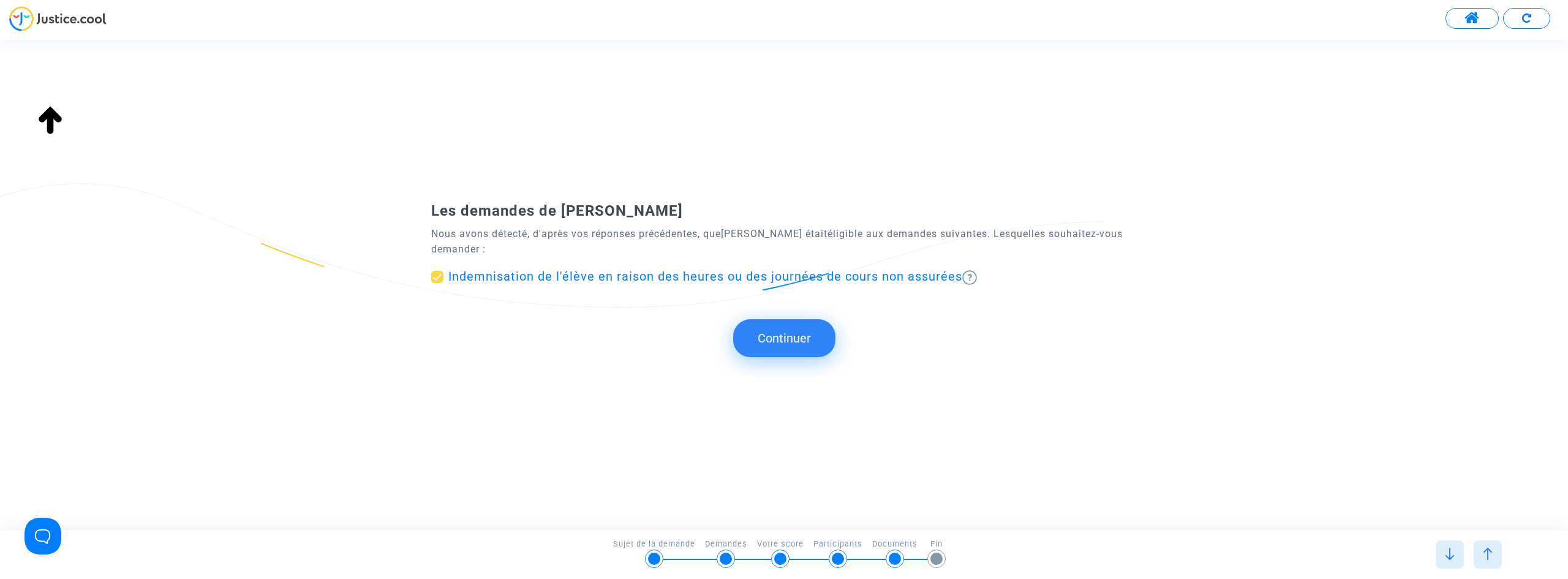
type input "française"
click at [1486, 557] on img at bounding box center [1487, 554] width 12 height 12
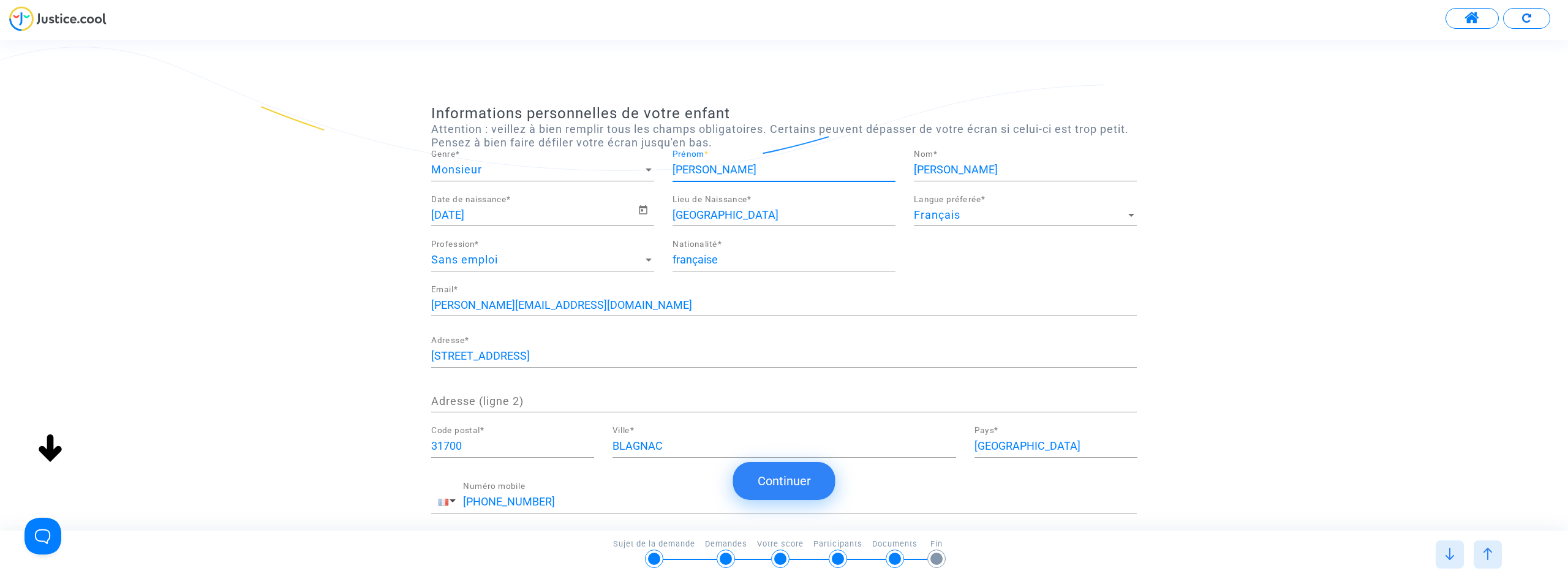
drag, startPoint x: 728, startPoint y: 170, endPoint x: 514, endPoint y: 157, distance: 214.4
click at [519, 157] on div "Monsieur Genre * [PERSON_NAME] * [PERSON_NAME] *" at bounding box center [784, 173] width 724 height 45
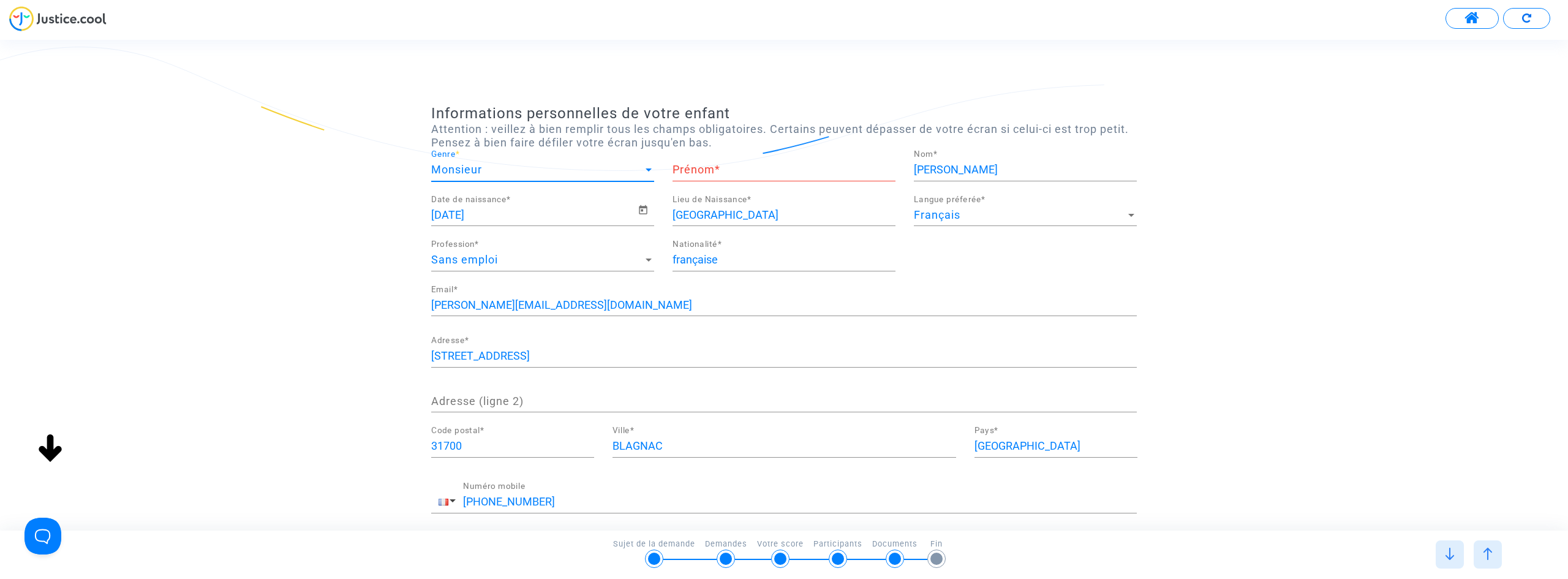
drag, startPoint x: 513, startPoint y: 168, endPoint x: 397, endPoint y: 161, distance: 116.2
click at [386, 161] on div "Informations personnelles de votre enfant Attention : veillez à bien remplir to…" at bounding box center [784, 335] width 1568 height 461
drag, startPoint x: 991, startPoint y: 180, endPoint x: 833, endPoint y: 166, distance: 158.6
click at [810, 165] on div "Monsieur Genre * Prénom * [PERSON_NAME] *" at bounding box center [784, 173] width 724 height 45
drag, startPoint x: 972, startPoint y: 171, endPoint x: 960, endPoint y: 170, distance: 12.0
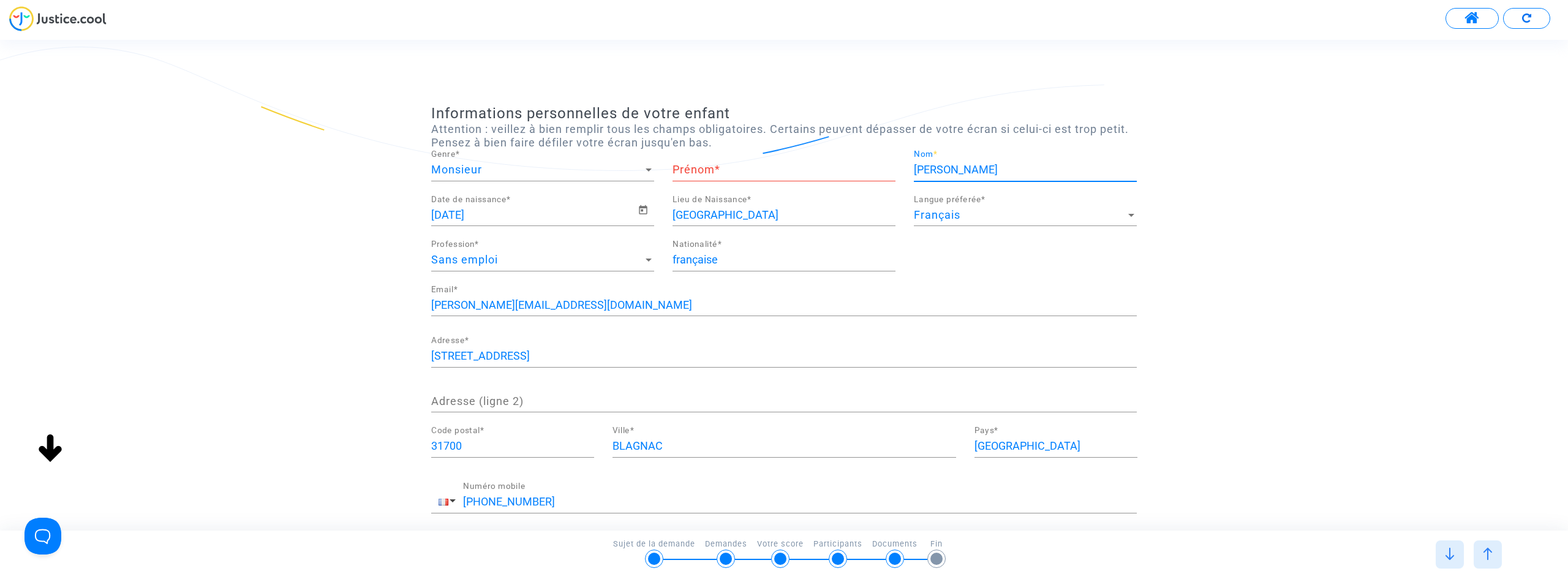
click at [971, 171] on input "[PERSON_NAME]" at bounding box center [1026, 170] width 223 height 12
drag, startPoint x: 954, startPoint y: 171, endPoint x: 994, endPoint y: 179, distance: 40.8
click at [955, 172] on input "[PERSON_NAME]" at bounding box center [1026, 170] width 223 height 12
click at [1292, 200] on div "Informations personnelles de votre enfant Attention : veillez à bien remplir to…" at bounding box center [784, 335] width 1568 height 461
click at [958, 165] on input "[PERSON_NAME]" at bounding box center [1026, 170] width 223 height 12
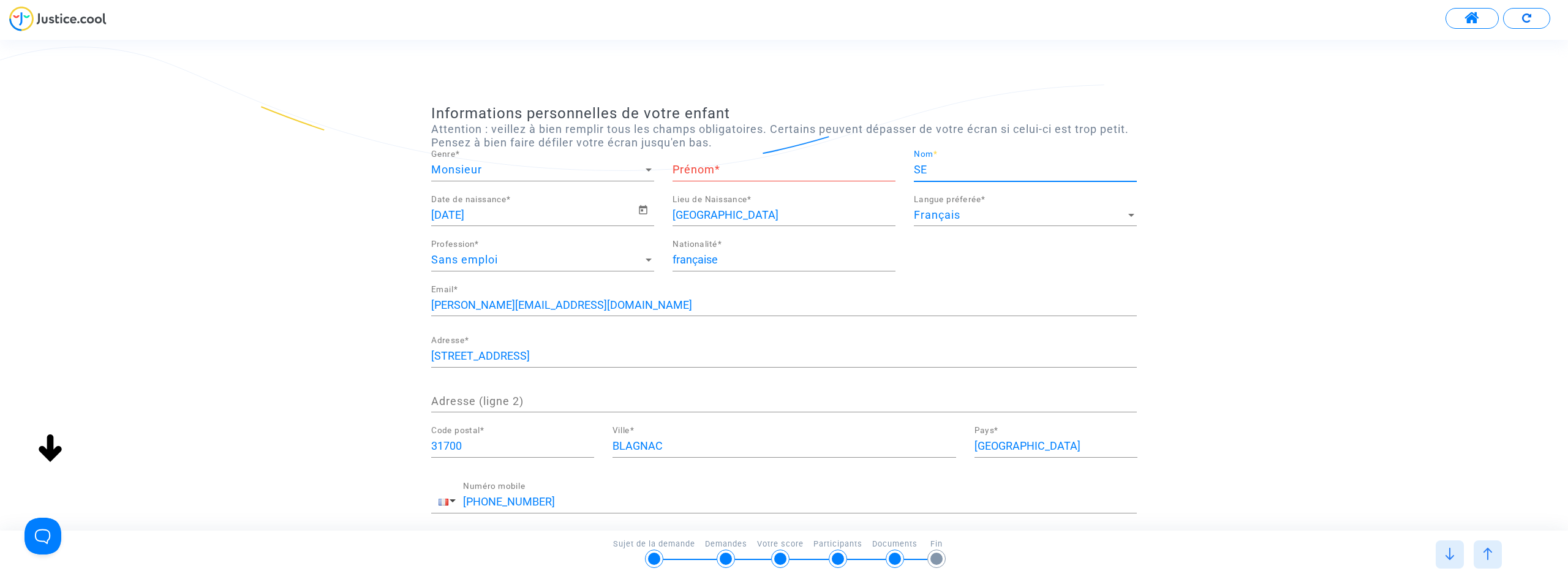
type input "S"
click at [779, 213] on input "[GEOGRAPHIC_DATA]" at bounding box center [784, 215] width 223 height 12
drag, startPoint x: 776, startPoint y: 214, endPoint x: 583, endPoint y: 210, distance: 193.0
click at [583, 210] on div "[DEMOGRAPHIC_DATA] Date de naissance * TOULOUSE Lieu de Naissance * Français La…" at bounding box center [784, 240] width 724 height 90
drag, startPoint x: 521, startPoint y: 216, endPoint x: 373, endPoint y: 212, distance: 148.1
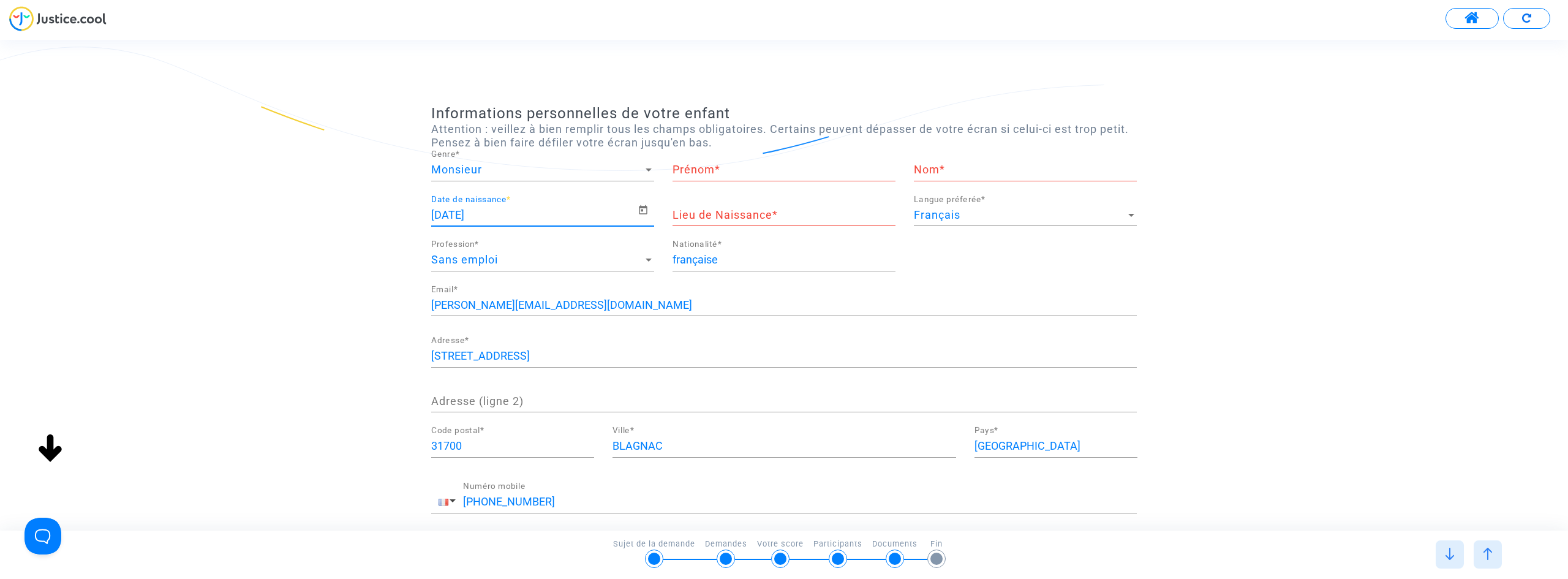
click at [373, 212] on div "Informations personnelles de votre enfant Attention : veillez à bien remplir to…" at bounding box center [784, 342] width 1568 height 475
drag, startPoint x: 568, startPoint y: 307, endPoint x: 360, endPoint y: 296, distance: 208.3
click at [360, 296] on div "Informations personnelles de votre enfant Attention : veillez à bien remplir to…" at bounding box center [784, 342] width 1568 height 475
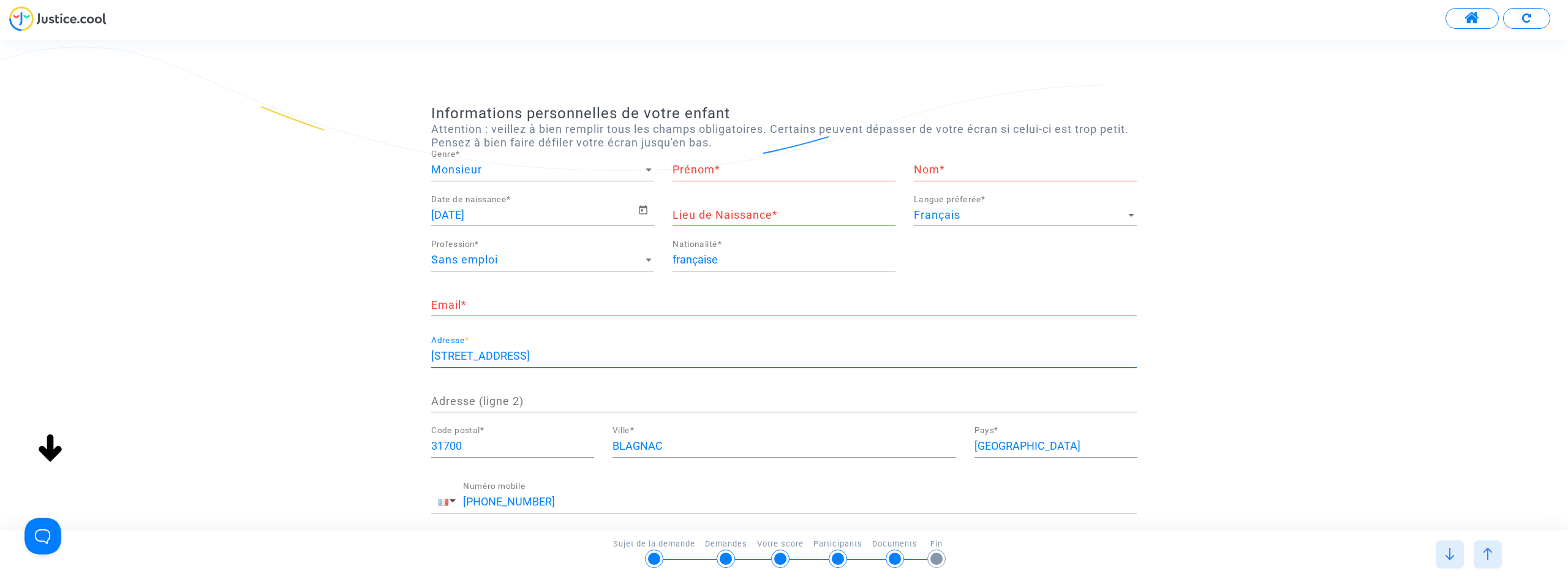
drag, startPoint x: 595, startPoint y: 354, endPoint x: 334, endPoint y: 347, distance: 261.1
click at [334, 347] on div "Informations personnelles de votre enfant Attention : veillez à bien remplir to…" at bounding box center [784, 349] width 1568 height 489
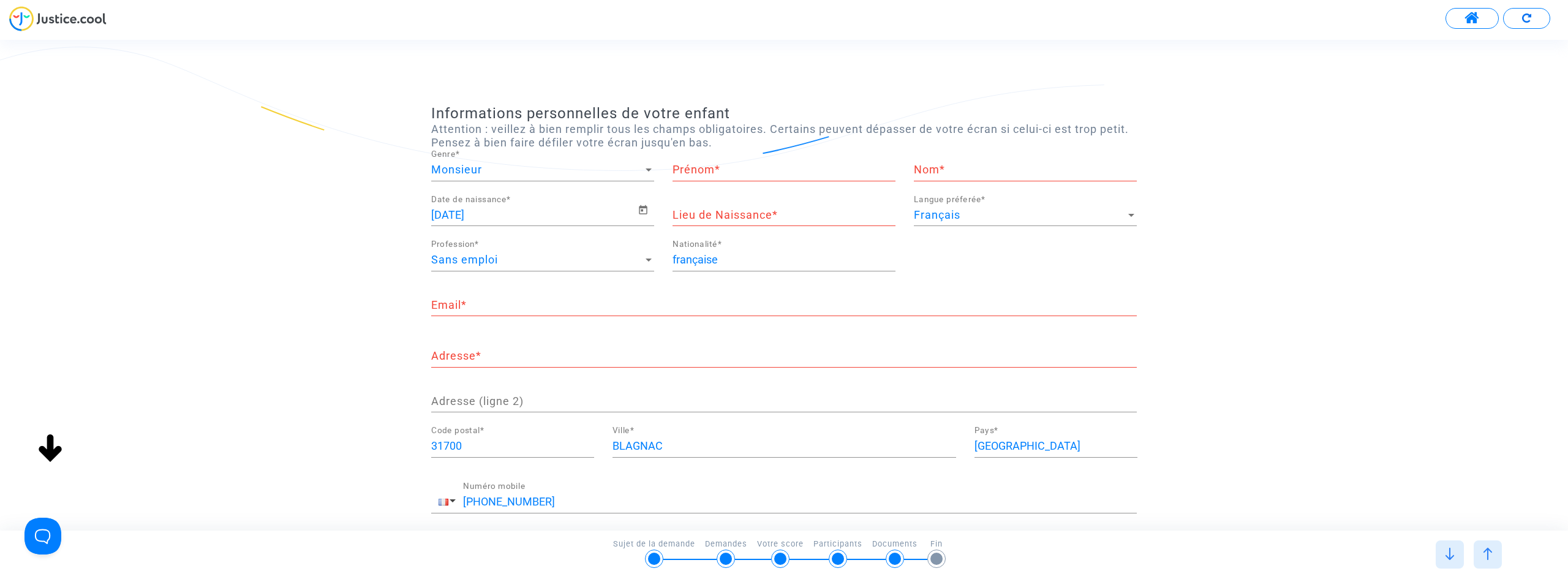
drag, startPoint x: 506, startPoint y: 454, endPoint x: 377, endPoint y: 450, distance: 129.1
click at [378, 450] on div "Informations personnelles de votre enfant Attention : veillez à bien remplir to…" at bounding box center [784, 349] width 1568 height 489
drag, startPoint x: 710, startPoint y: 447, endPoint x: 553, endPoint y: 456, distance: 157.3
click at [556, 456] on div "31700 Code postal * BLAGNAC Ville * [GEOGRAPHIC_DATA] Pays *" at bounding box center [784, 449] width 724 height 46
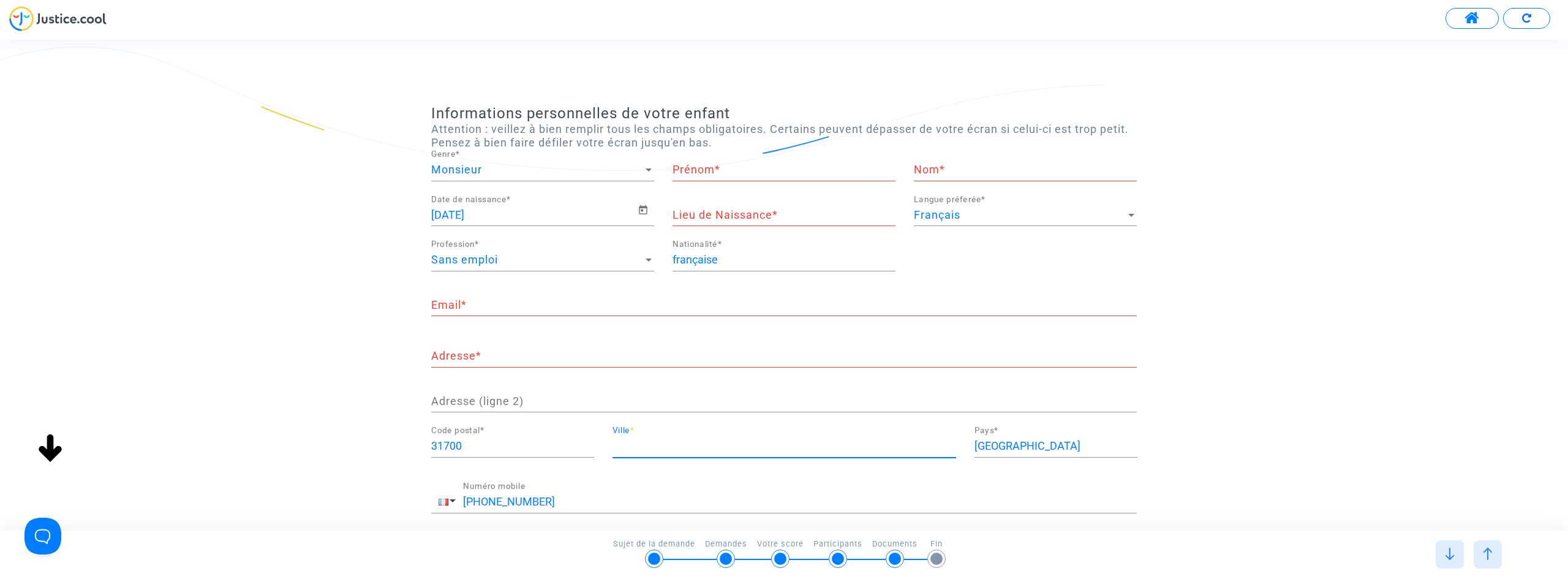
scroll to position [0, 0]
drag, startPoint x: 422, startPoint y: 442, endPoint x: 381, endPoint y: 449, distance: 41.6
click at [381, 449] on div "Informations personnelles de votre enfant Attention : veillez à bien remplir to…" at bounding box center [784, 356] width 1568 height 502
drag, startPoint x: 1029, startPoint y: 449, endPoint x: 878, endPoint y: 449, distance: 151.0
click at [878, 449] on div "Code postal * Ville * [GEOGRAPHIC_DATA] Pays *" at bounding box center [784, 449] width 724 height 46
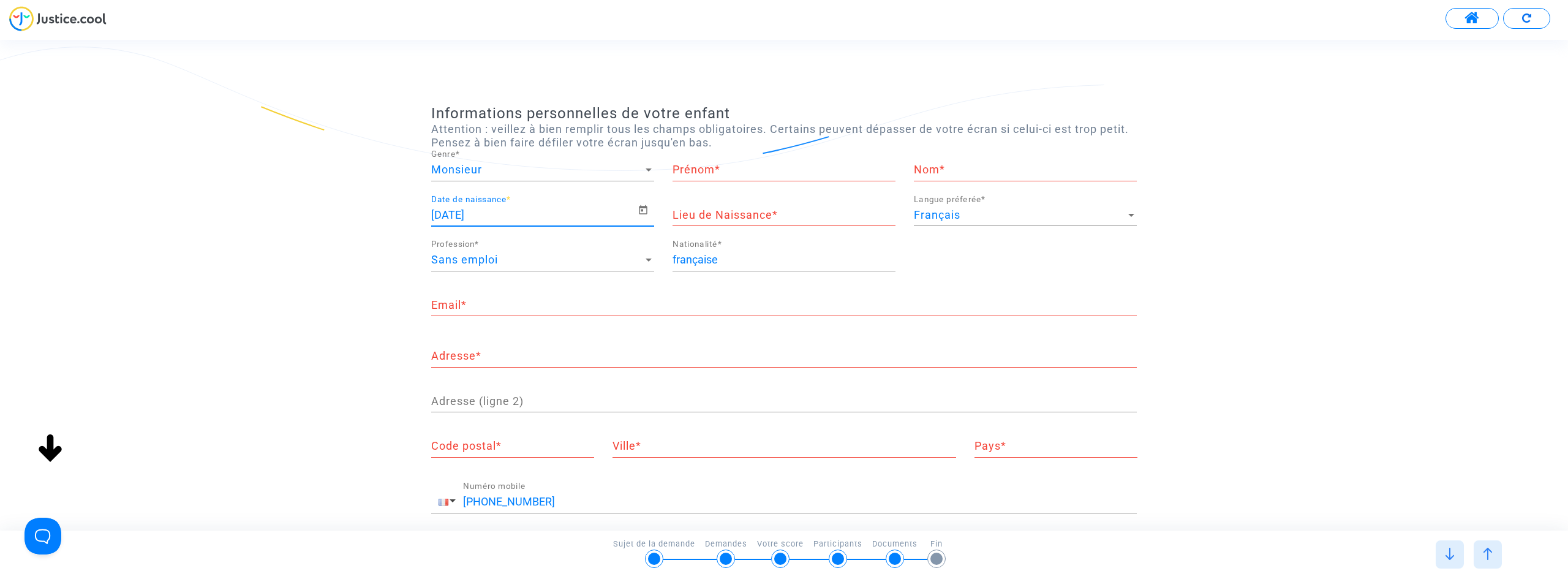
drag, startPoint x: 506, startPoint y: 218, endPoint x: 432, endPoint y: 216, distance: 74.0
click at [432, 216] on input "[DATE]" at bounding box center [535, 215] width 206 height 12
click at [644, 214] on icon "Open calendar" at bounding box center [642, 210] width 8 height 9
click at [504, 364] on td "12" at bounding box center [497, 354] width 25 height 25
click at [650, 208] on span "Open calendar" at bounding box center [646, 210] width 17 height 15
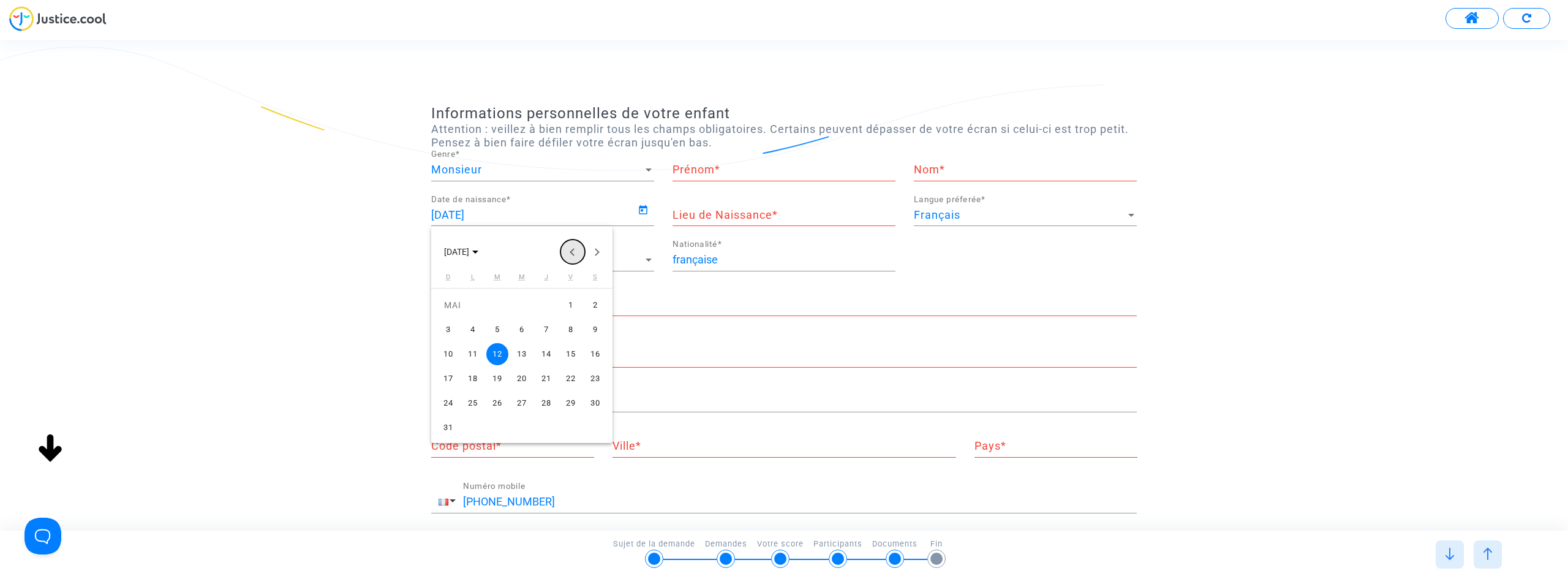
click at [579, 249] on button "Previous month" at bounding box center [573, 252] width 25 height 25
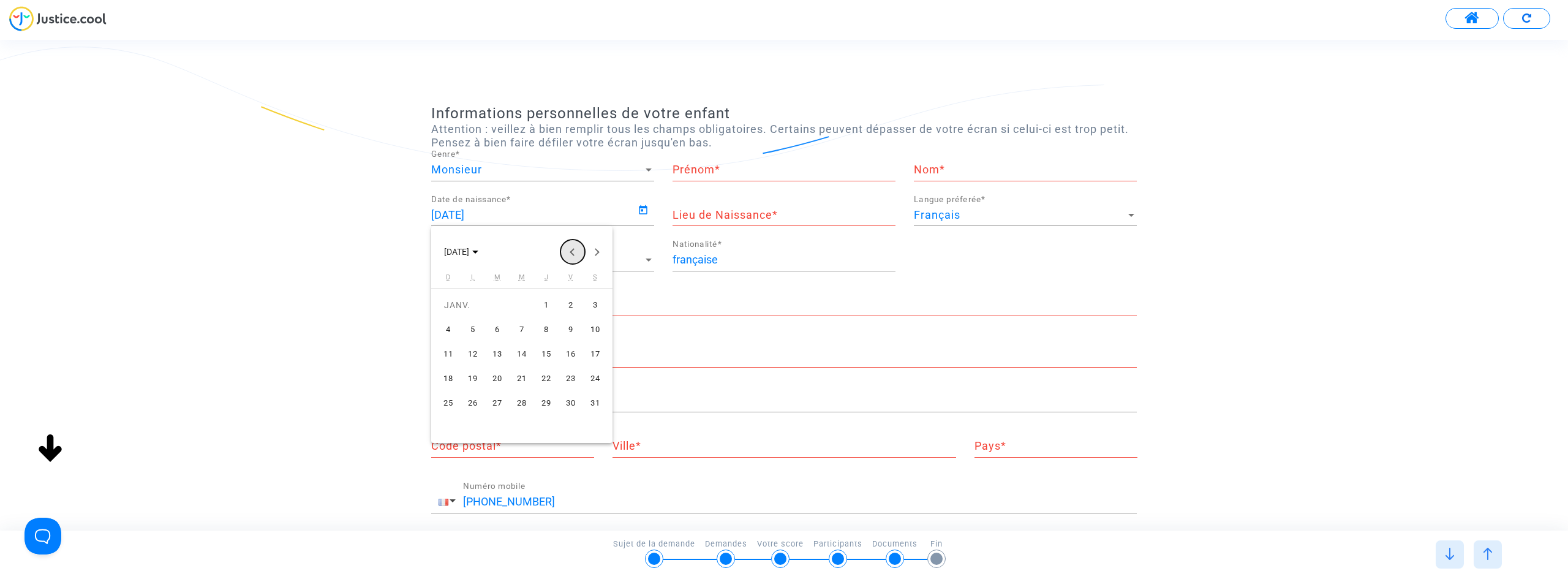
click at [579, 249] on button "Previous month" at bounding box center [573, 252] width 25 height 25
click at [469, 249] on span "[DATE]" at bounding box center [456, 252] width 25 height 10
click at [575, 252] on button "Previous 24 years" at bounding box center [573, 252] width 25 height 25
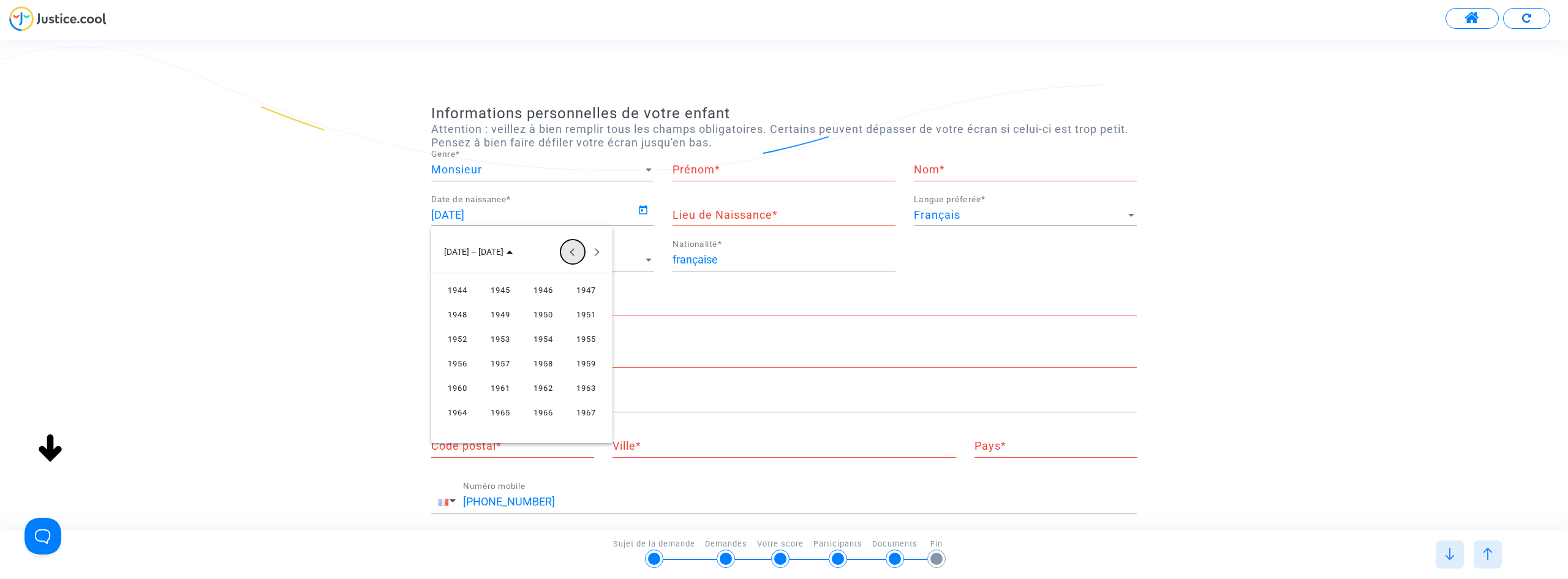
click at [575, 252] on button "Previous 24 years" at bounding box center [573, 252] width 25 height 25
click at [498, 287] on div "1873" at bounding box center [501, 290] width 39 height 22
click at [406, 325] on div at bounding box center [784, 289] width 1568 height 579
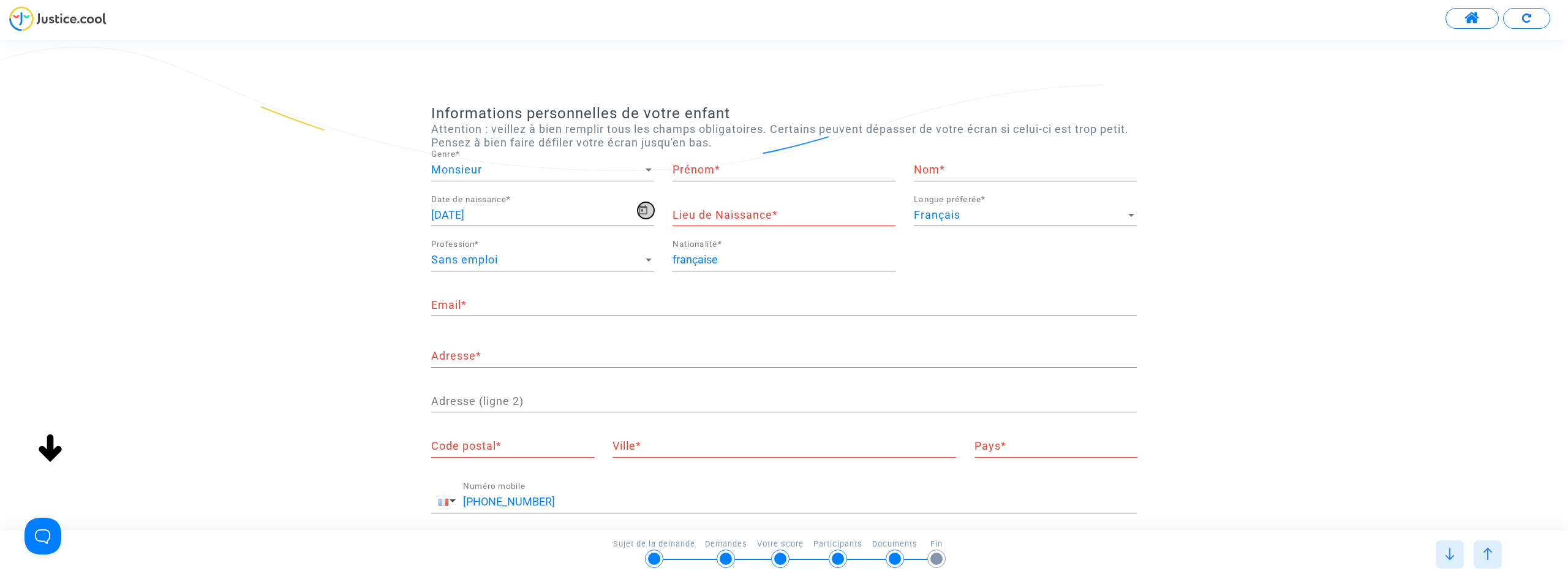
click at [649, 215] on span "Open calendar" at bounding box center [646, 210] width 17 height 15
click at [479, 249] on span "[DATE]" at bounding box center [461, 251] width 34 height 10
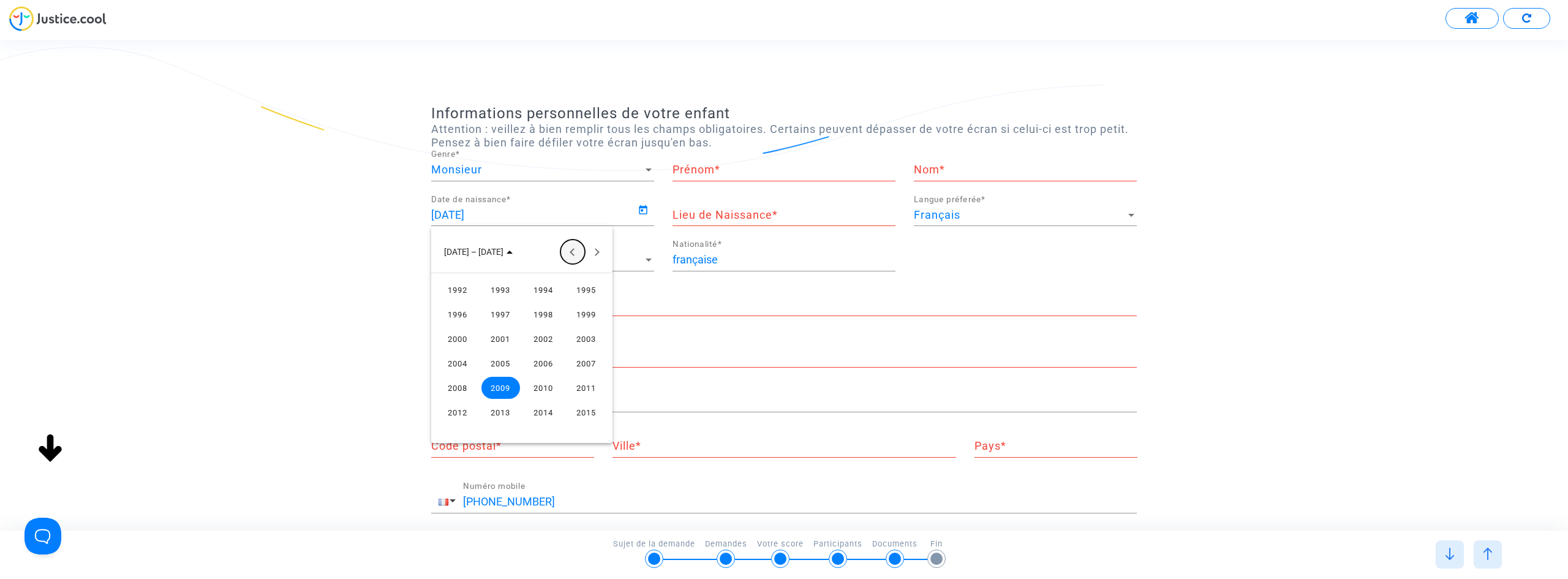
click at [573, 251] on button "Previous 24 years" at bounding box center [573, 252] width 25 height 25
click at [547, 312] on div "1902" at bounding box center [544, 314] width 39 height 22
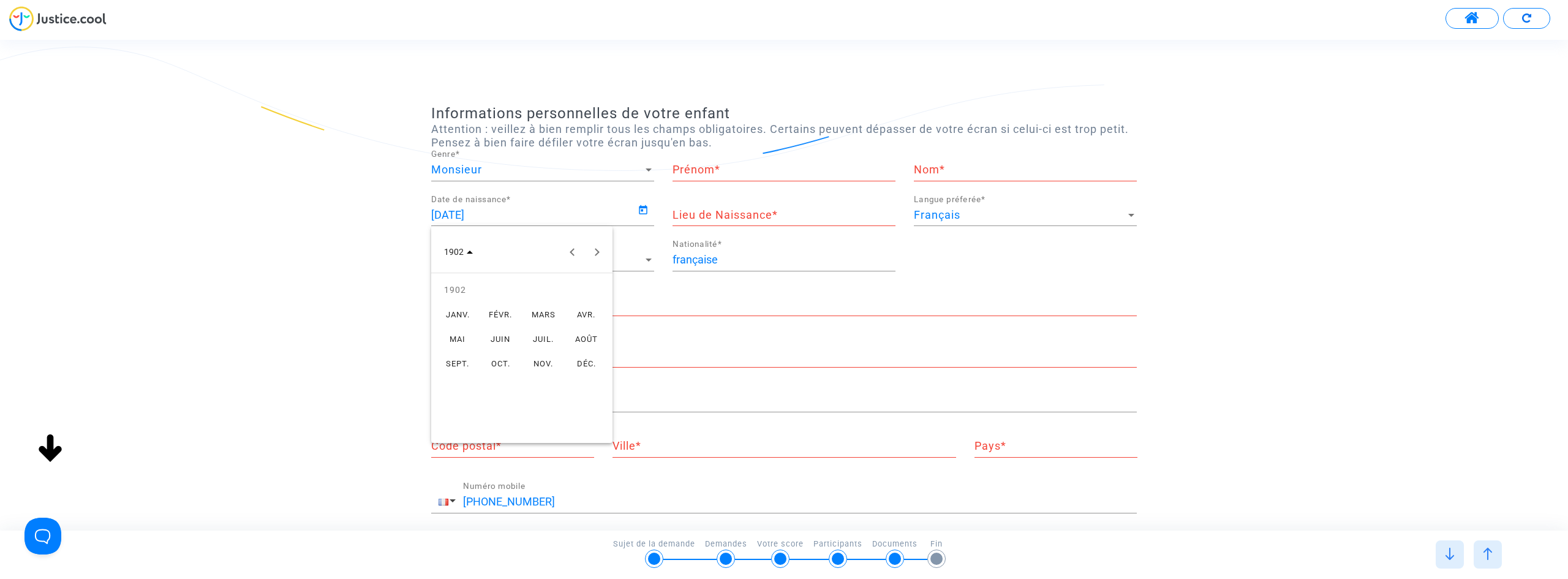
click at [542, 326] on td "MARS" at bounding box center [543, 314] width 43 height 25
click at [540, 334] on div "6" at bounding box center [546, 330] width 22 height 22
type input "[DATE]"
click at [1485, 554] on img at bounding box center [1487, 554] width 12 height 12
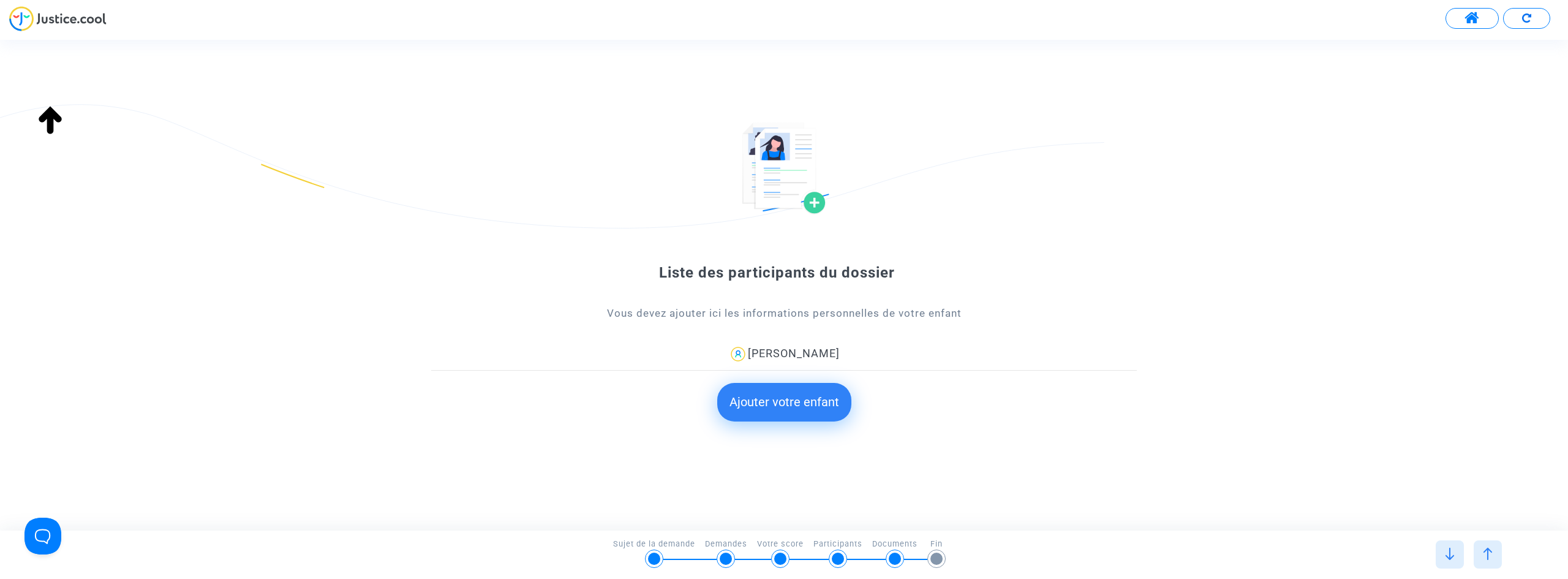
click at [1492, 553] on img at bounding box center [1487, 554] width 12 height 12
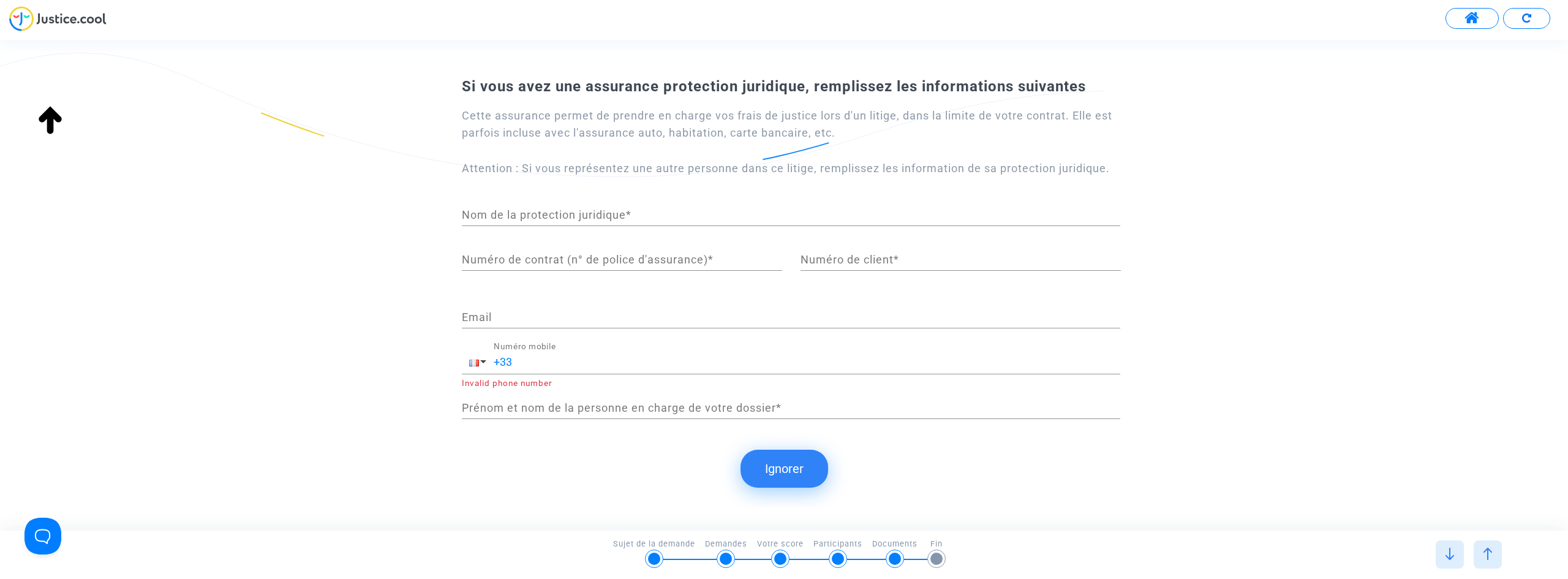
click at [1480, 558] on div at bounding box center [1488, 555] width 28 height 28
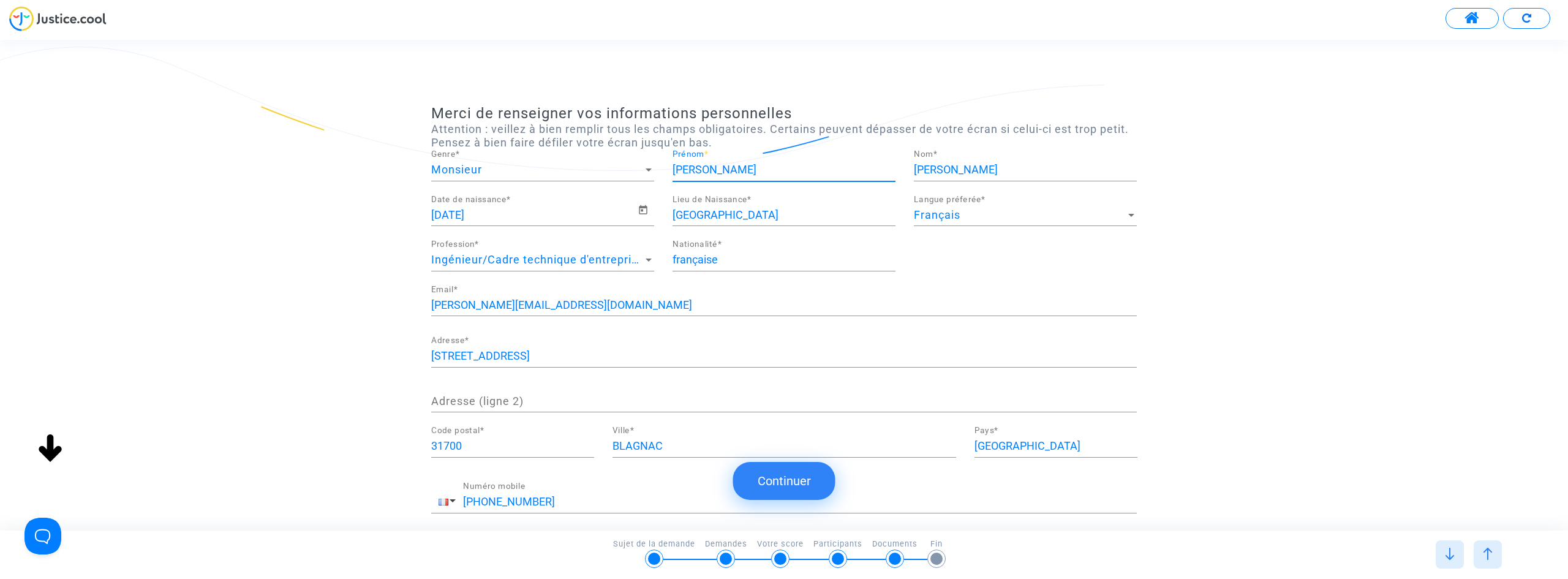
drag, startPoint x: 760, startPoint y: 161, endPoint x: 598, endPoint y: 160, distance: 162.0
click at [604, 159] on div "Monsieur Genre * [PERSON_NAME] * [PERSON_NAME] *" at bounding box center [784, 173] width 724 height 45
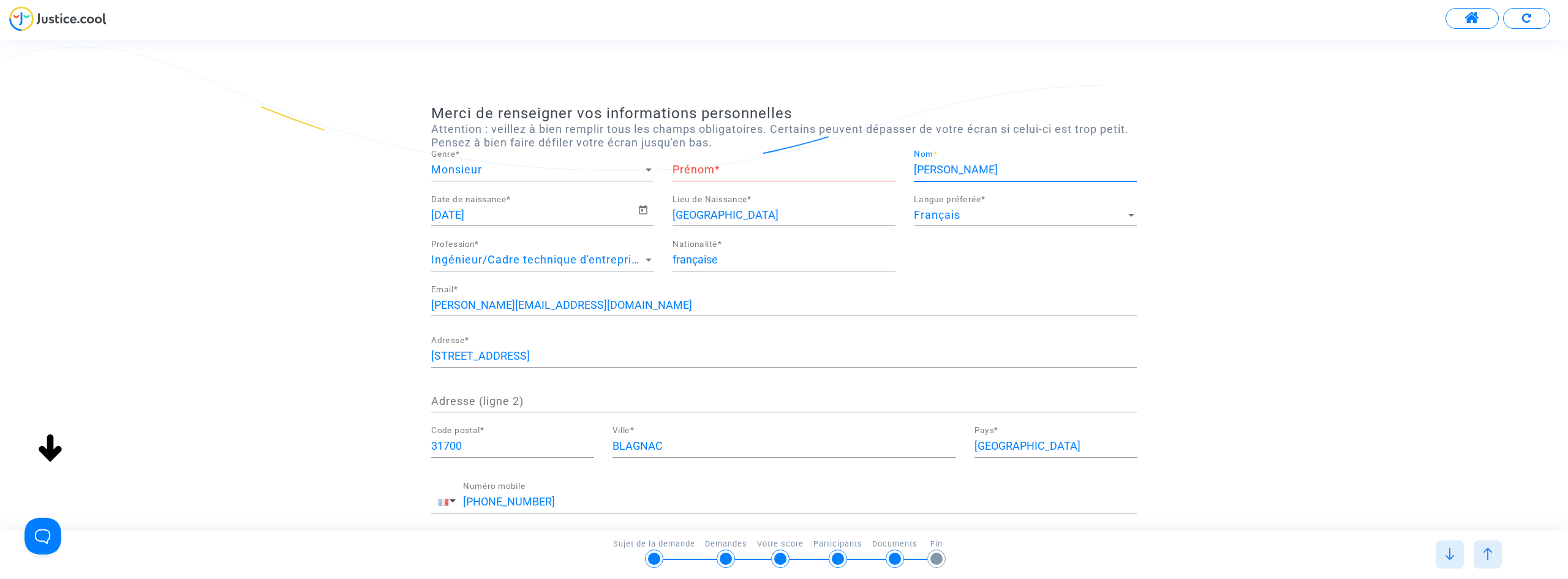
drag, startPoint x: 956, startPoint y: 170, endPoint x: 791, endPoint y: 161, distance: 165.2
click at [788, 160] on div "Monsieur Genre * Prénom * [PERSON_NAME] *" at bounding box center [784, 173] width 724 height 45
drag, startPoint x: 897, startPoint y: 217, endPoint x: 833, endPoint y: 208, distance: 64.6
click at [831, 208] on div "[DEMOGRAPHIC_DATA] Date de naissance * PARIS Lieu de Naissance * Français Langu…" at bounding box center [784, 240] width 724 height 90
drag, startPoint x: 795, startPoint y: 212, endPoint x: 744, endPoint y: 214, distance: 51.0
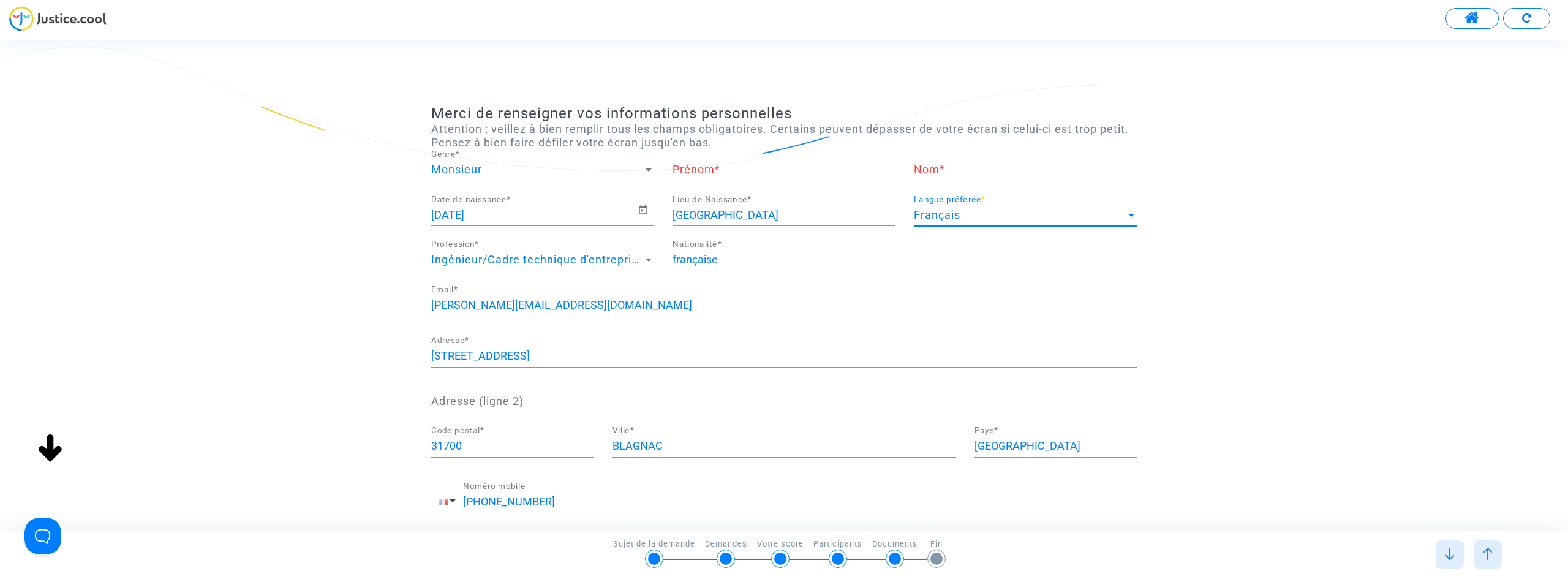
click at [779, 214] on input "[GEOGRAPHIC_DATA]" at bounding box center [784, 215] width 223 height 12
drag, startPoint x: 679, startPoint y: 208, endPoint x: 615, endPoint y: 211, distance: 64.1
click at [615, 211] on div "[DEMOGRAPHIC_DATA] Date de naissance * PARIS Lieu de Naissance * Français Langu…" at bounding box center [784, 240] width 724 height 90
drag, startPoint x: 687, startPoint y: 218, endPoint x: 631, endPoint y: 223, distance: 56.2
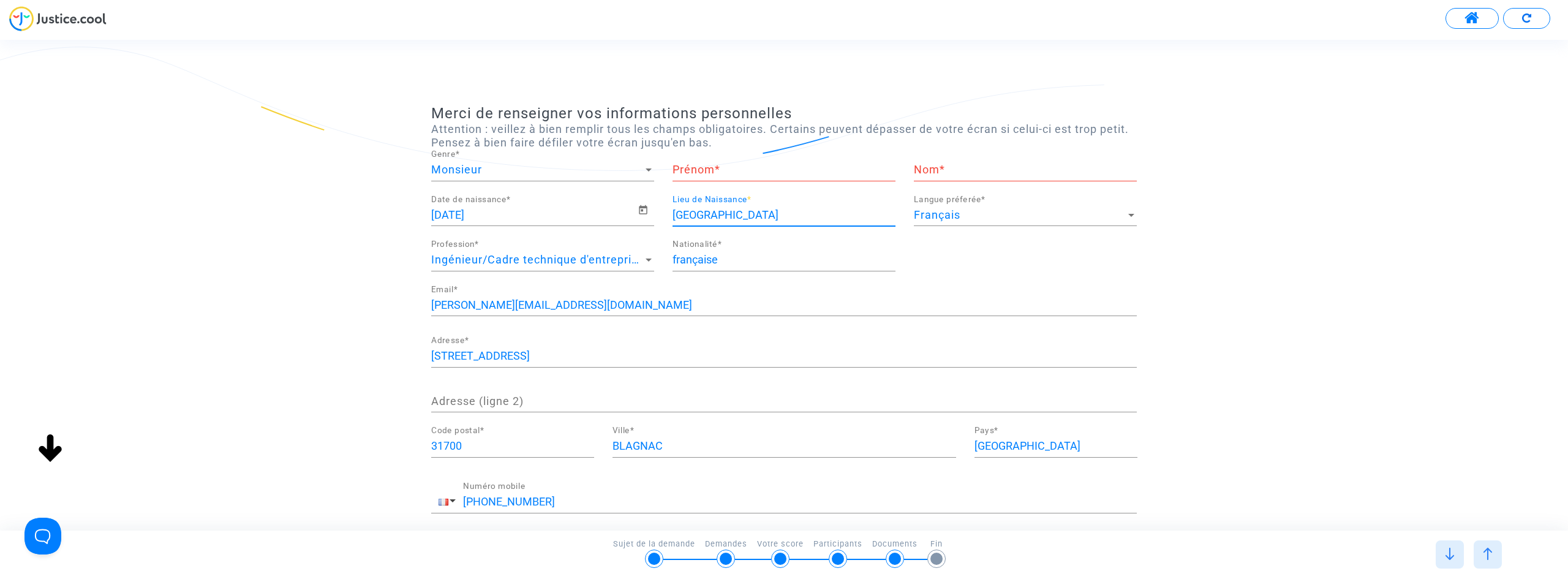
click at [631, 223] on div "[DEMOGRAPHIC_DATA] Date de naissance * PARIS Lieu de Naissance * Français Langu…" at bounding box center [784, 240] width 724 height 90
click at [648, 213] on icon "Open calendar" at bounding box center [643, 210] width 11 height 15
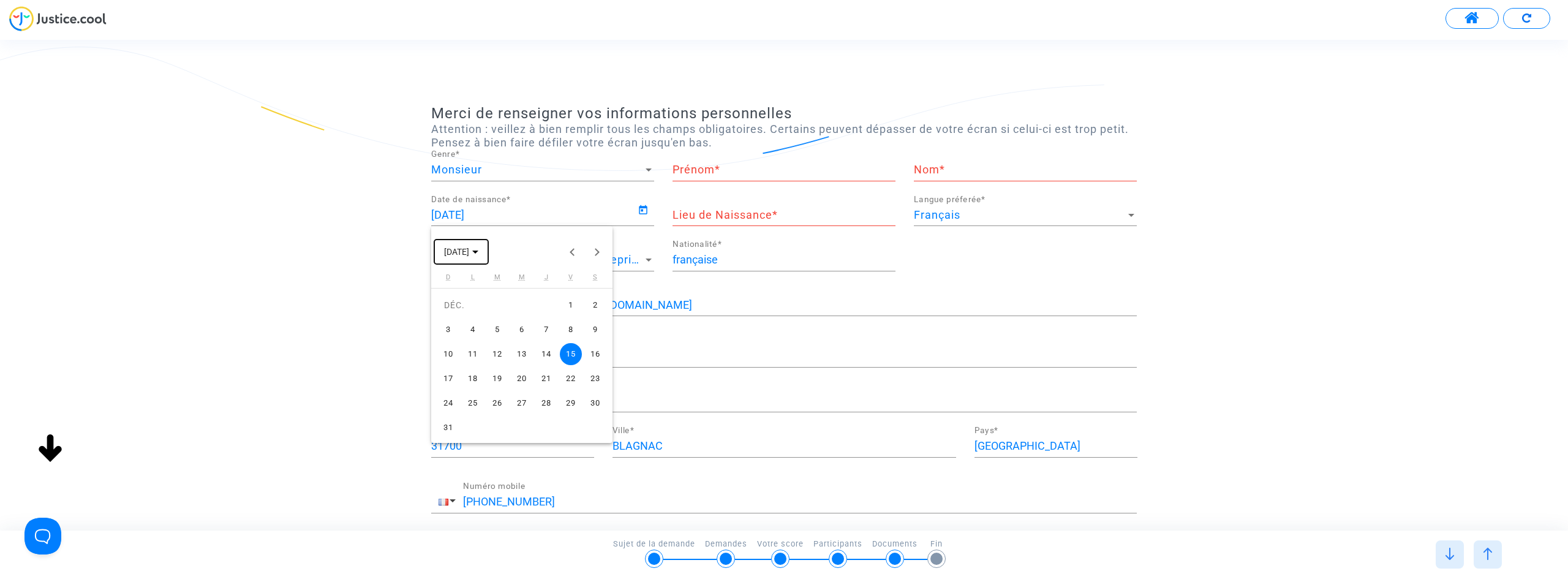
click at [479, 252] on span "[DATE]" at bounding box center [461, 251] width 34 height 10
click at [465, 289] on div "1944" at bounding box center [458, 290] width 39 height 22
click at [547, 342] on div "JUIL." at bounding box center [544, 339] width 39 height 22
click at [527, 338] on div "5" at bounding box center [522, 330] width 22 height 22
type input "[DATE]"
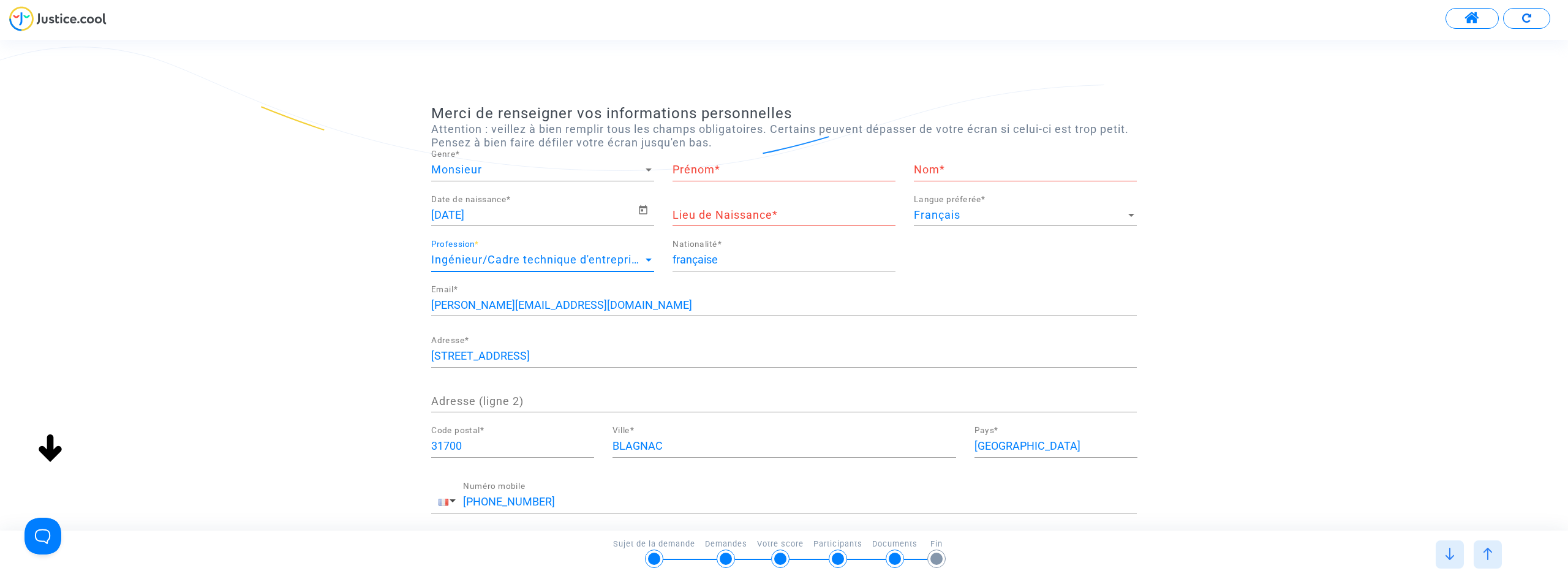
click at [628, 264] on span "Ingénieur/Cadre technique d'entreprise" at bounding box center [538, 259] width 213 height 13
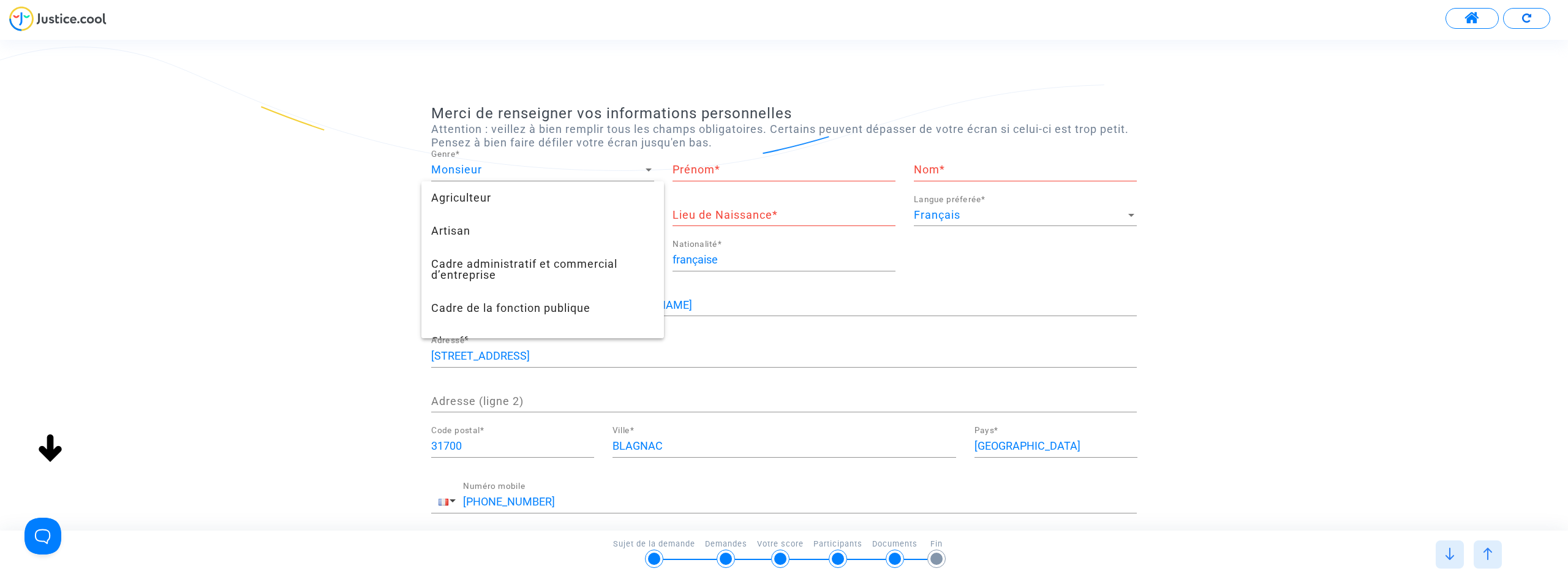
scroll to position [369, 0]
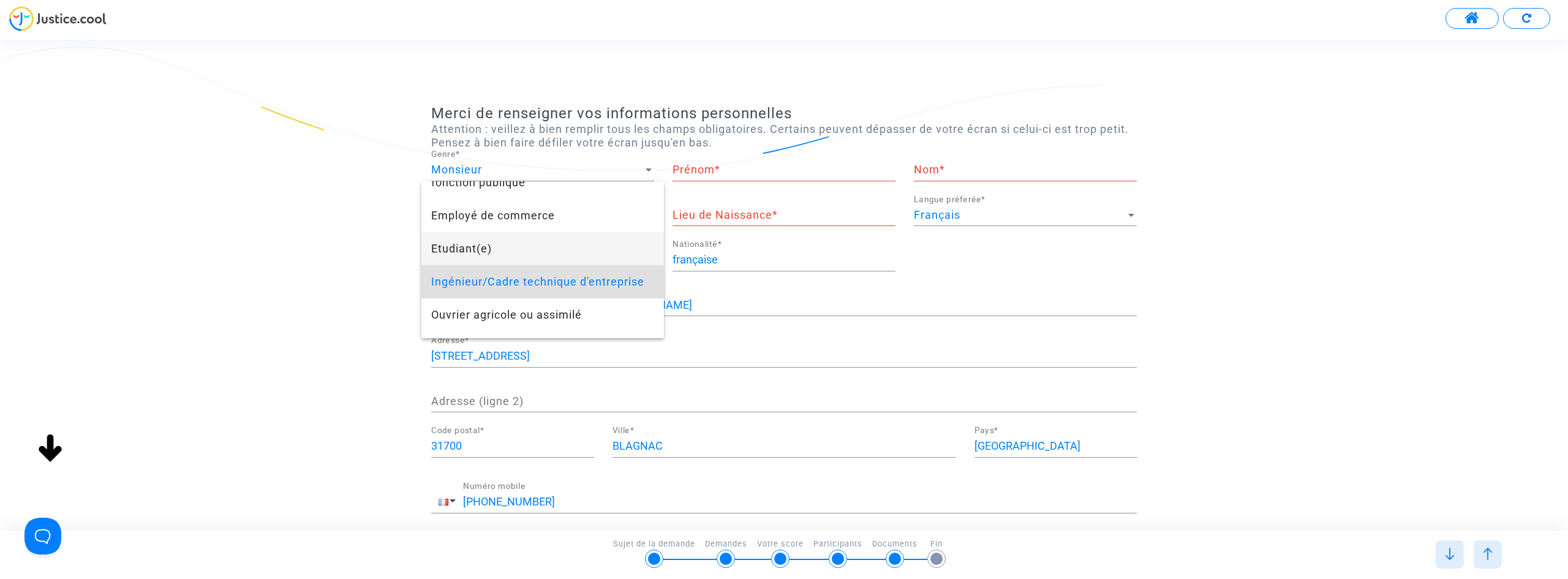
click at [514, 249] on span "Etudiant(e)" at bounding box center [543, 249] width 223 height 33
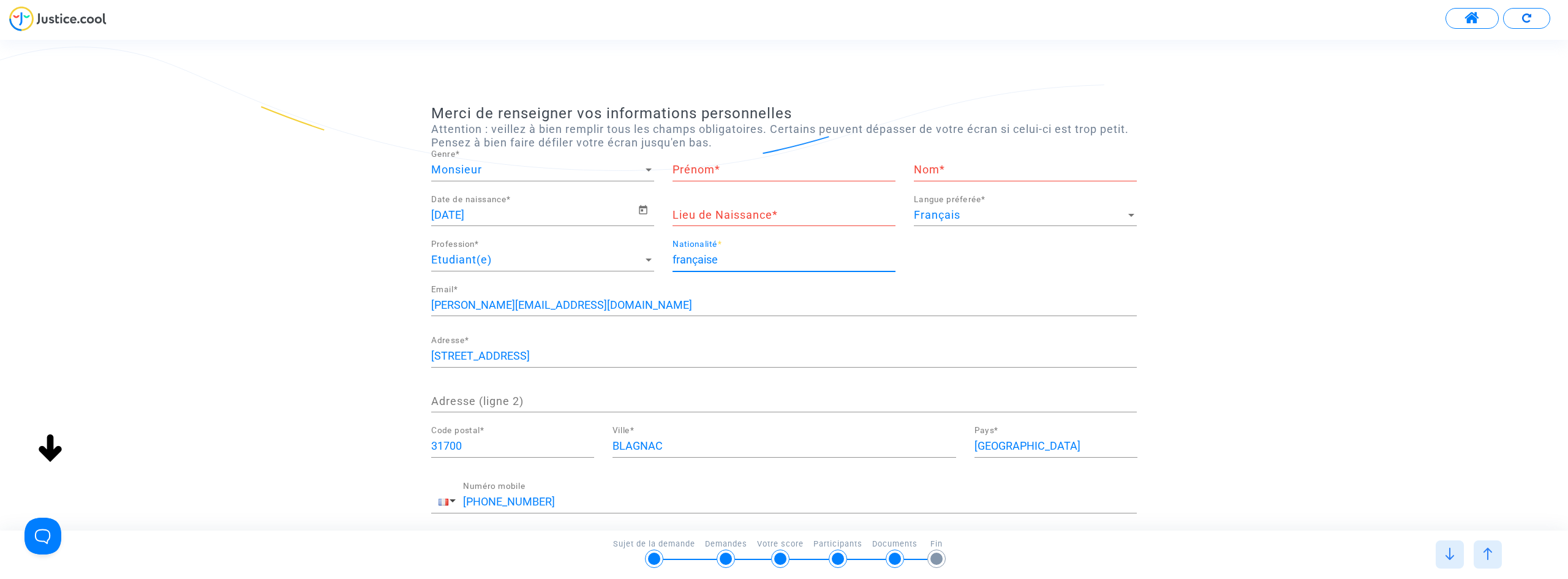
scroll to position [1, 0]
drag, startPoint x: 708, startPoint y: 263, endPoint x: 544, endPoint y: 265, distance: 164.0
click at [560, 267] on div "[DEMOGRAPHIC_DATA] Date de naissance * Lieu de Naissance * Français Langue préf…" at bounding box center [784, 240] width 724 height 90
drag, startPoint x: 580, startPoint y: 310, endPoint x: 368, endPoint y: 322, distance: 212.3
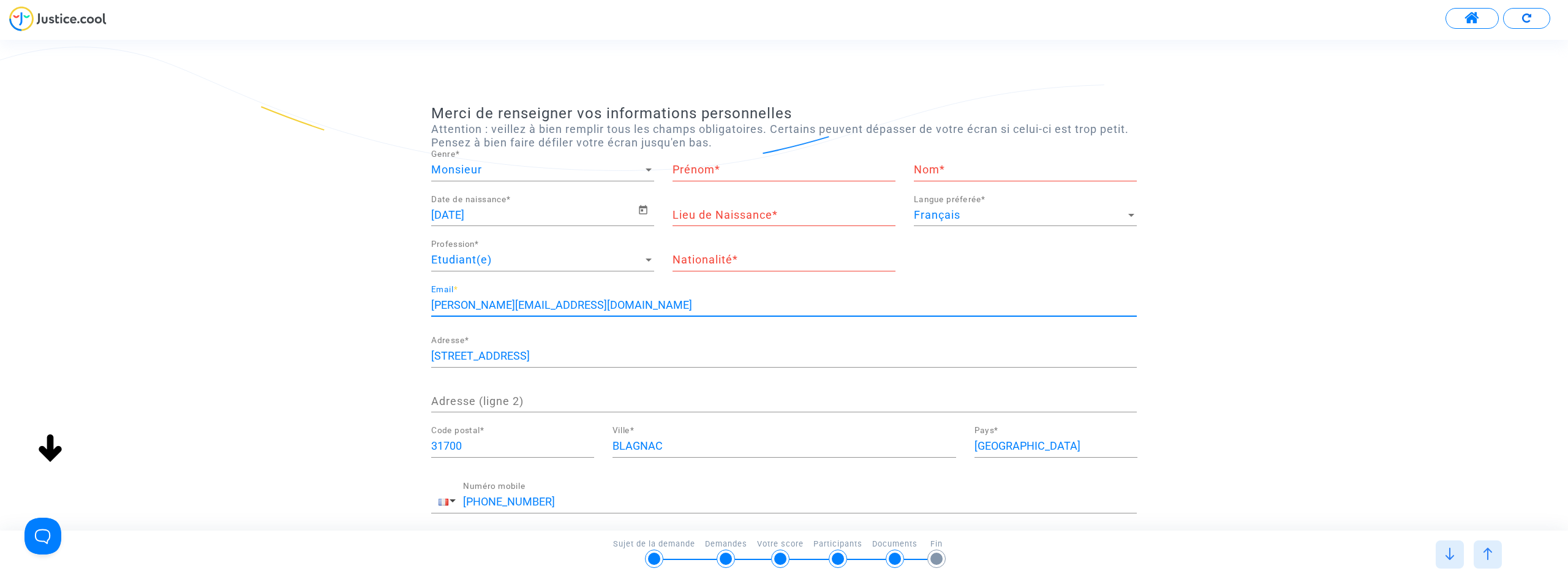
click at [340, 322] on div "Merci de renseigner vos informations personnelles Attention : veillez à bien re…" at bounding box center [784, 342] width 1568 height 475
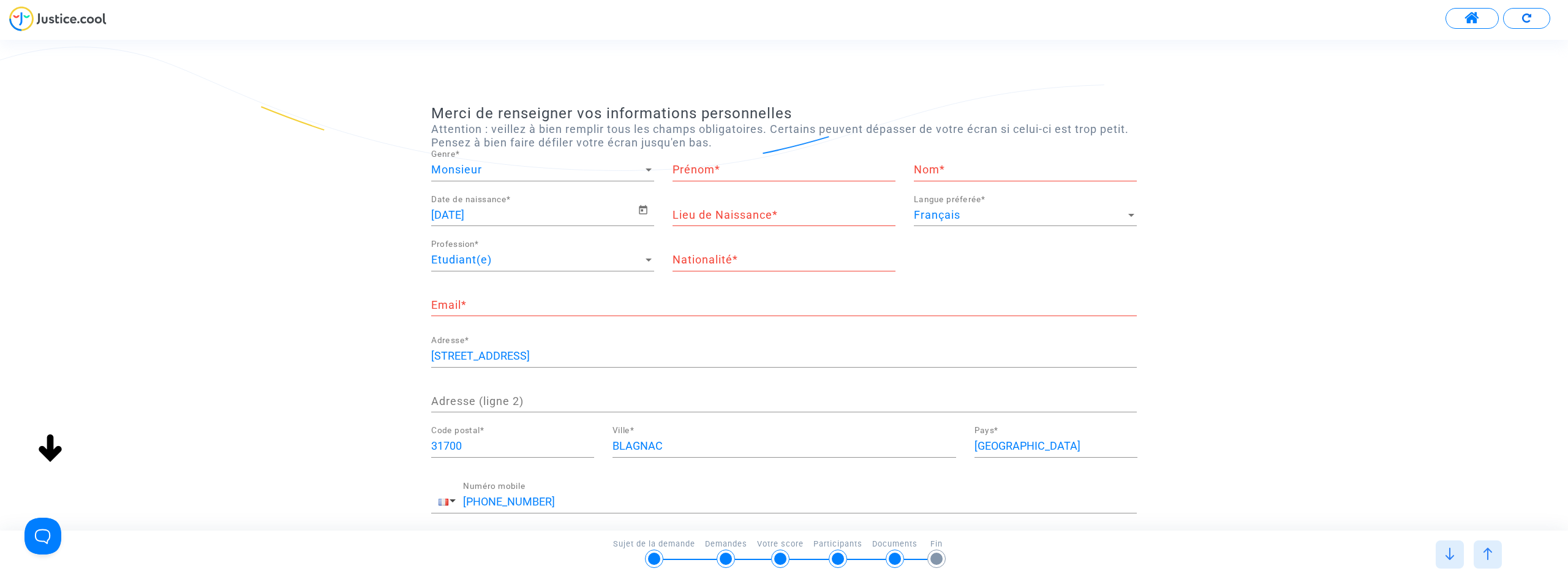
drag, startPoint x: 589, startPoint y: 366, endPoint x: 411, endPoint y: 374, distance: 178.2
click at [375, 379] on div "Merci de renseigner vos informations personnelles Attention : veillez à bien re…" at bounding box center [784, 349] width 1568 height 489
click at [593, 356] on input "[STREET_ADDRESS]" at bounding box center [784, 356] width 706 height 12
drag, startPoint x: 586, startPoint y: 356, endPoint x: 365, endPoint y: 360, distance: 221.0
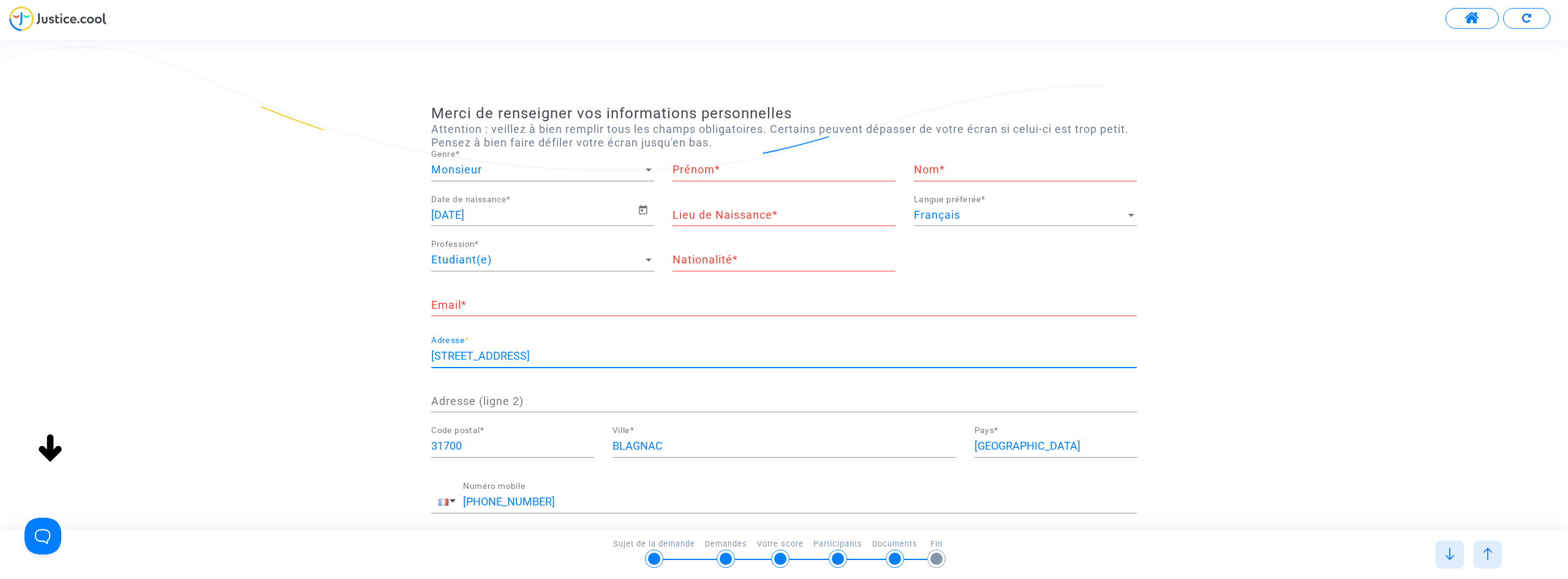
click at [355, 362] on div "Merci de renseigner vos informations personnelles Attention : veillez à bien re…" at bounding box center [784, 349] width 1568 height 489
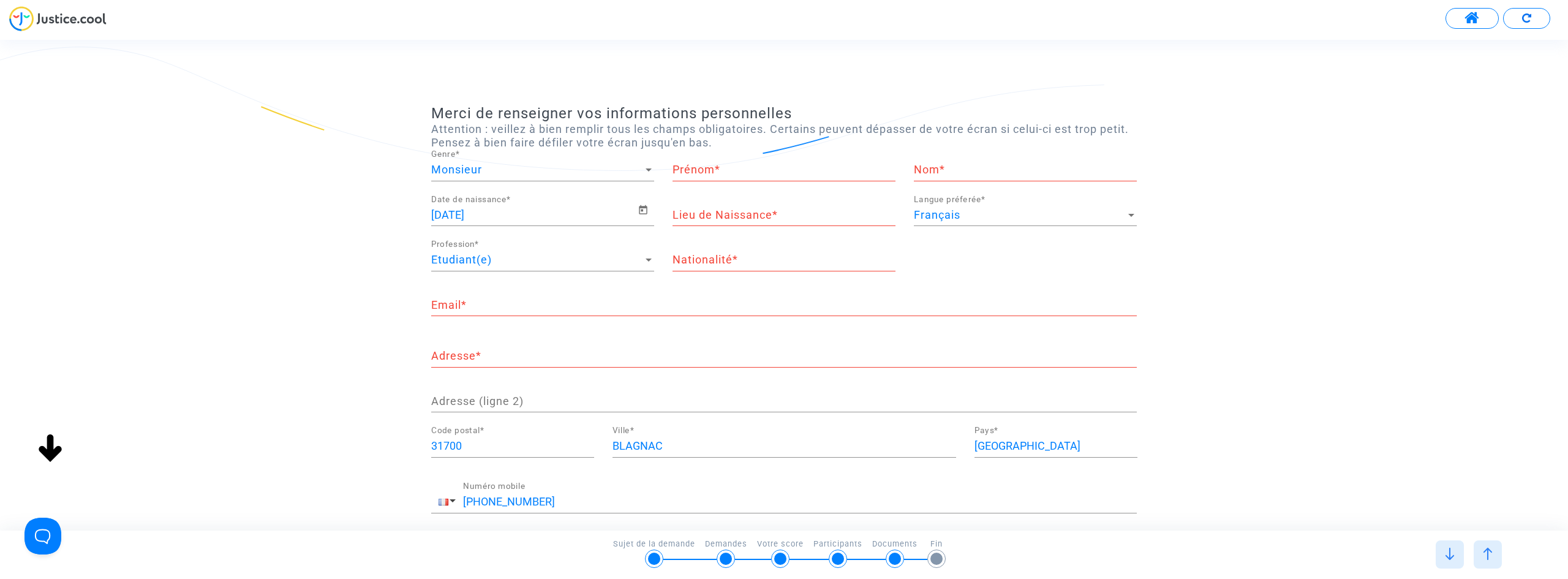
drag, startPoint x: 500, startPoint y: 426, endPoint x: 419, endPoint y: 443, distance: 82.8
click at [409, 444] on div "Merci de renseigner vos informations personnelles Attention : veillez à bien re…" at bounding box center [784, 349] width 1568 height 489
drag, startPoint x: 439, startPoint y: 446, endPoint x: 453, endPoint y: 442, distance: 14.6
click at [406, 443] on div "Merci de renseigner vos informations personnelles Attention : veillez à bien re…" at bounding box center [784, 349] width 1568 height 489
drag, startPoint x: 717, startPoint y: 447, endPoint x: 635, endPoint y: 446, distance: 82.0
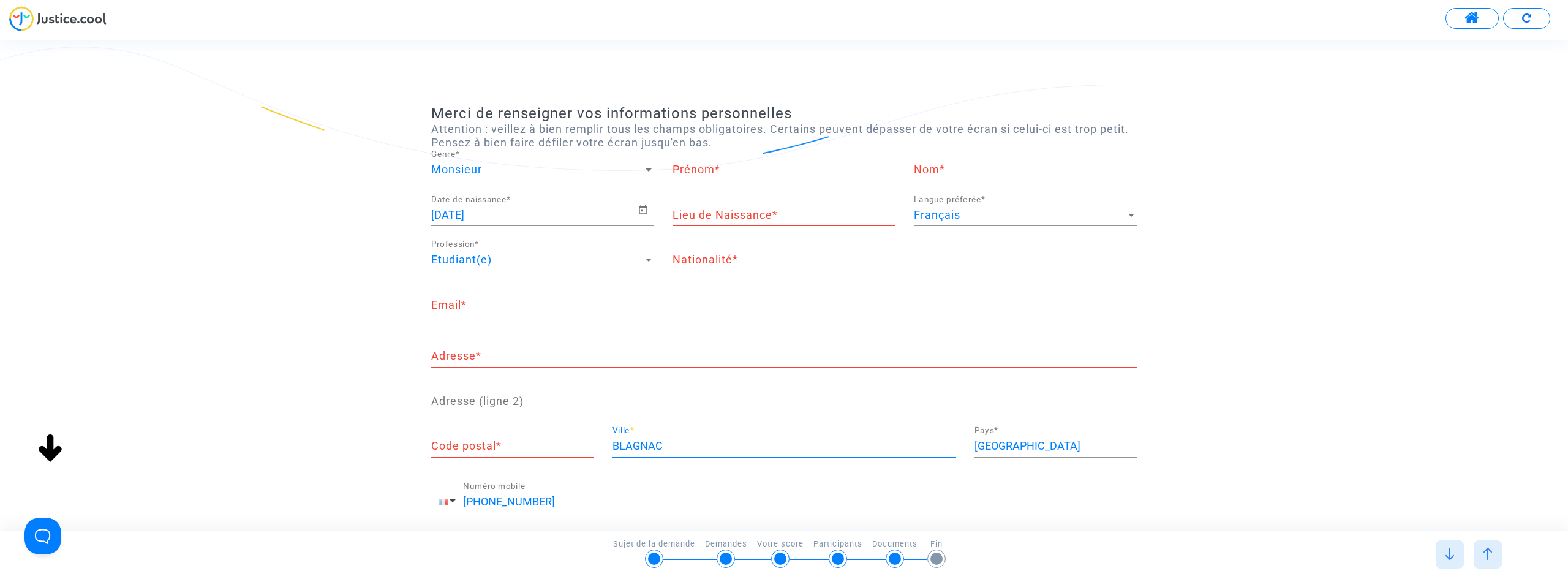
click at [533, 447] on div "Code postal * BLAGNAC Ville * [GEOGRAPHIC_DATA] Pays *" at bounding box center [784, 449] width 724 height 46
drag, startPoint x: 993, startPoint y: 442, endPoint x: 882, endPoint y: 447, distance: 111.1
click at [882, 447] on div "Code postal * Ville * [GEOGRAPHIC_DATA] Pays *" at bounding box center [784, 449] width 724 height 46
click at [1491, 553] on img at bounding box center [1487, 554] width 12 height 12
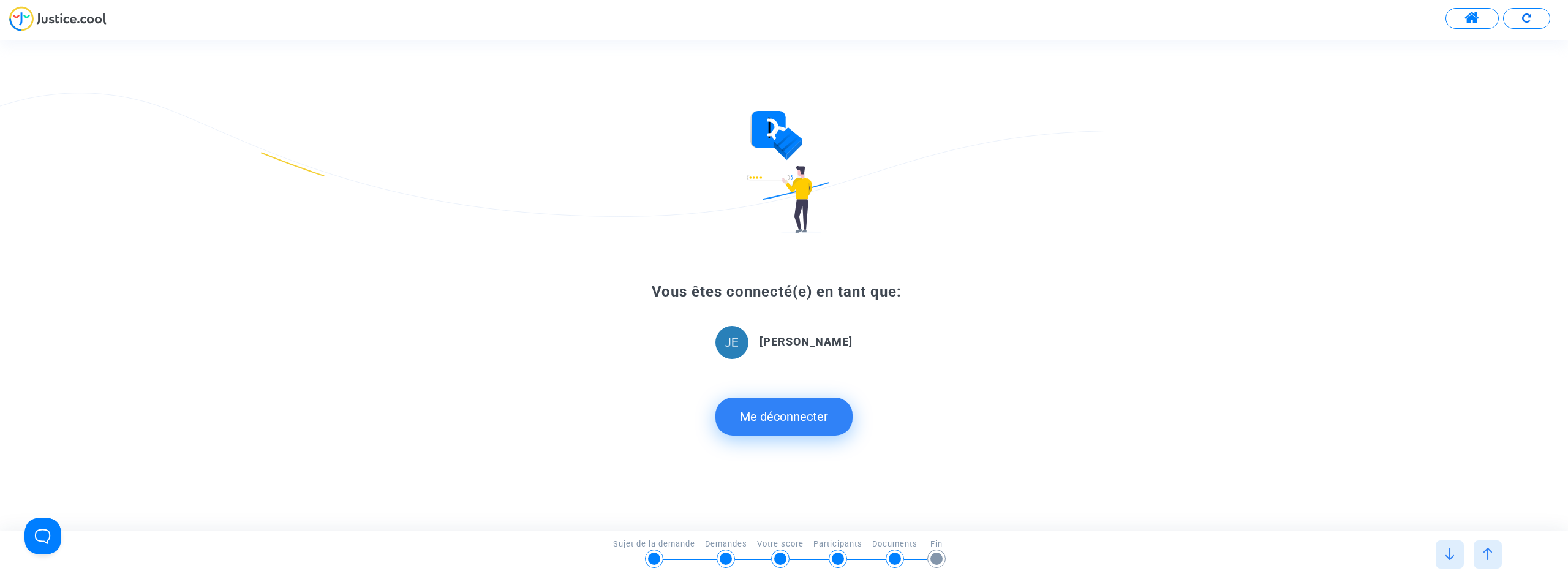
click at [1482, 553] on img at bounding box center [1487, 554] width 12 height 12
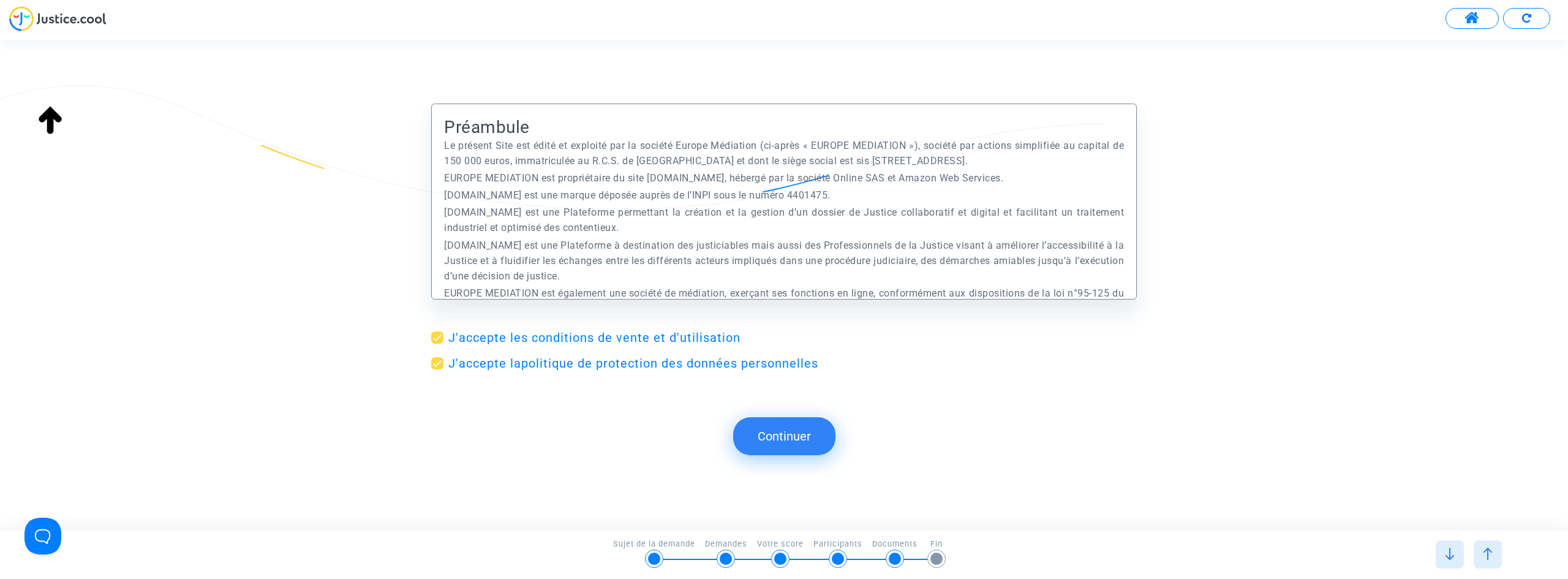
click at [436, 339] on span at bounding box center [437, 338] width 12 height 12
click at [437, 344] on input "J'accepte les conditions de vente et d'utilisation" at bounding box center [437, 344] width 1 height 1
checkbox input "false"
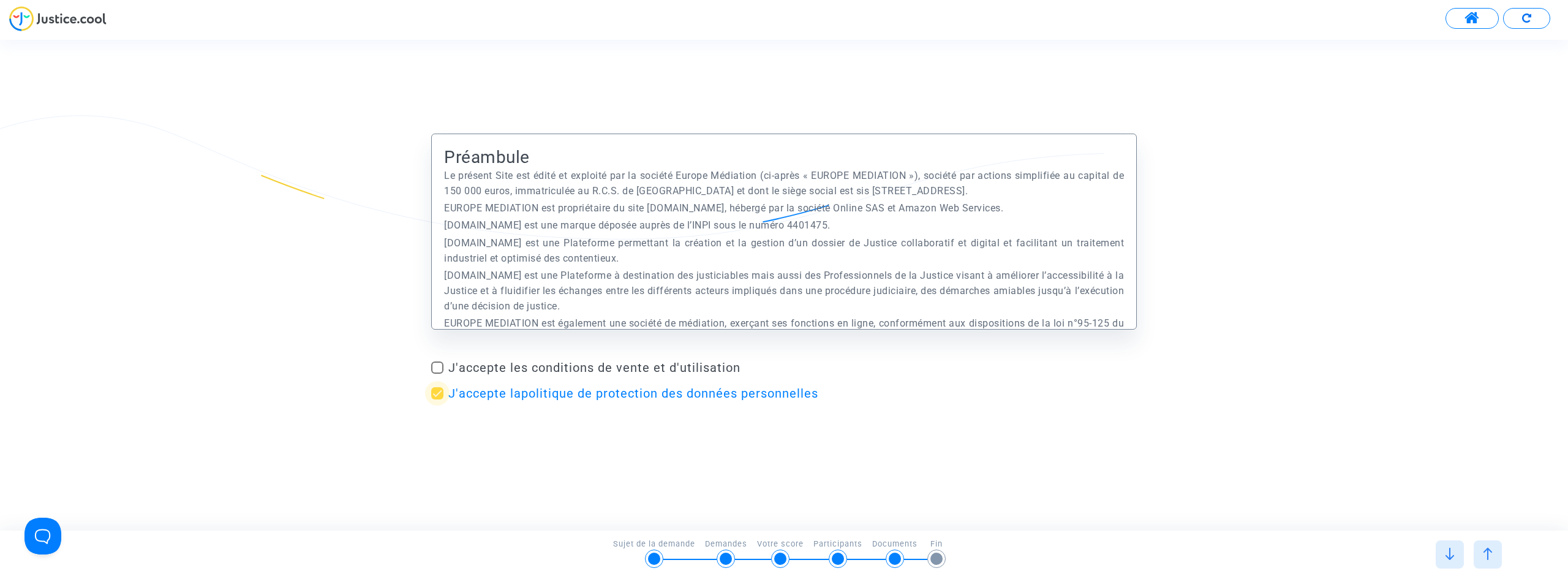
click at [435, 394] on span at bounding box center [437, 393] width 12 height 12
click at [437, 400] on input "J'accepte la politique de protection des données personnelles" at bounding box center [437, 400] width 1 height 1
checkbox input "false"
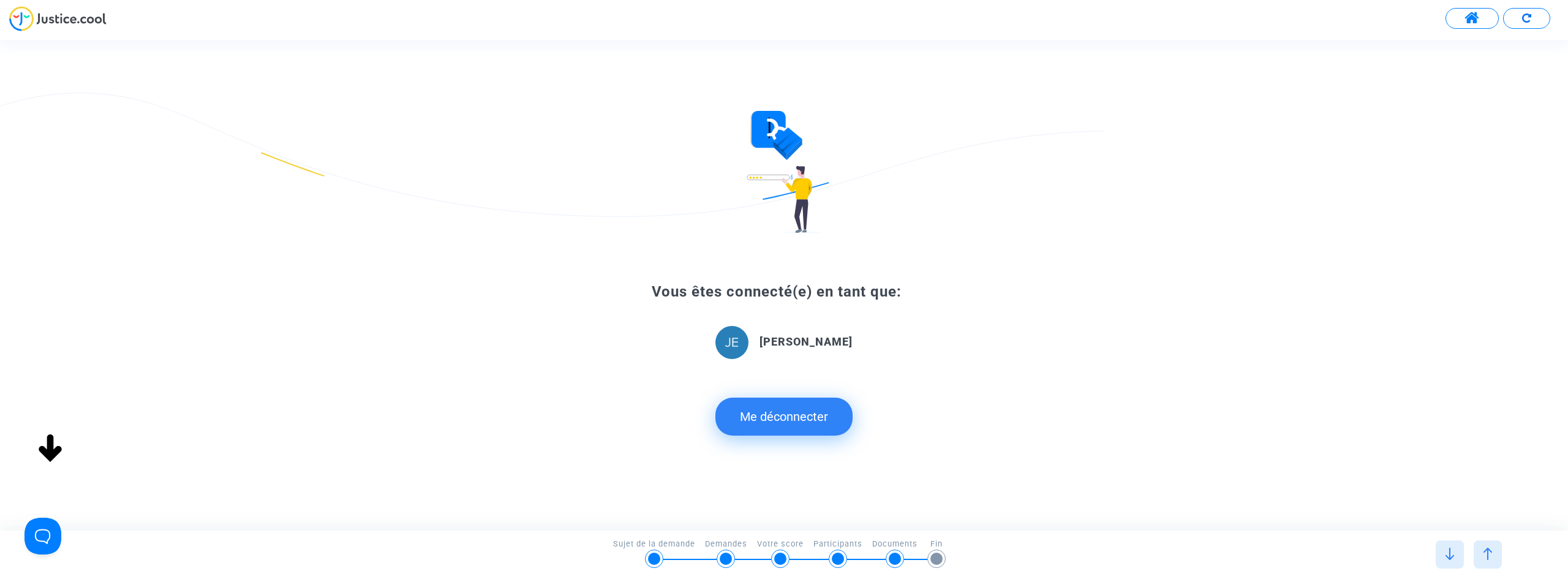
type input "française"
click at [780, 410] on button "Me déconnecter" at bounding box center [784, 416] width 137 height 38
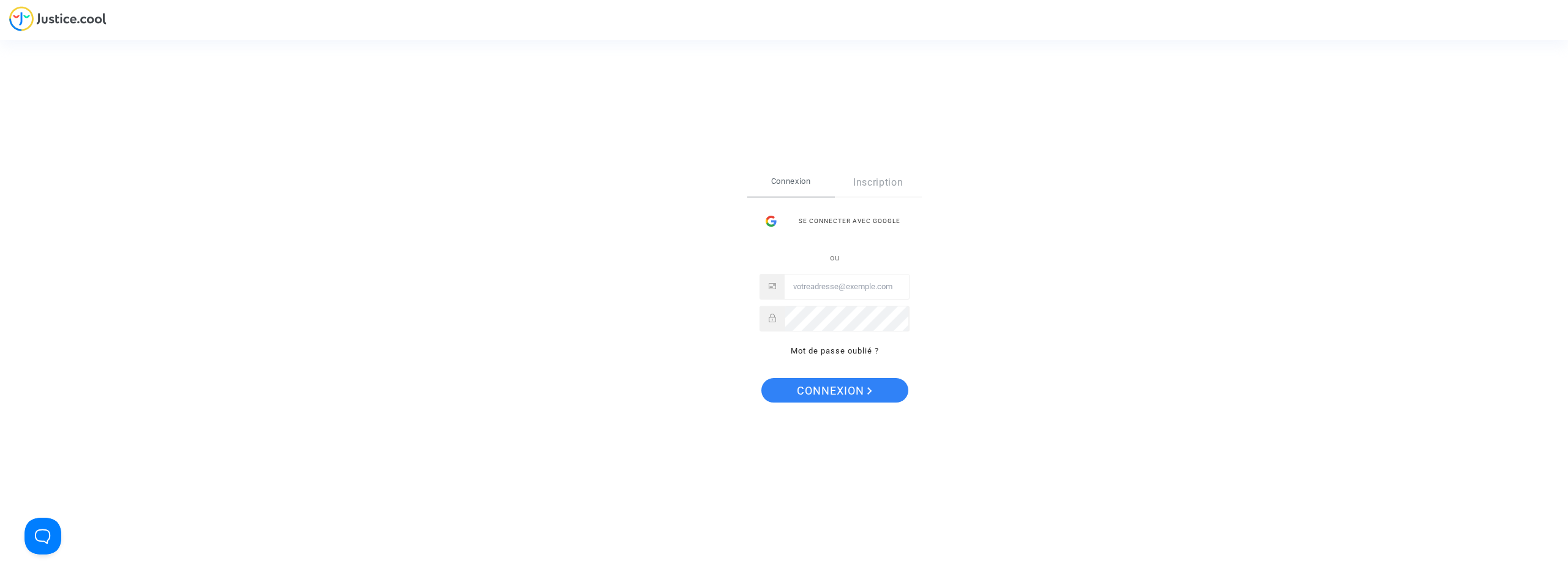
type input "[PERSON_NAME][EMAIL_ADDRESS][DOMAIN_NAME]"
click at [881, 183] on link "Inscription" at bounding box center [878, 183] width 88 height 28
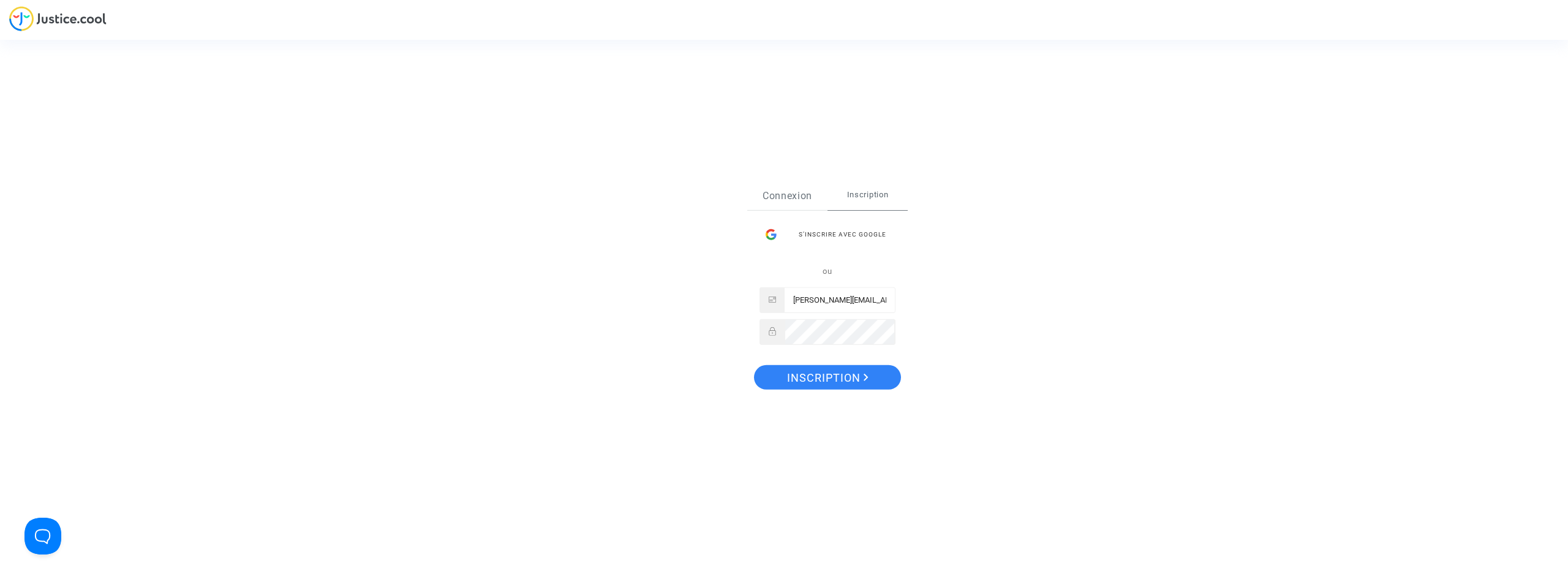
click at [797, 193] on link "Connexion" at bounding box center [788, 196] width 80 height 28
